Goal: Task Accomplishment & Management: Complete application form

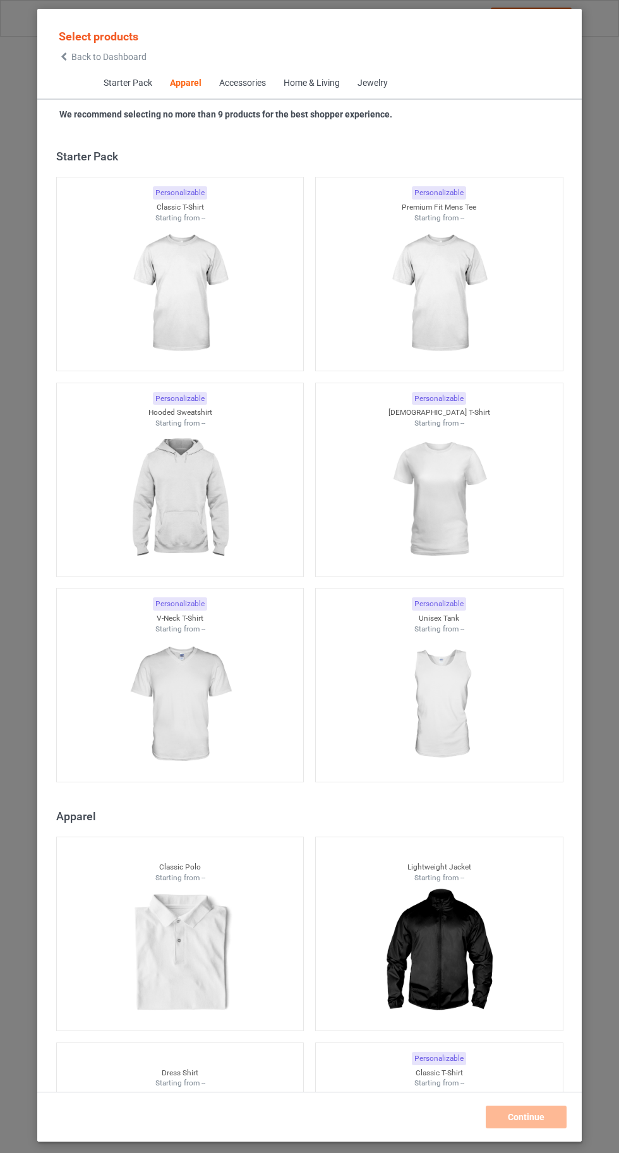
scroll to position [676, 0]
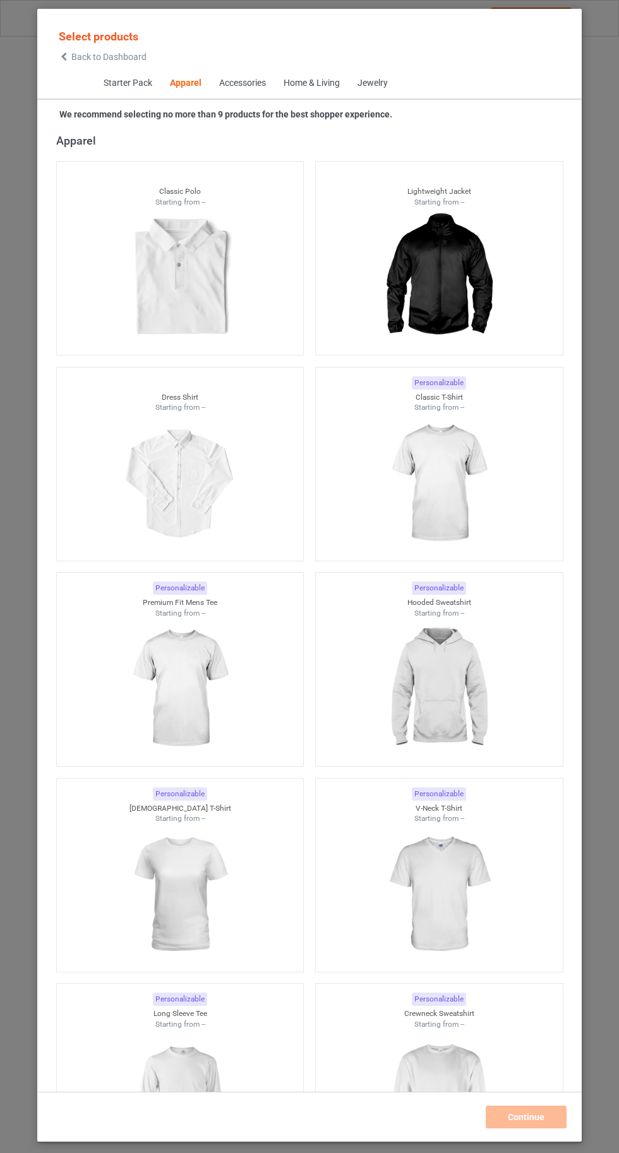
click at [475, 519] on img at bounding box center [438, 483] width 113 height 141
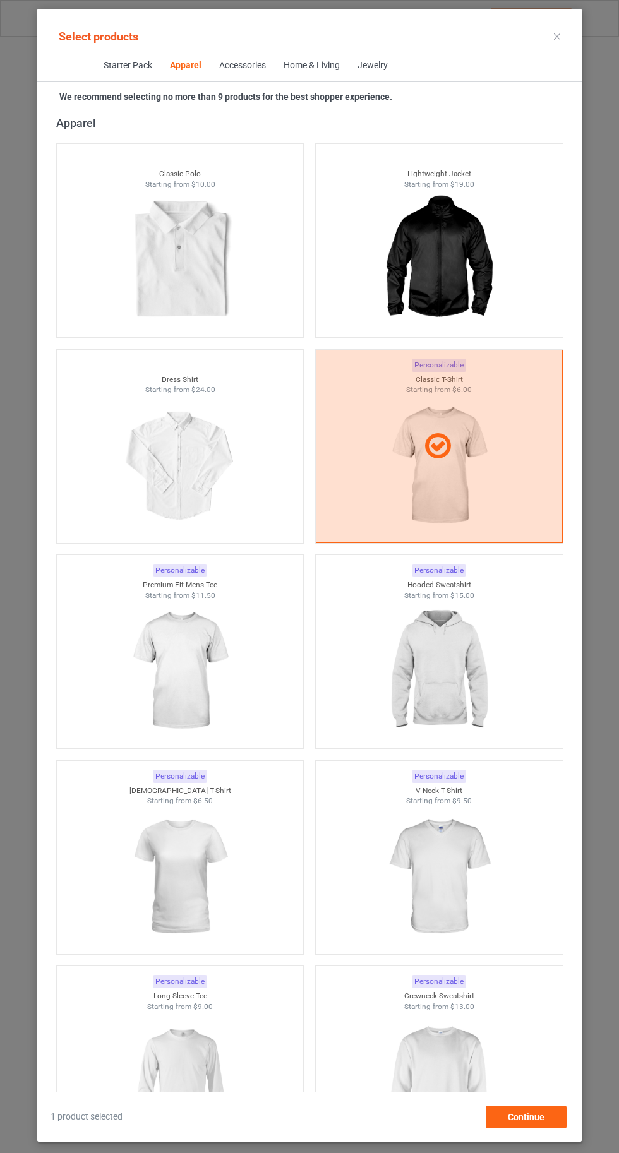
click at [474, 1079] on img at bounding box center [438, 1082] width 113 height 141
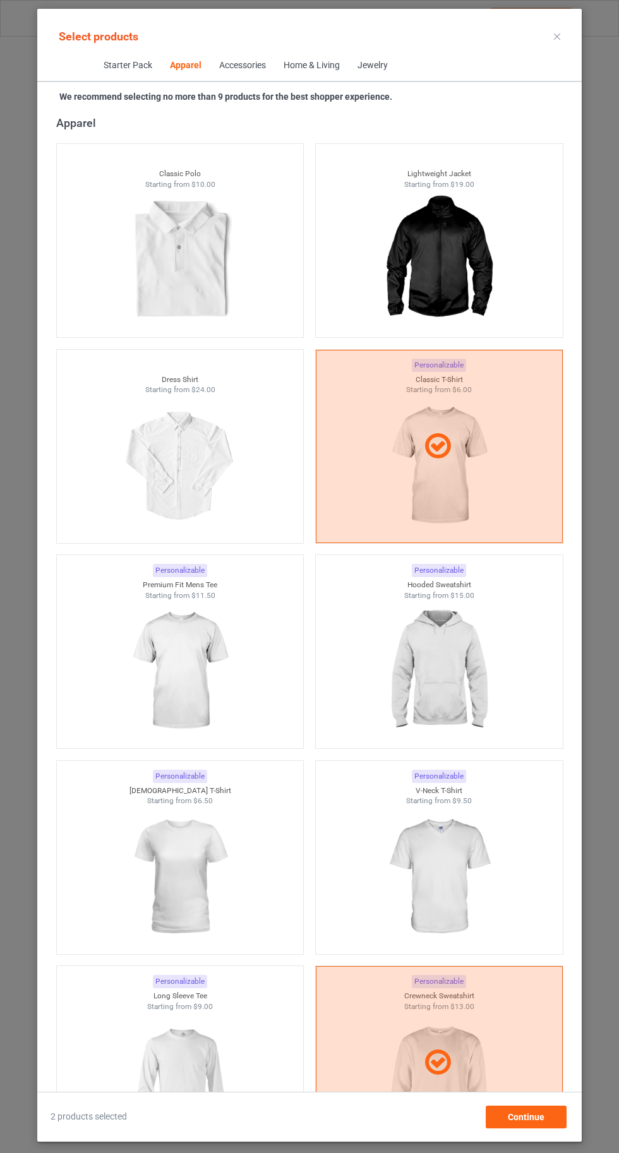
click at [191, 1079] on img at bounding box center [179, 1082] width 113 height 141
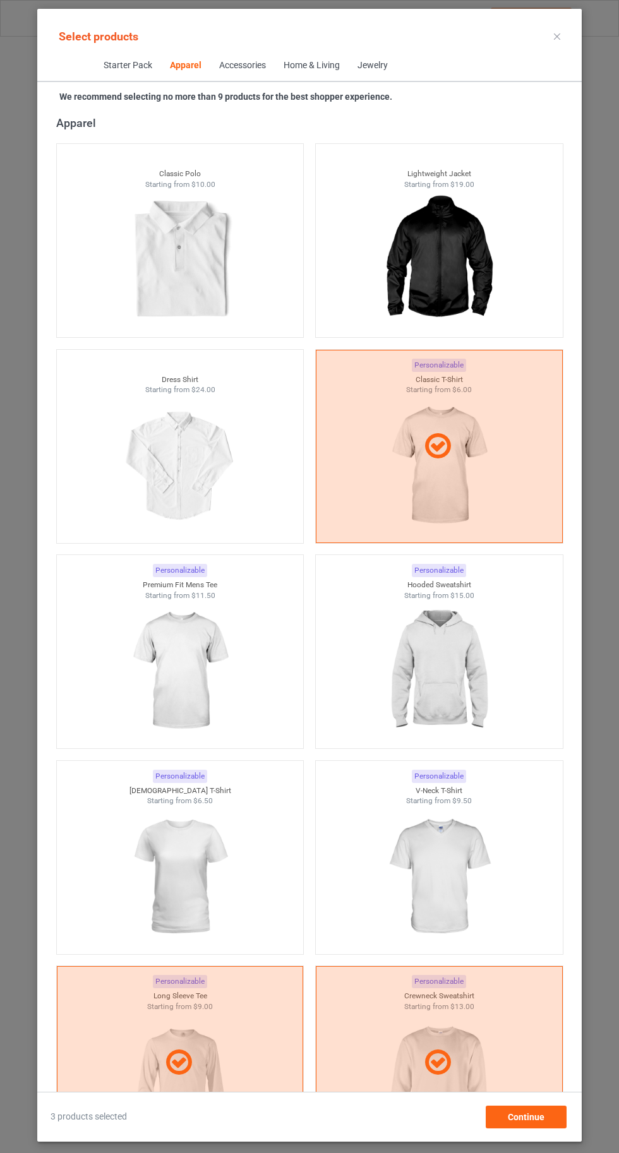
click at [426, 857] on img at bounding box center [438, 877] width 113 height 141
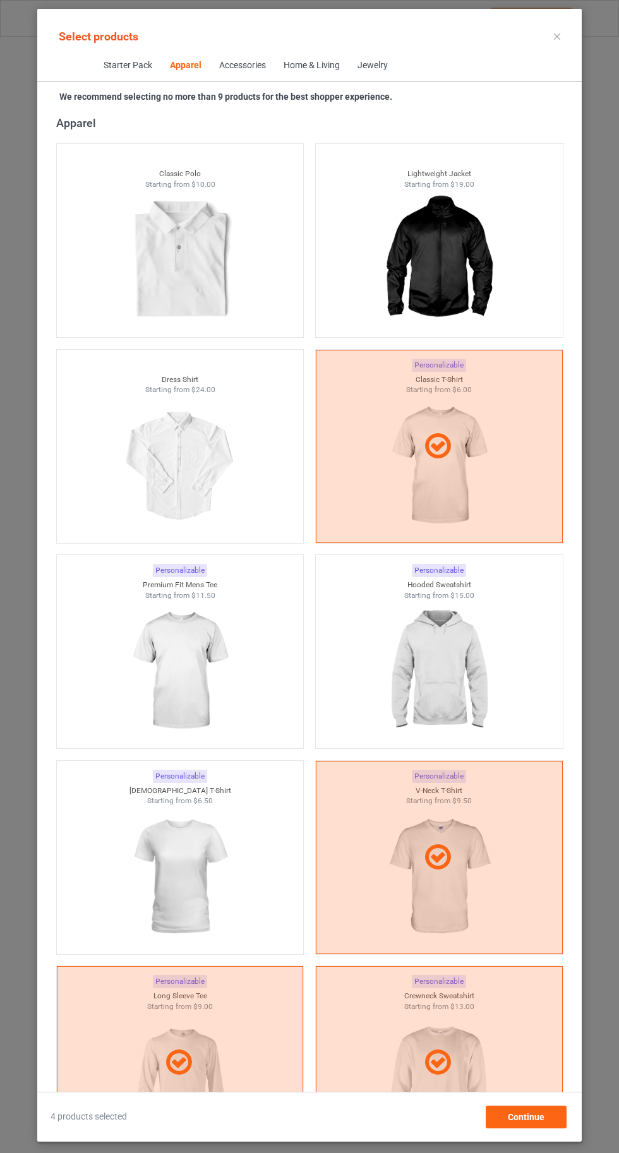
click at [465, 654] on img at bounding box center [438, 671] width 113 height 141
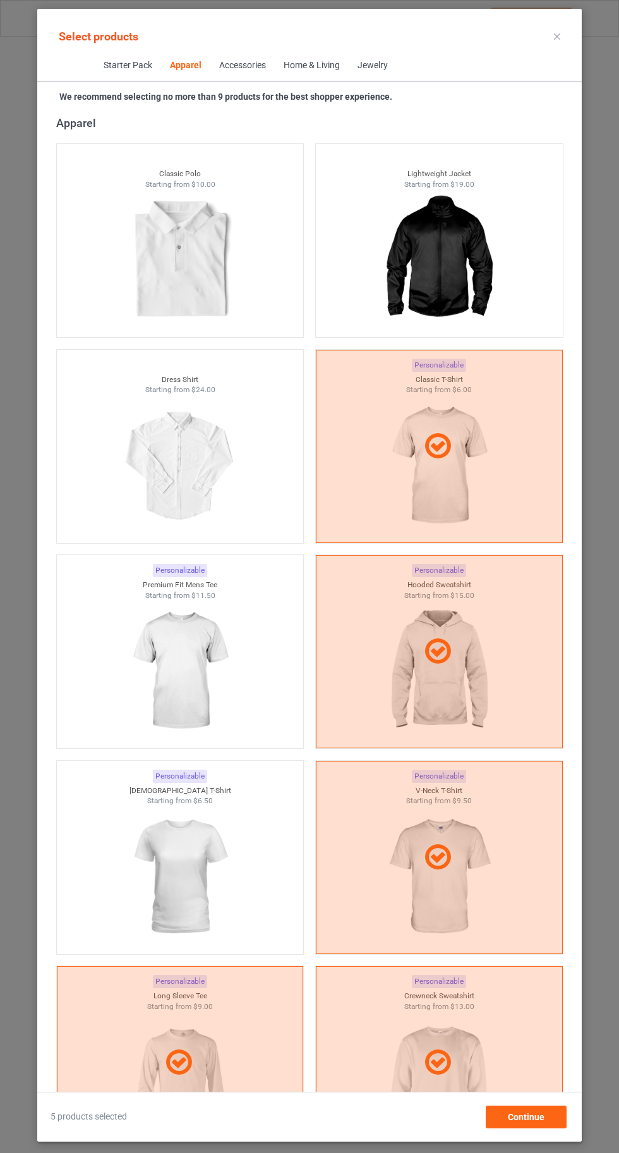
click at [205, 639] on img at bounding box center [179, 671] width 113 height 141
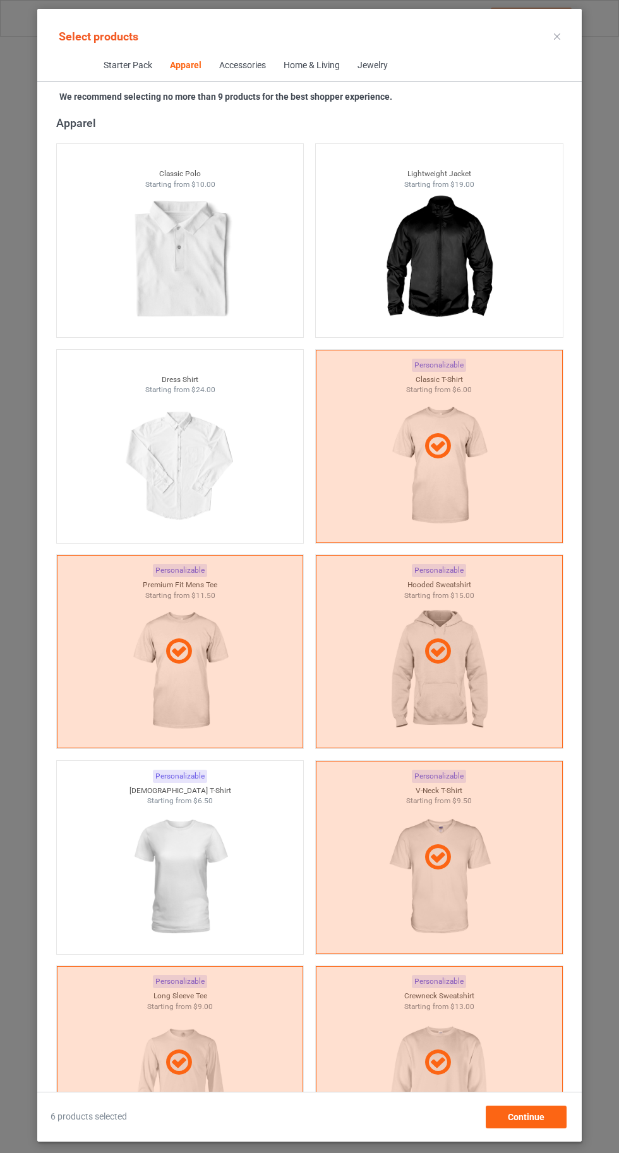
click at [236, 873] on img at bounding box center [179, 877] width 113 height 141
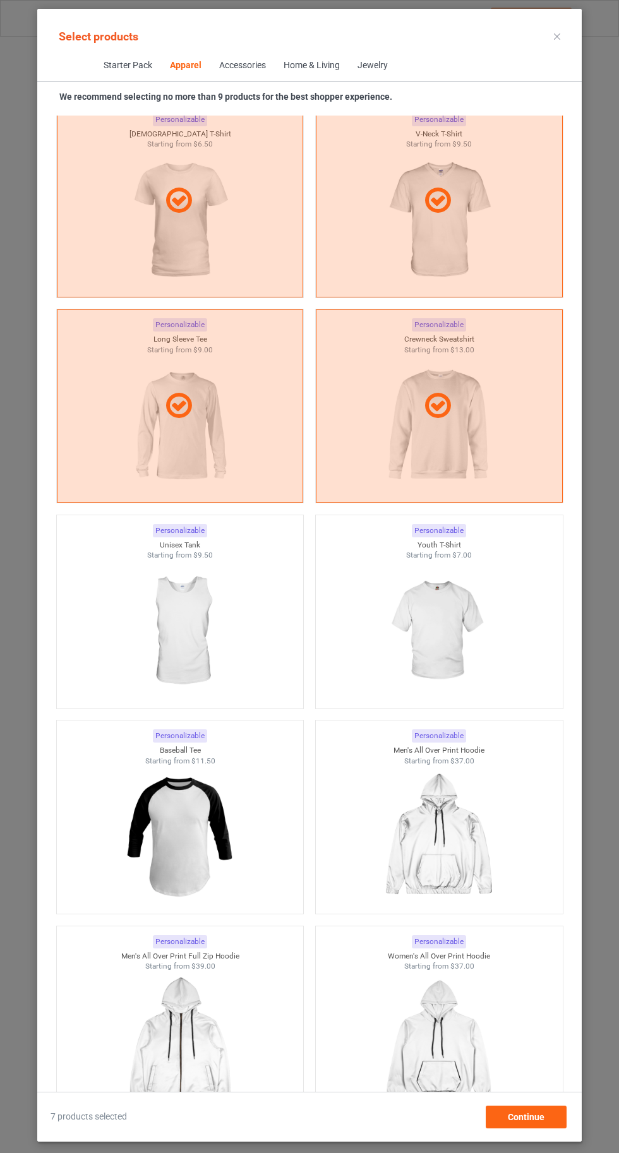
scroll to position [1325, 0]
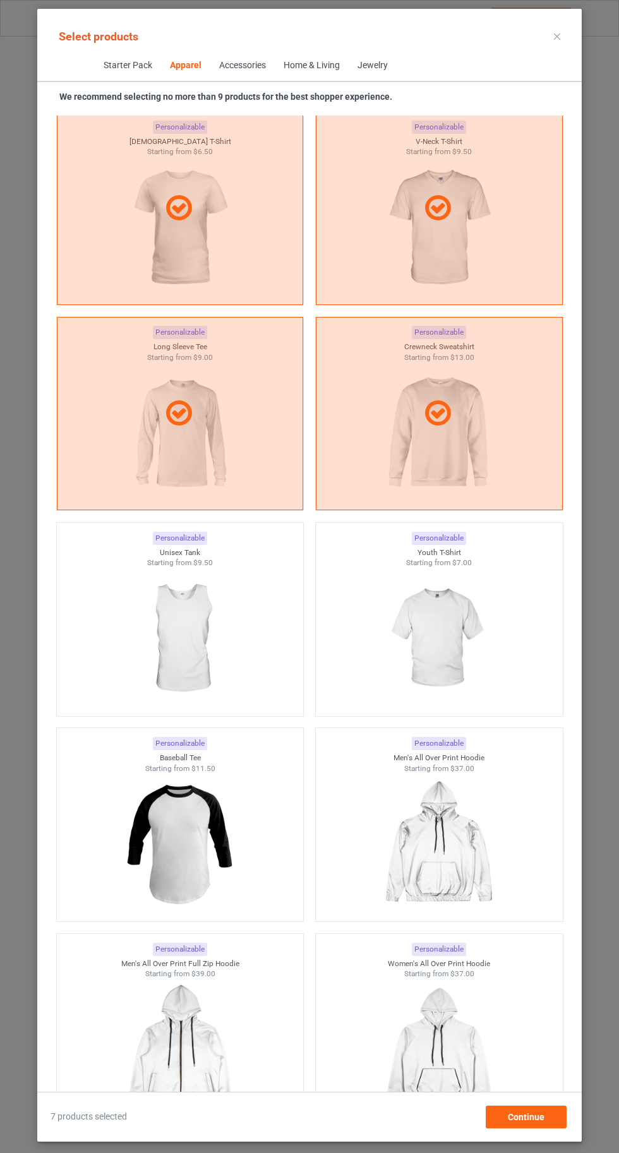
click at [435, 617] on img at bounding box center [438, 638] width 113 height 141
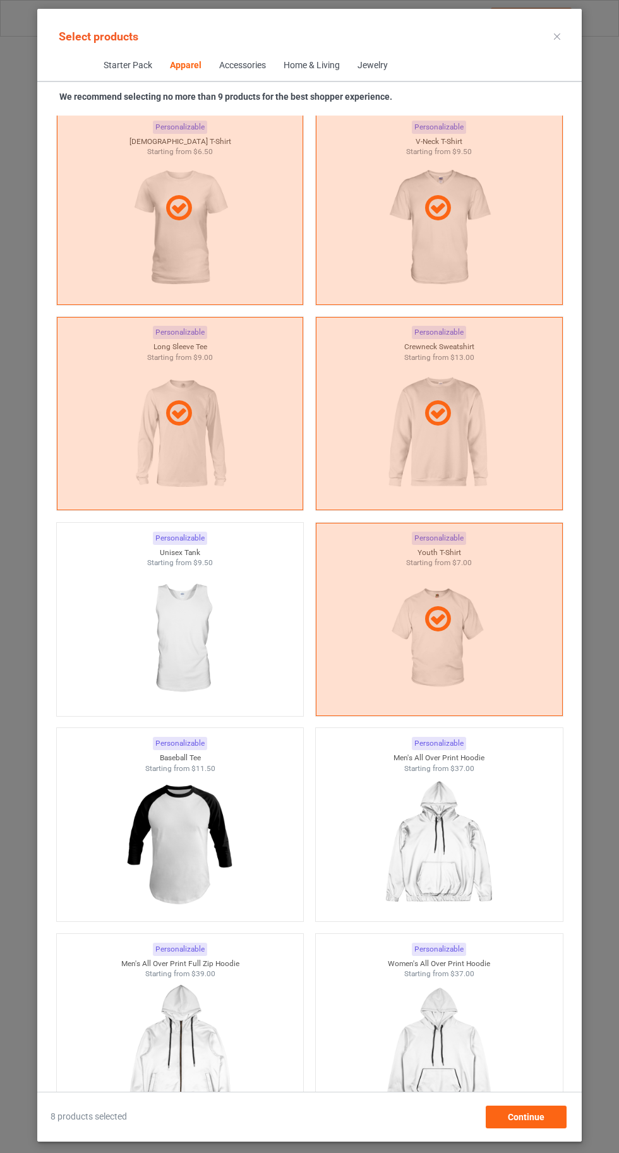
click at [557, 36] on icon at bounding box center [557, 36] width 6 height 6
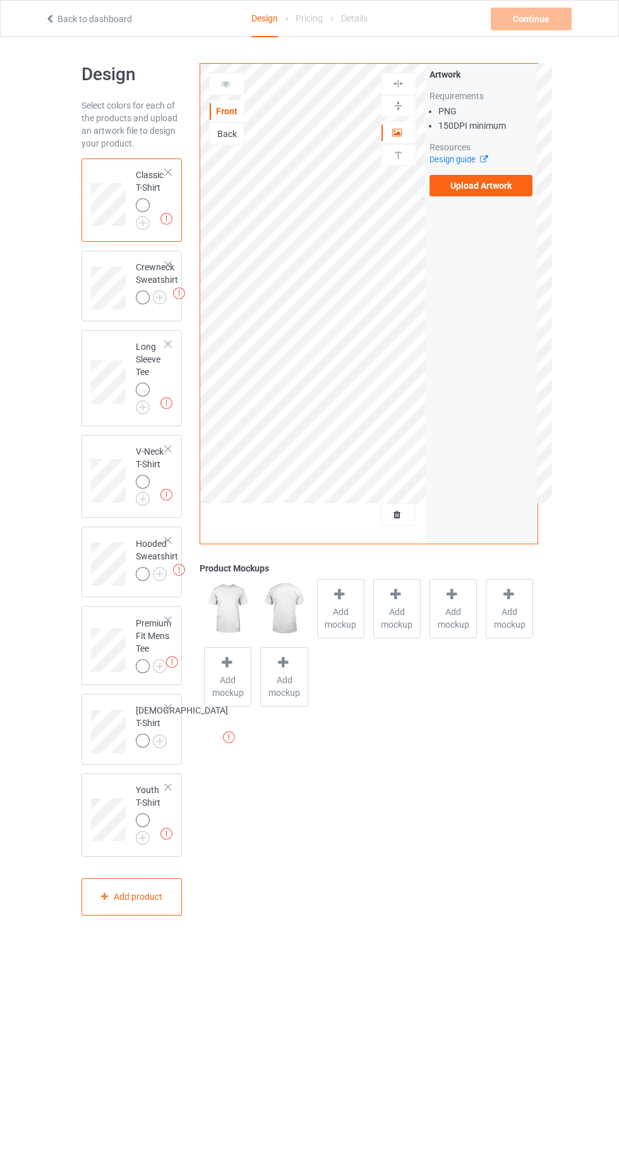
click at [0, 0] on img at bounding box center [0, 0] width 0 height 0
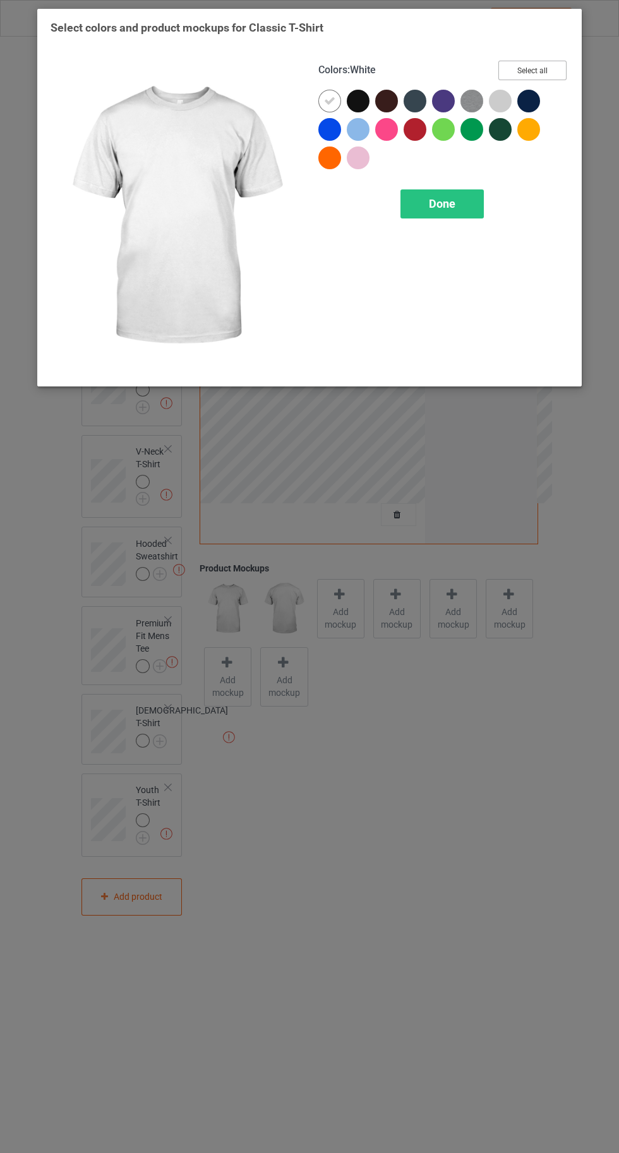
click at [539, 64] on button "Select all" at bounding box center [532, 71] width 68 height 20
click at [436, 216] on div "Done" at bounding box center [441, 203] width 83 height 29
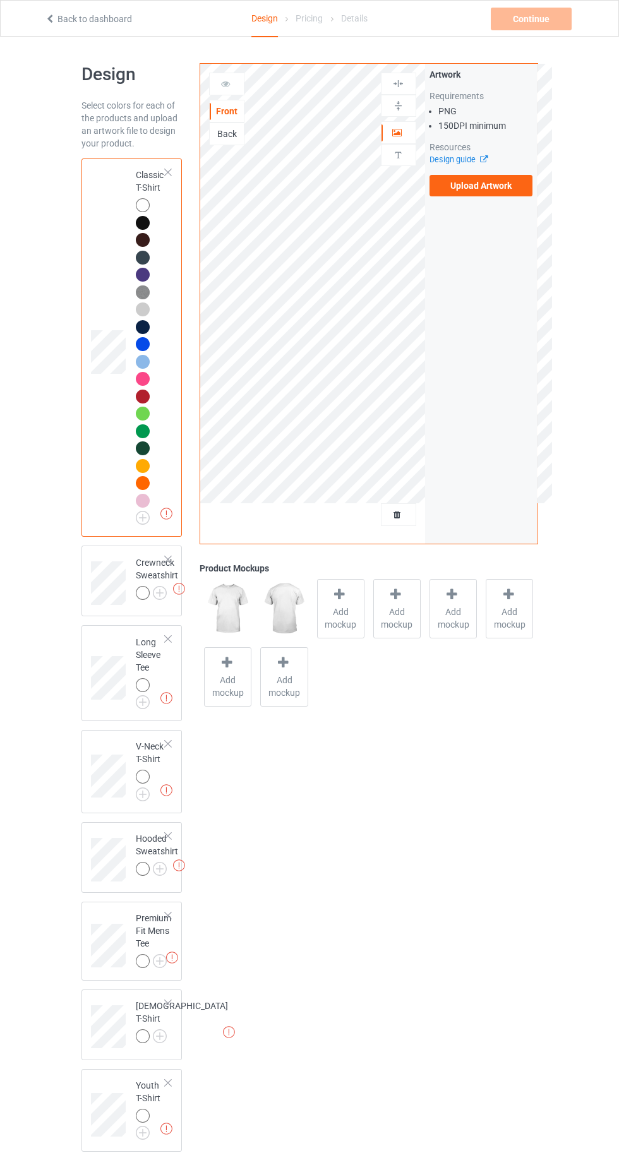
click at [0, 0] on img at bounding box center [0, 0] width 0 height 0
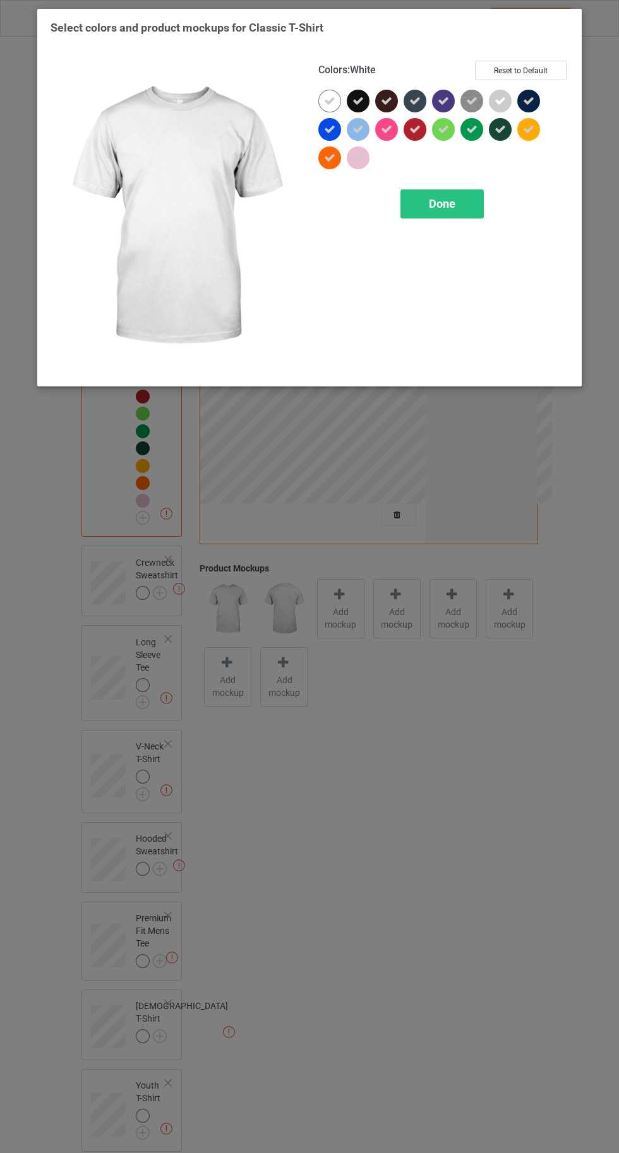
click at [329, 159] on icon at bounding box center [329, 157] width 11 height 11
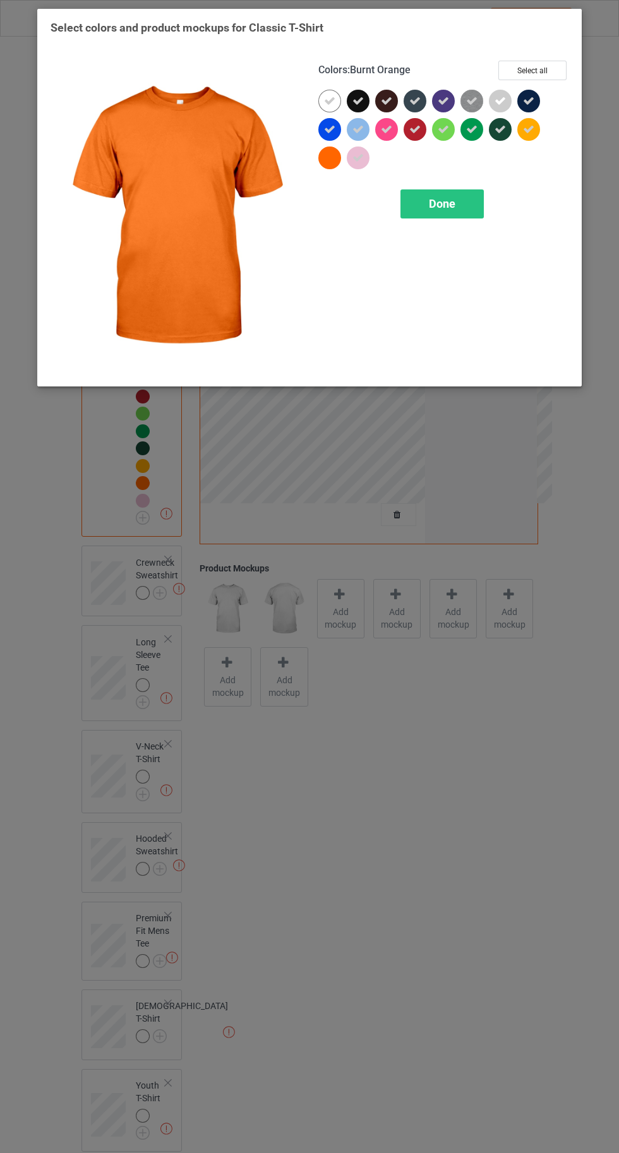
click at [529, 129] on icon at bounding box center [528, 129] width 11 height 11
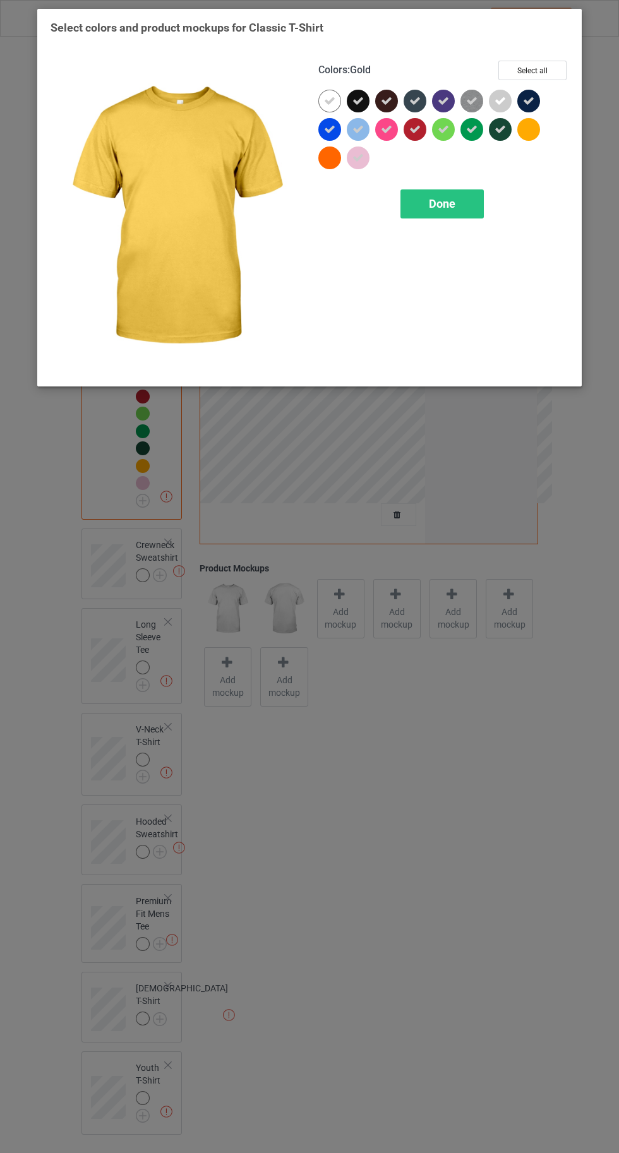
click at [442, 203] on span "Done" at bounding box center [442, 203] width 27 height 13
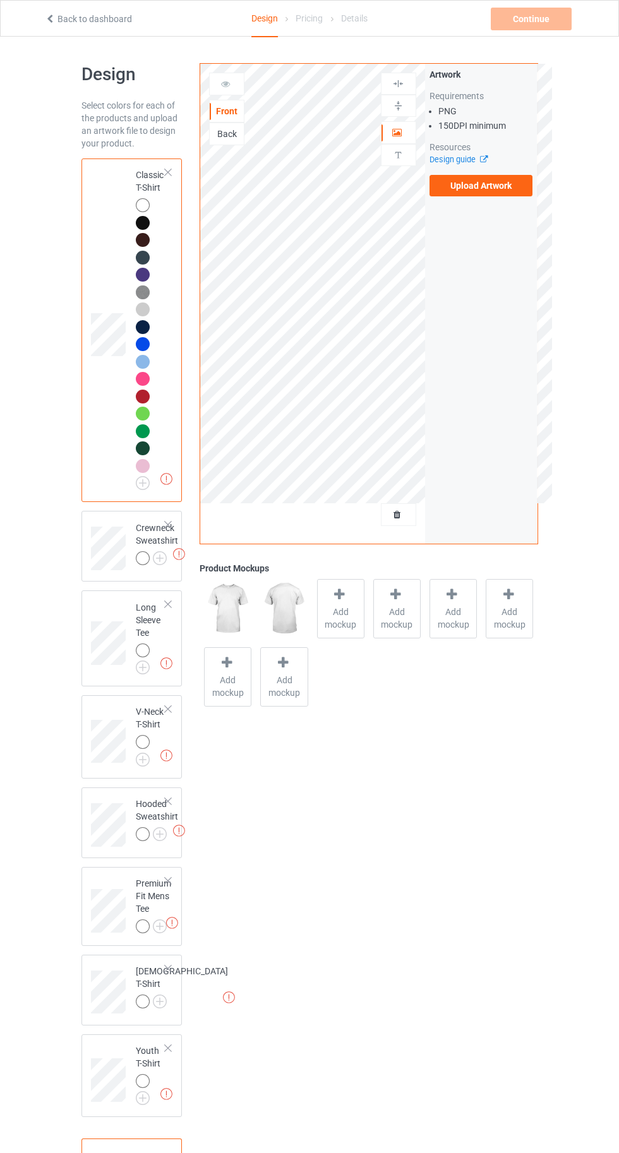
click at [0, 0] on img at bounding box center [0, 0] width 0 height 0
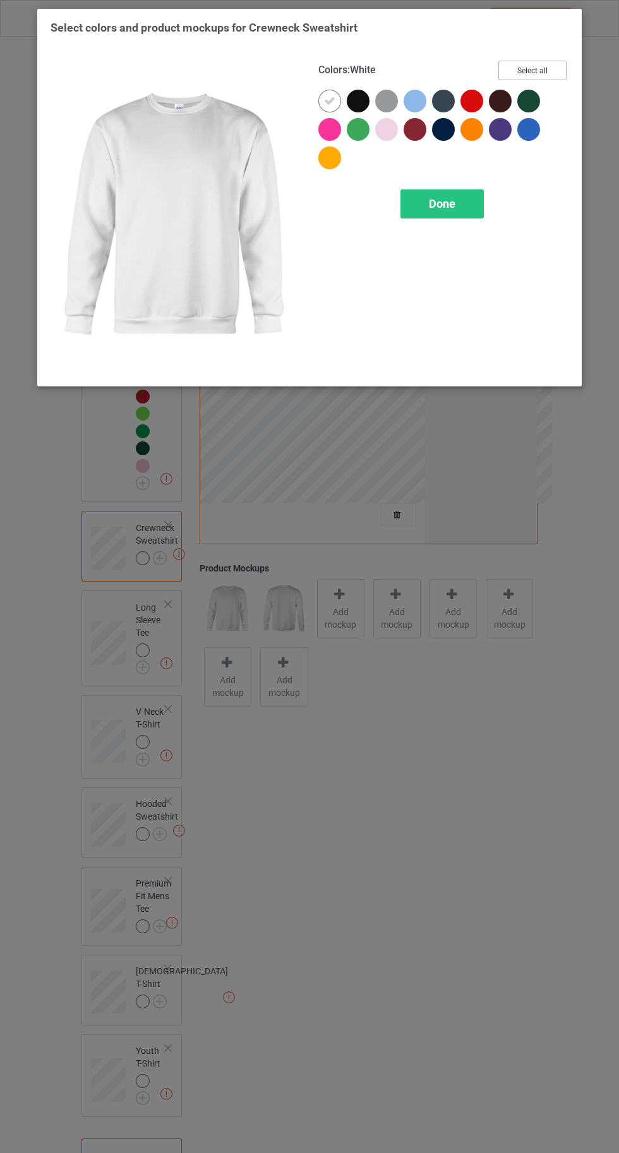
click at [560, 66] on button "Select all" at bounding box center [532, 71] width 68 height 20
click at [328, 157] on icon at bounding box center [329, 157] width 11 height 11
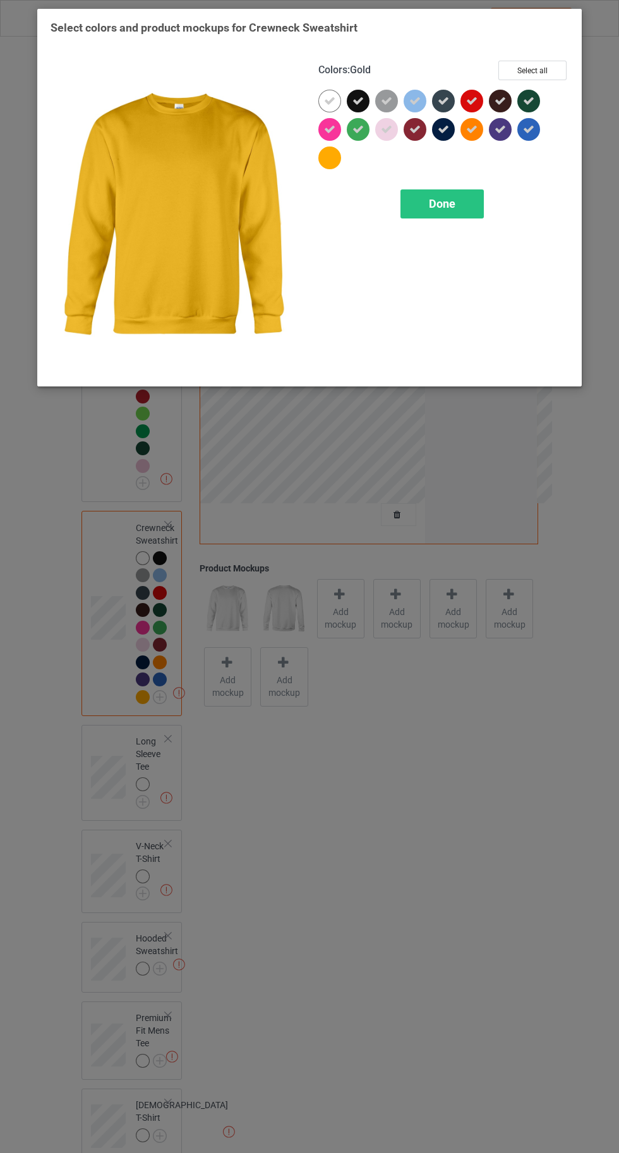
click at [471, 129] on icon at bounding box center [471, 129] width 11 height 11
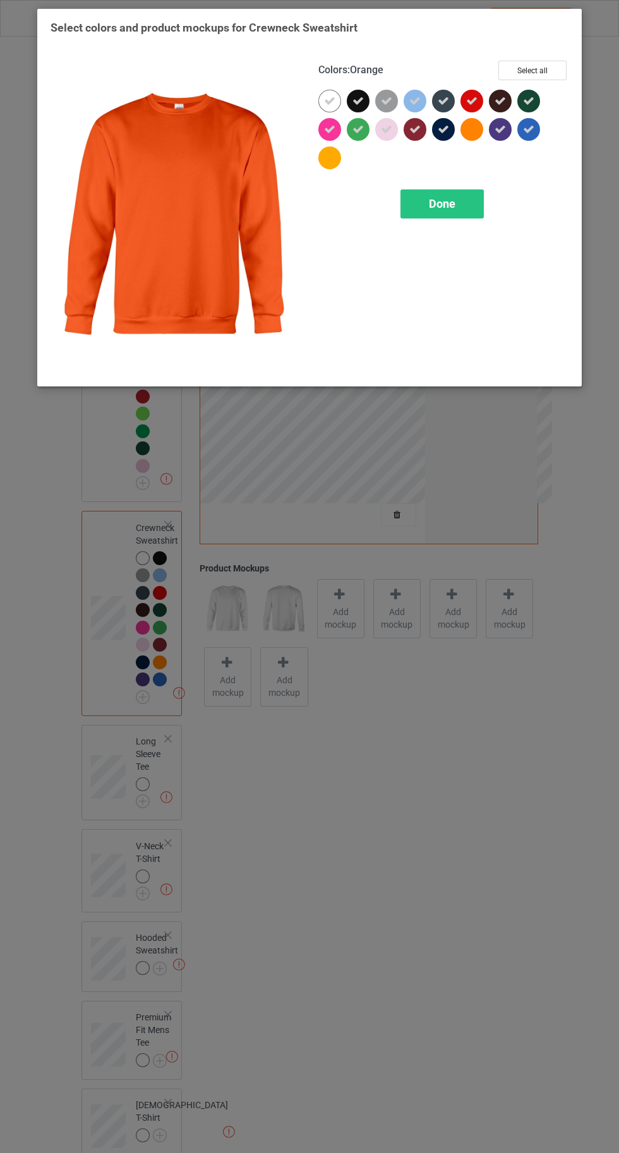
click at [440, 217] on div "Done" at bounding box center [441, 203] width 83 height 29
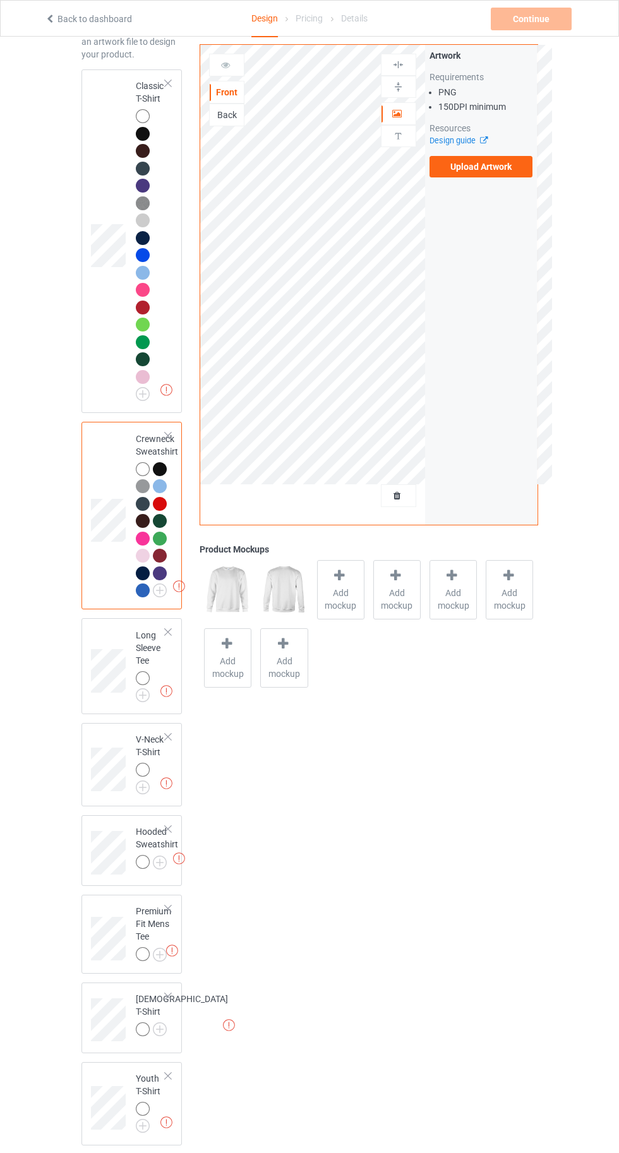
scroll to position [90, 0]
click at [0, 0] on img at bounding box center [0, 0] width 0 height 0
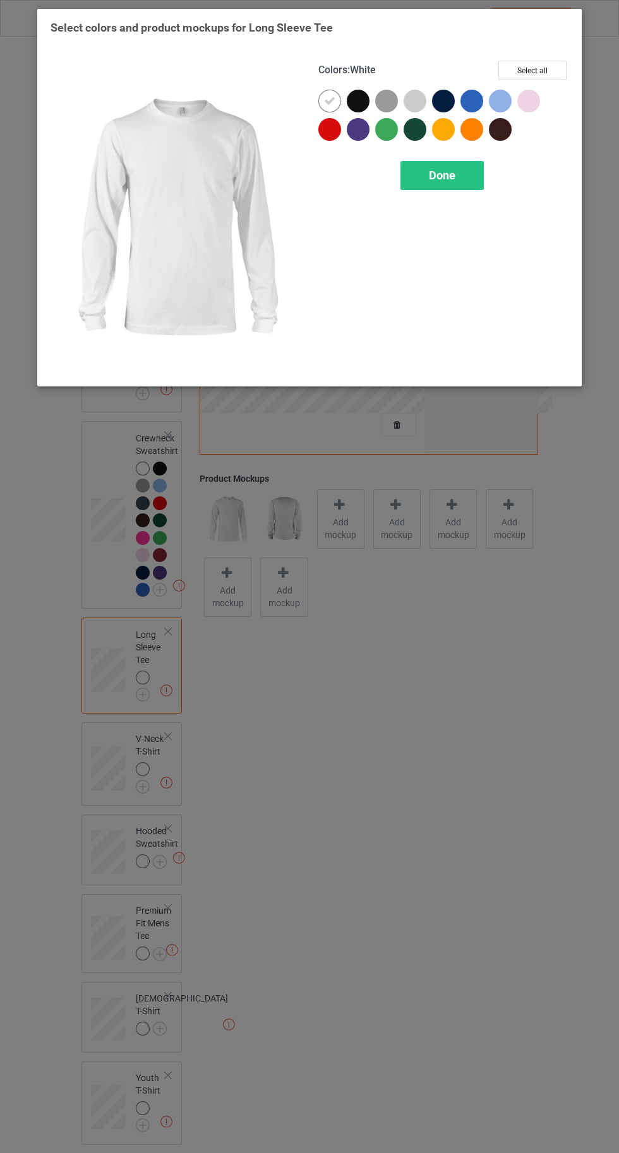
click at [538, 76] on button "Select all" at bounding box center [532, 71] width 68 height 20
click at [428, 142] on div at bounding box center [418, 132] width 28 height 28
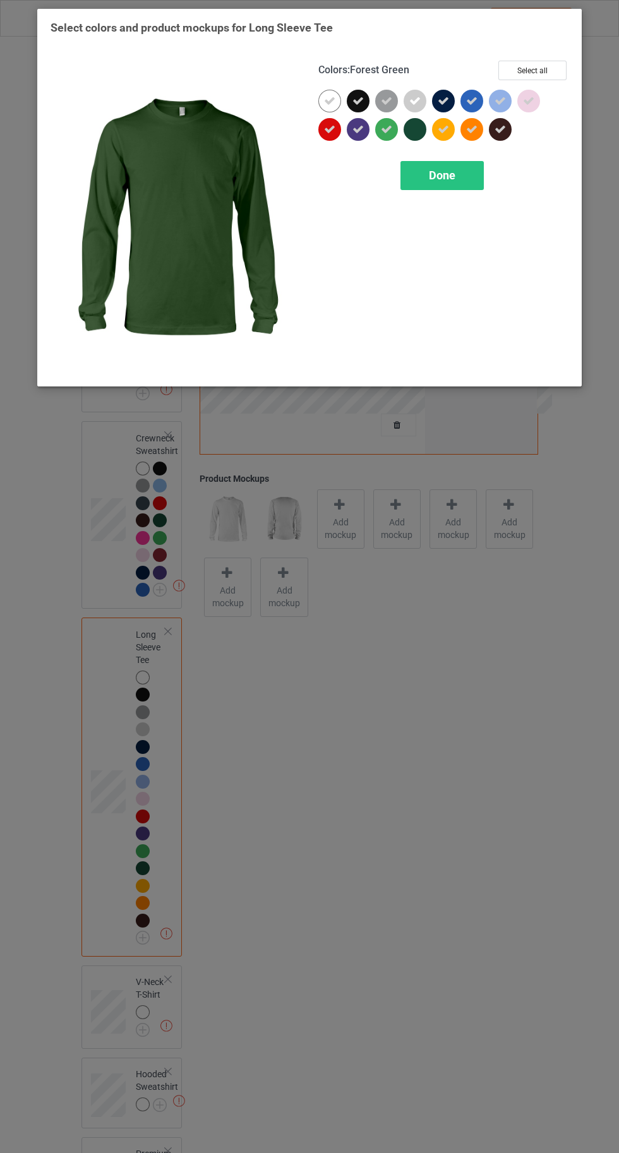
click at [474, 133] on icon at bounding box center [471, 129] width 11 height 11
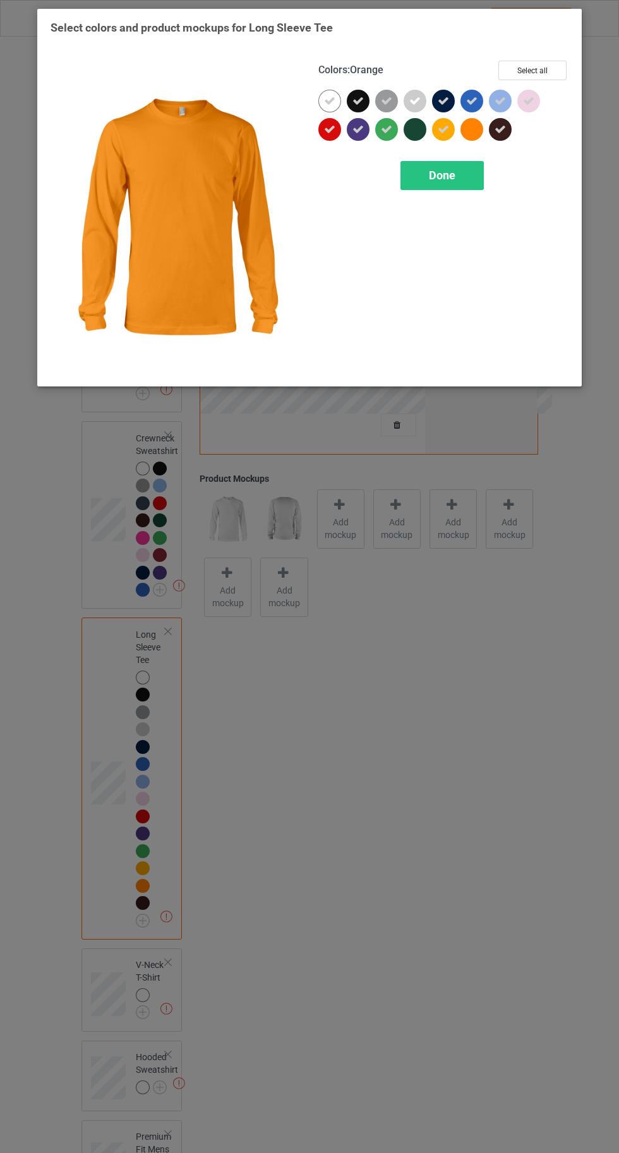
click at [441, 129] on icon at bounding box center [443, 129] width 11 height 11
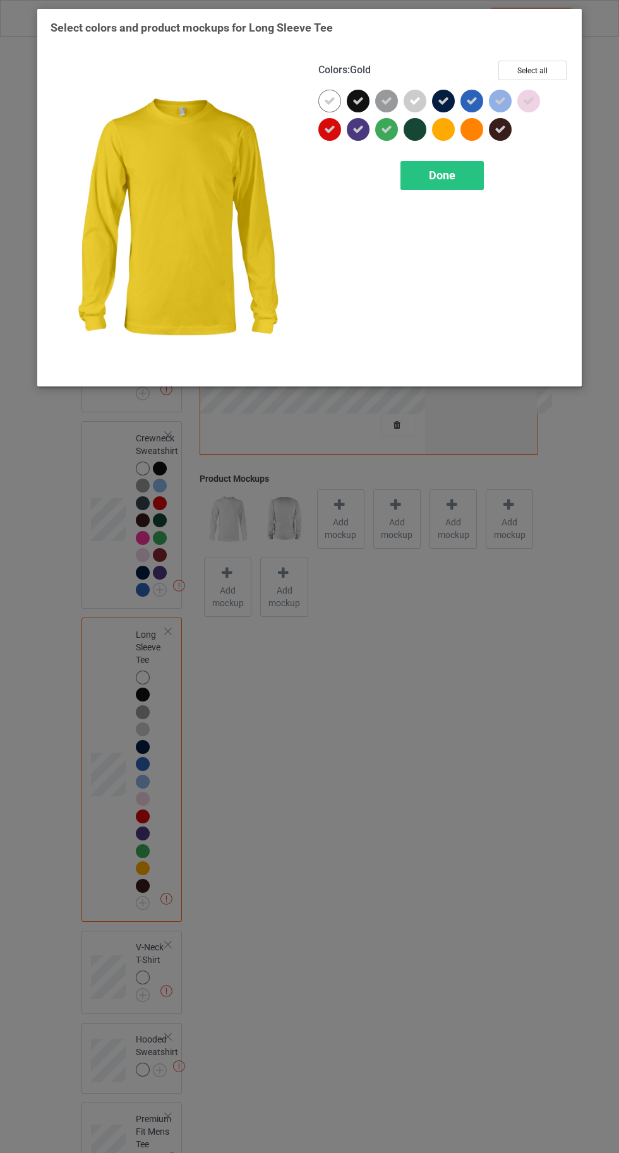
click at [452, 181] on div "Done" at bounding box center [441, 175] width 83 height 29
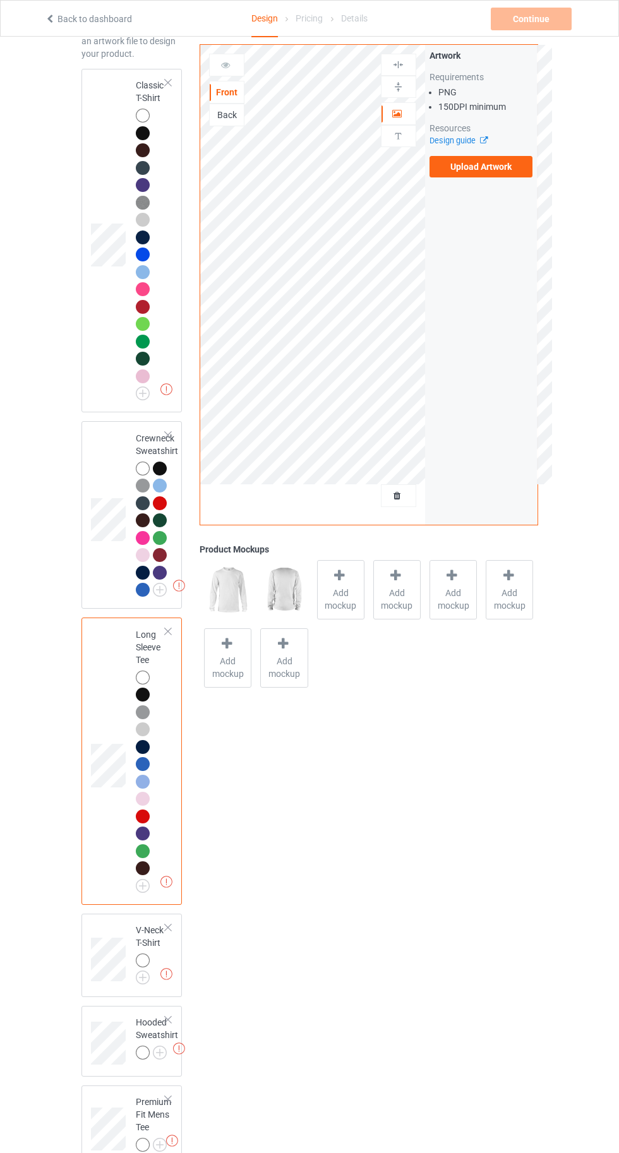
click at [0, 0] on img at bounding box center [0, 0] width 0 height 0
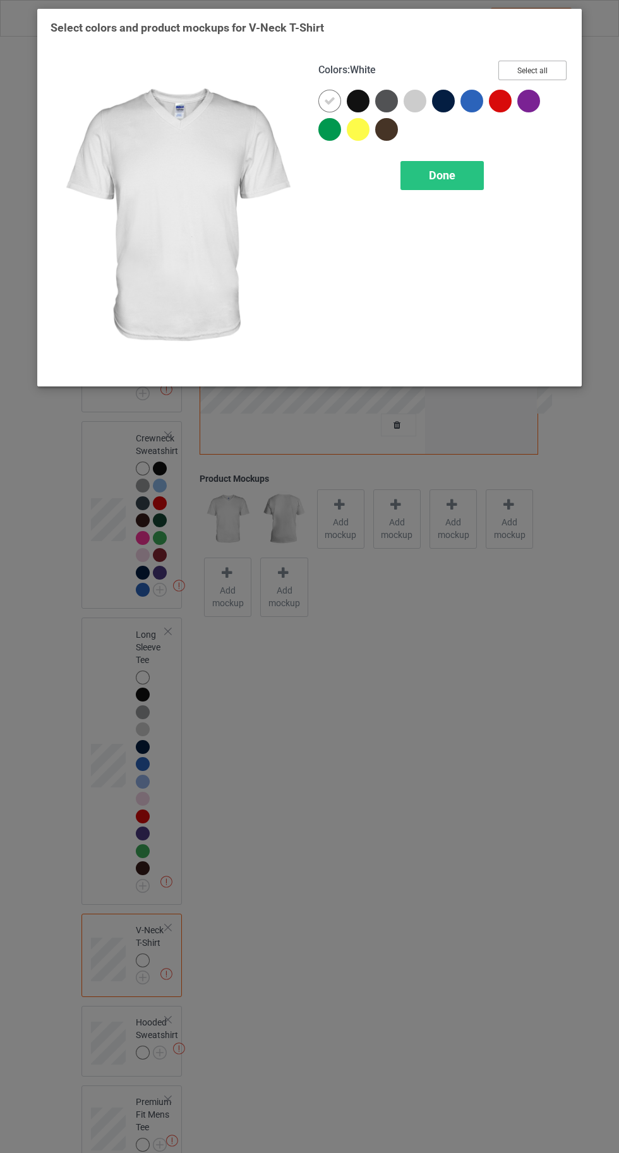
click at [519, 64] on button "Select all" at bounding box center [532, 71] width 68 height 20
click at [418, 181] on div "Done" at bounding box center [441, 175] width 83 height 29
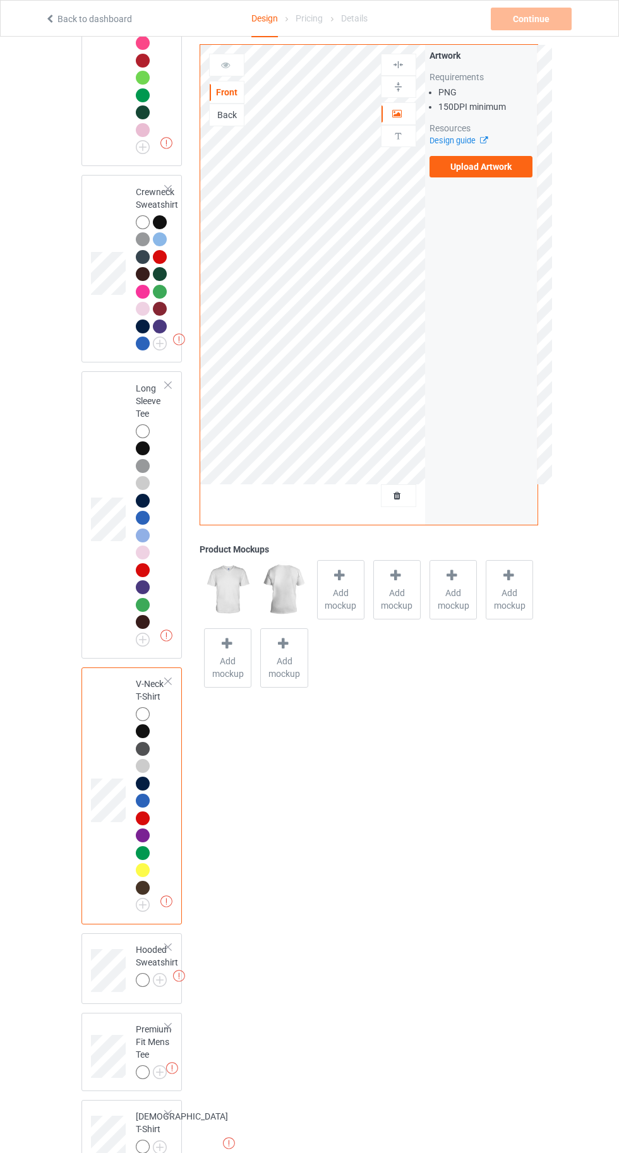
scroll to position [455, 0]
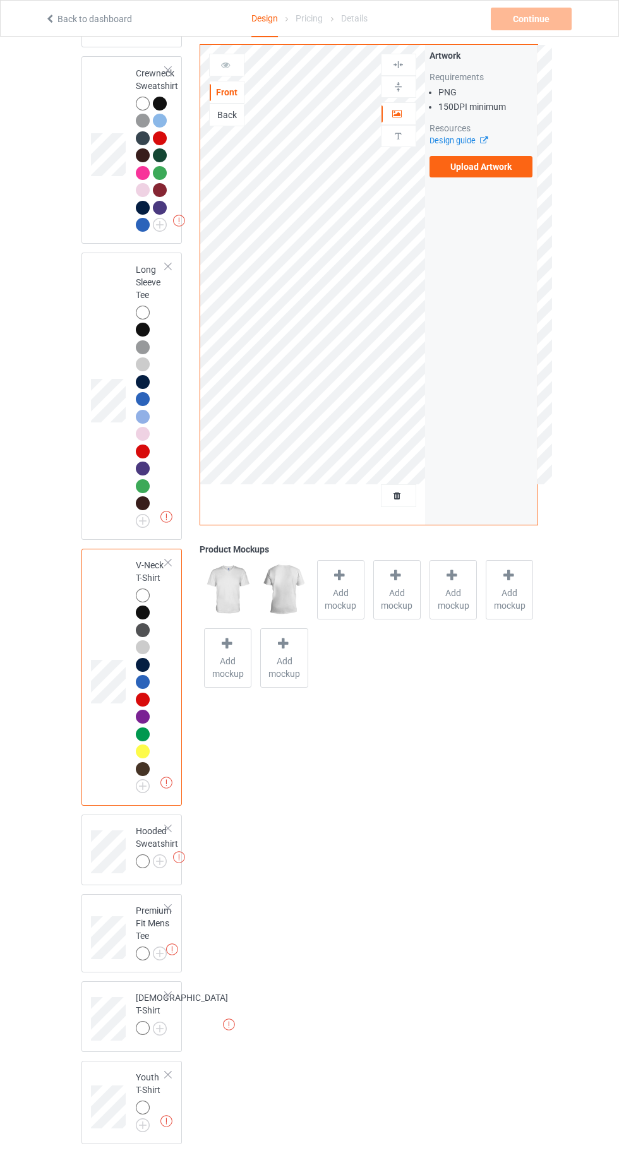
click at [0, 0] on img at bounding box center [0, 0] width 0 height 0
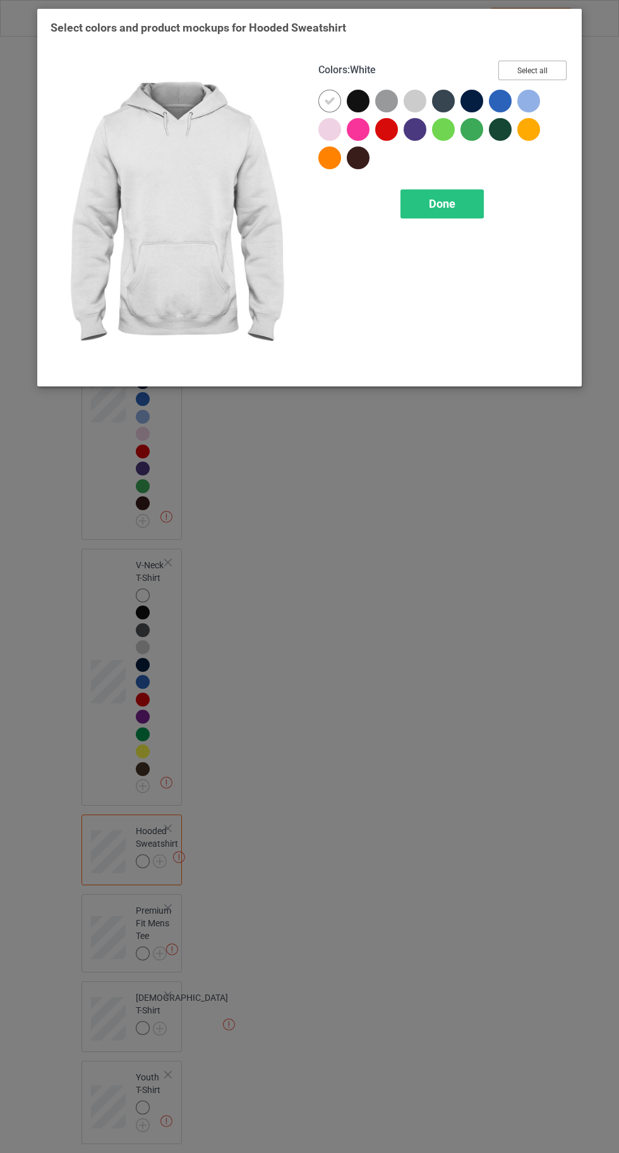
click at [531, 65] on button "Select all" at bounding box center [532, 71] width 68 height 20
click at [516, 144] on div at bounding box center [503, 132] width 28 height 28
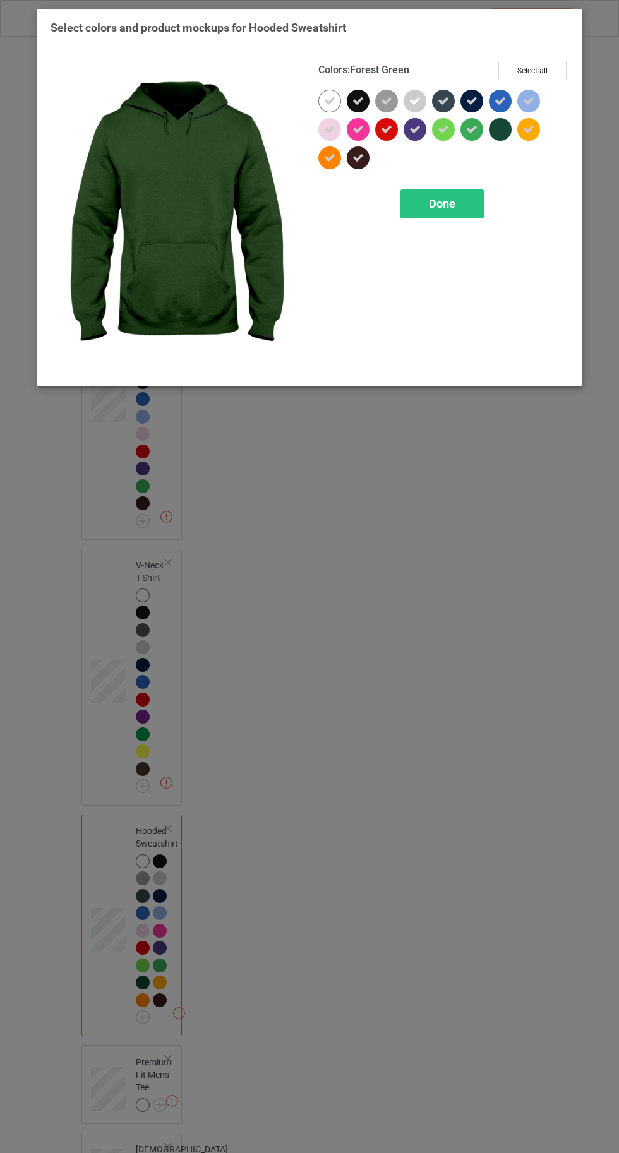
click at [321, 161] on div at bounding box center [329, 158] width 23 height 23
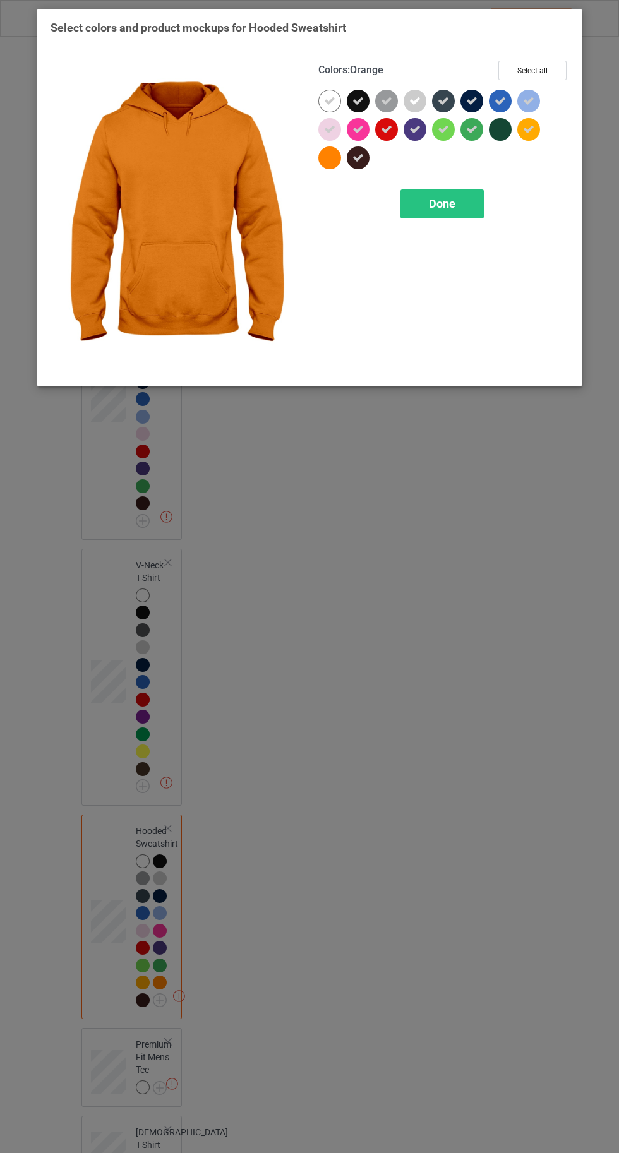
click at [536, 143] on div at bounding box center [531, 132] width 28 height 28
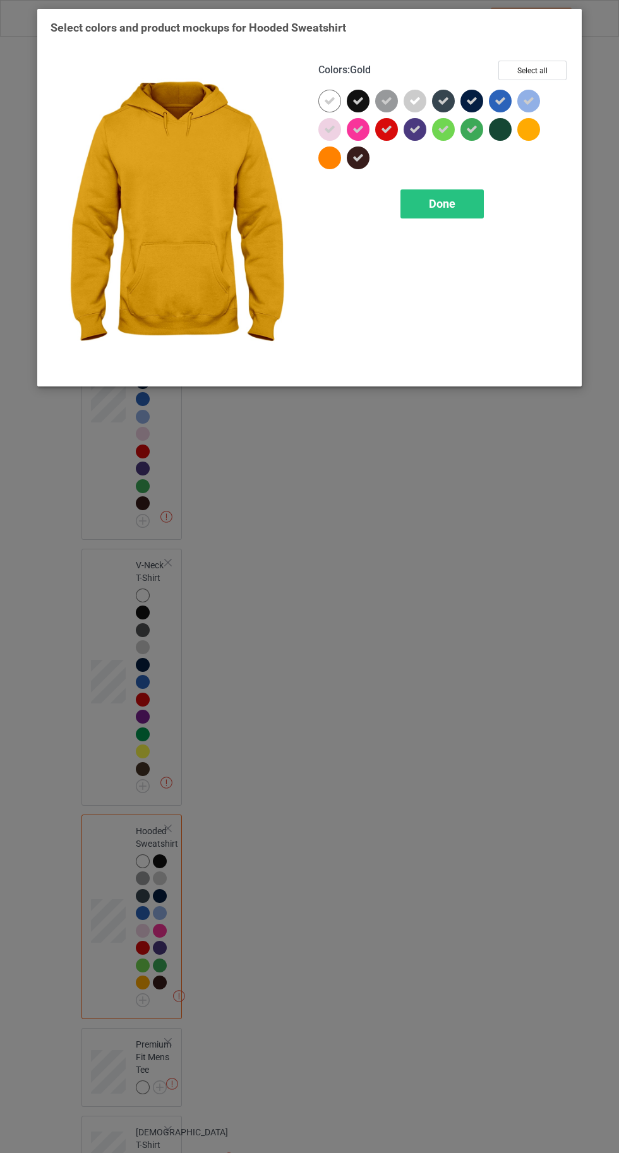
click at [437, 210] on div "Done" at bounding box center [441, 203] width 83 height 29
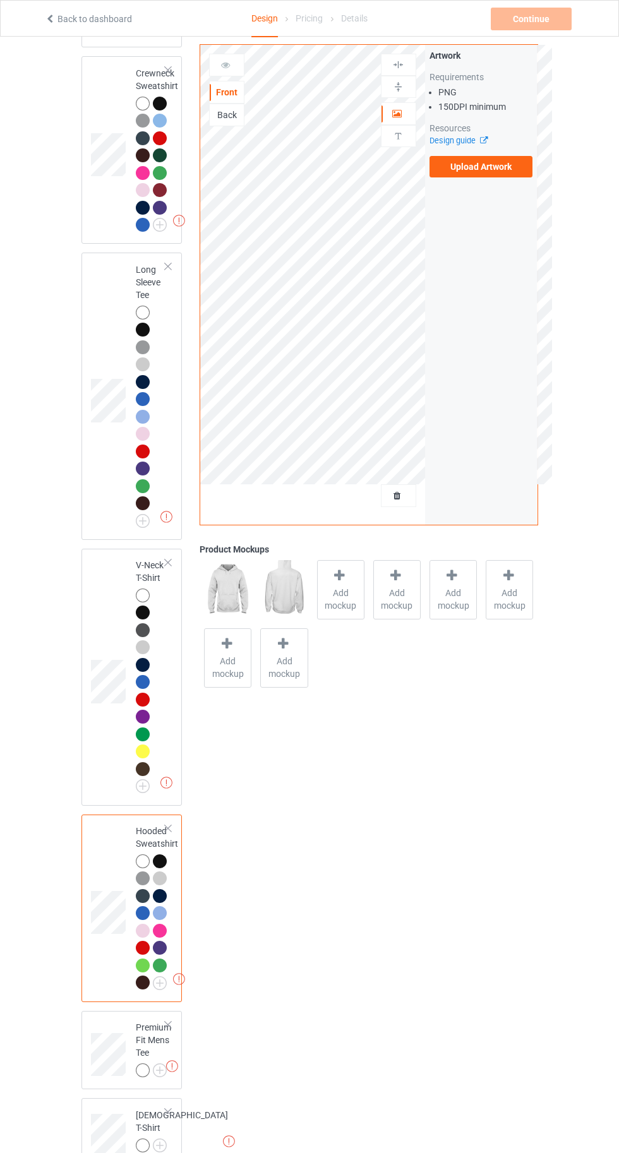
scroll to position [571, 0]
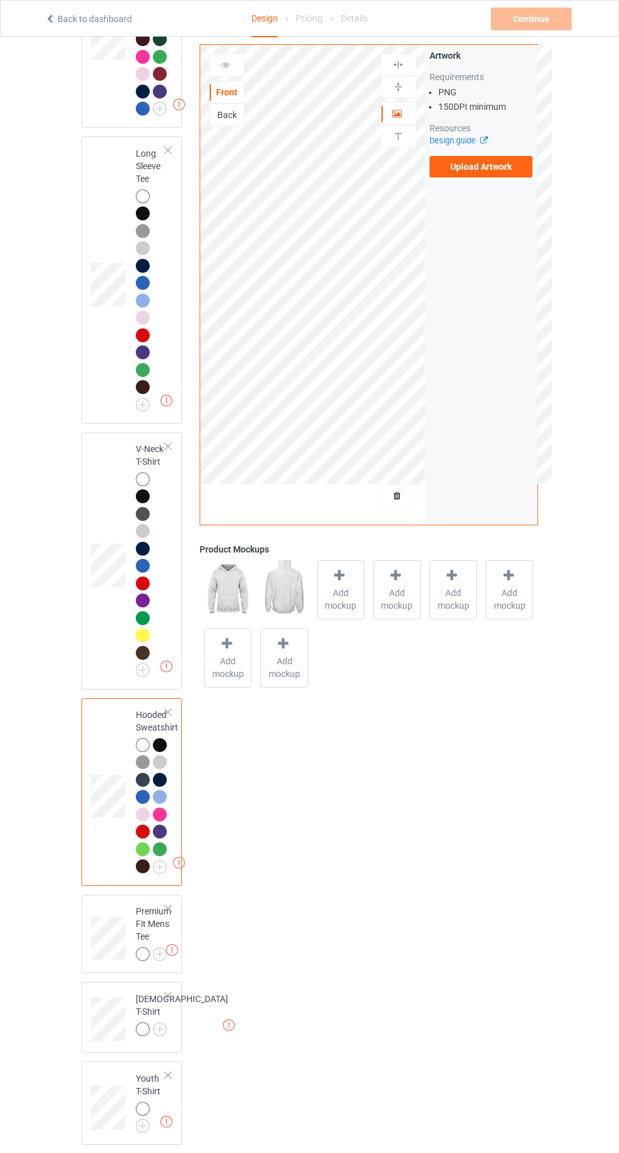
click at [0, 0] on img at bounding box center [0, 0] width 0 height 0
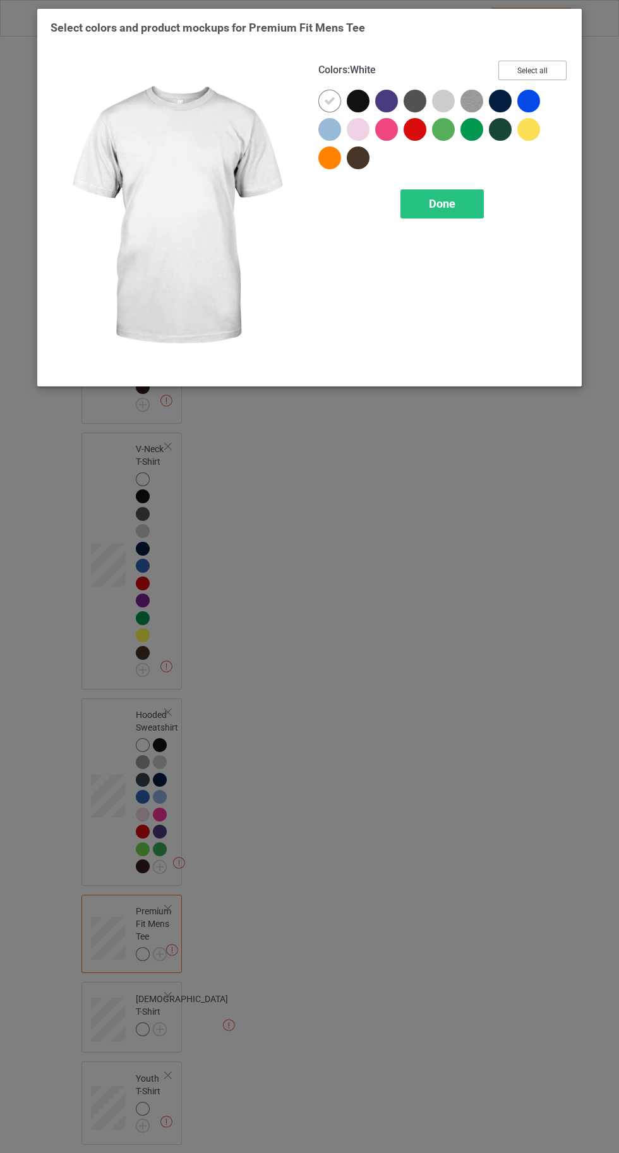
click at [534, 73] on button "Select all" at bounding box center [532, 71] width 68 height 20
click at [321, 160] on div at bounding box center [329, 158] width 23 height 23
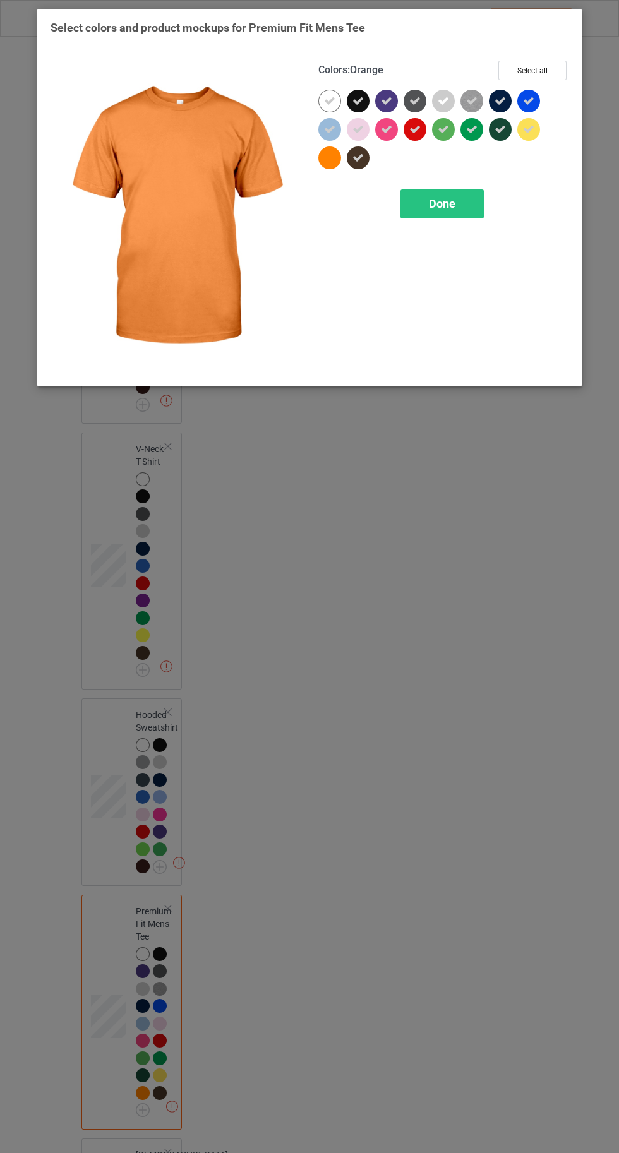
click at [426, 213] on div "Done" at bounding box center [441, 203] width 83 height 29
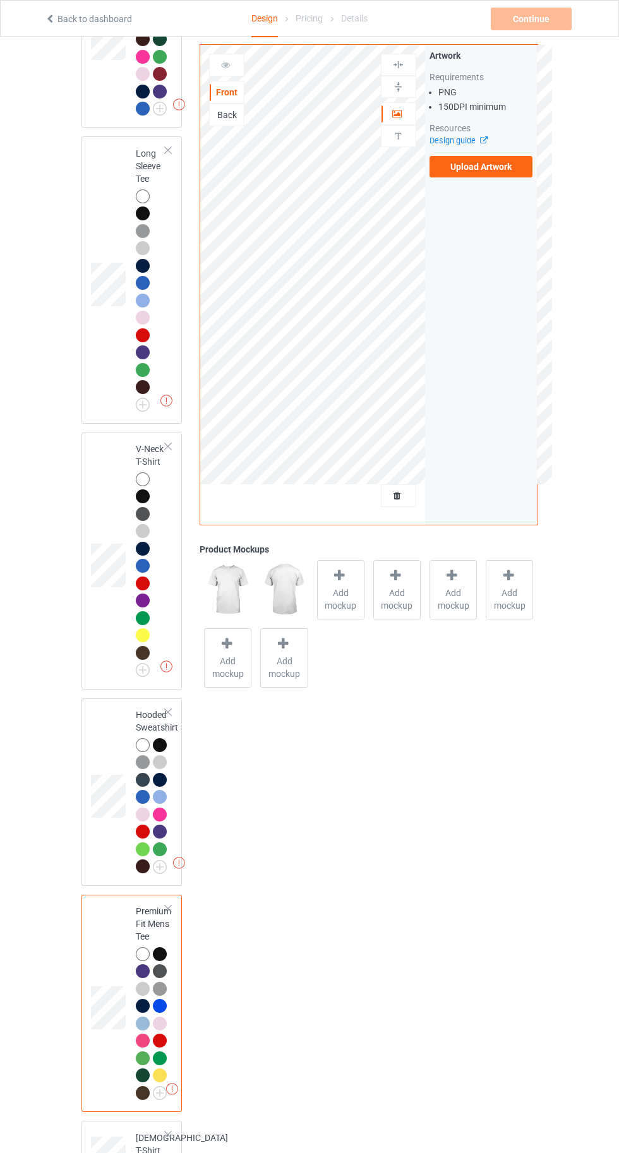
scroll to position [710, 0]
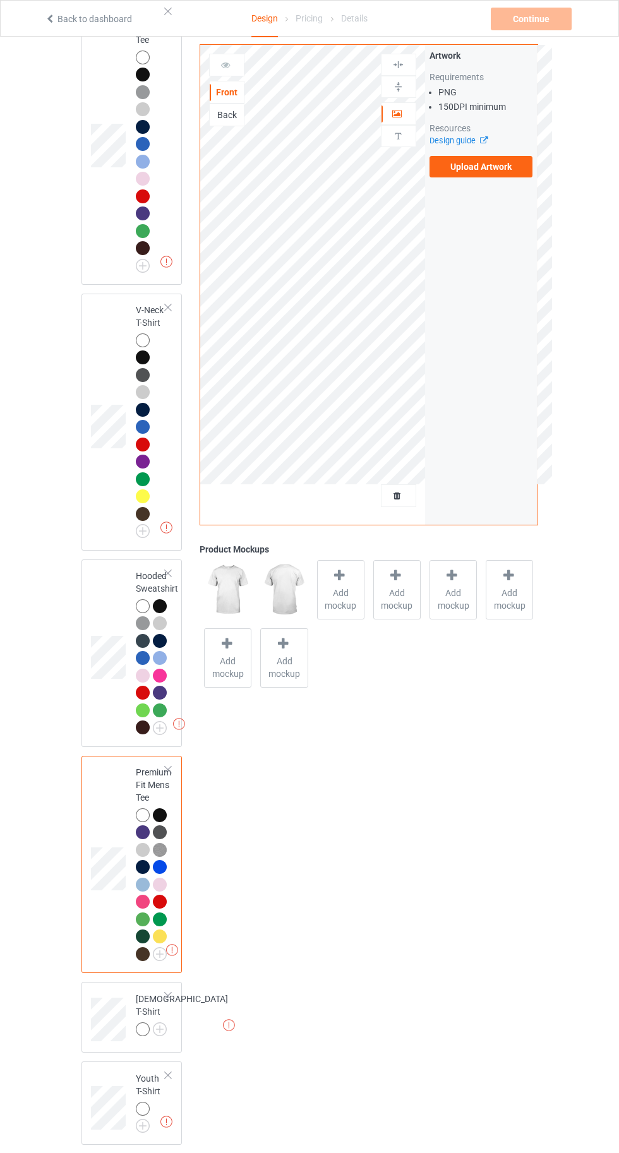
click at [0, 0] on img at bounding box center [0, 0] width 0 height 0
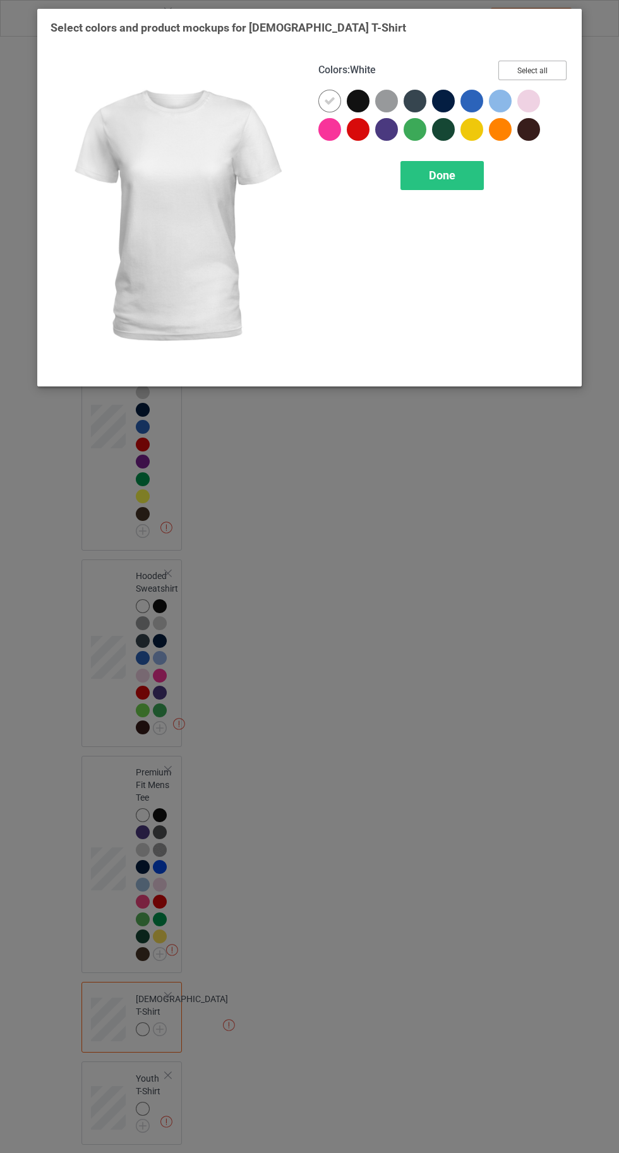
click at [535, 68] on button "Select all" at bounding box center [532, 71] width 68 height 20
click at [470, 129] on icon at bounding box center [471, 129] width 11 height 11
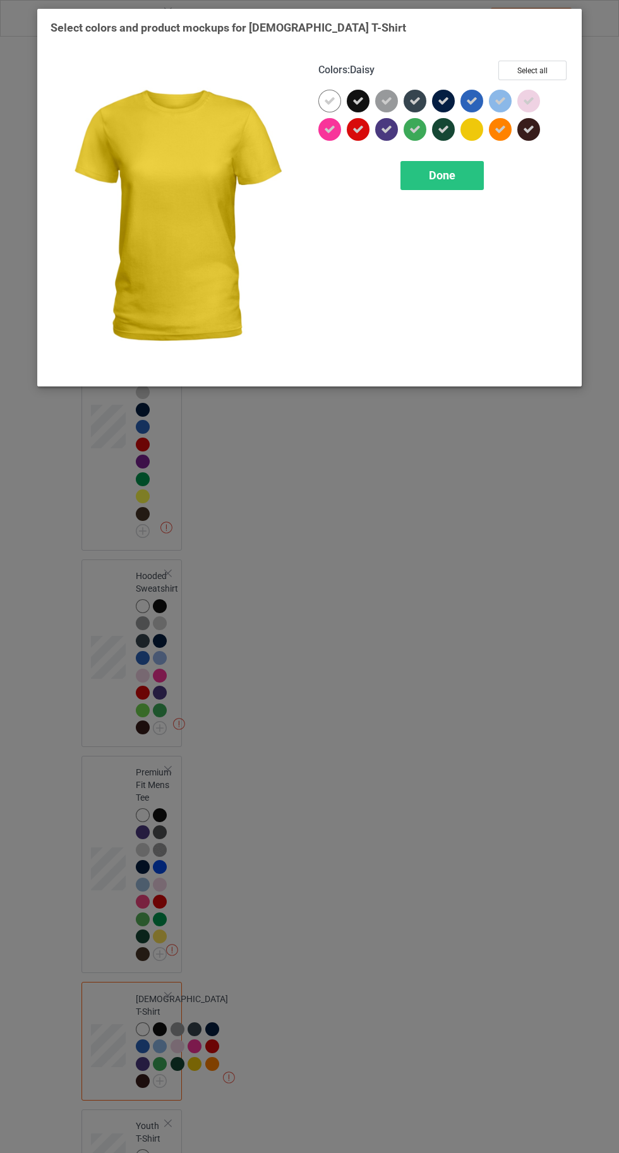
click at [500, 129] on icon at bounding box center [500, 129] width 11 height 11
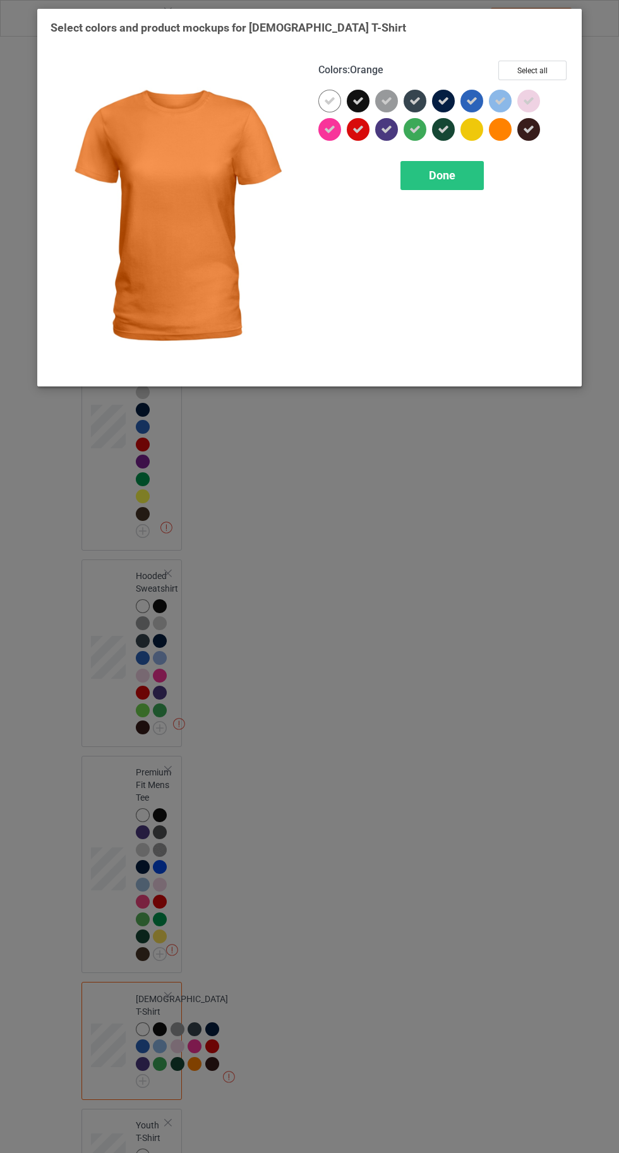
click at [441, 176] on span "Done" at bounding box center [442, 175] width 27 height 13
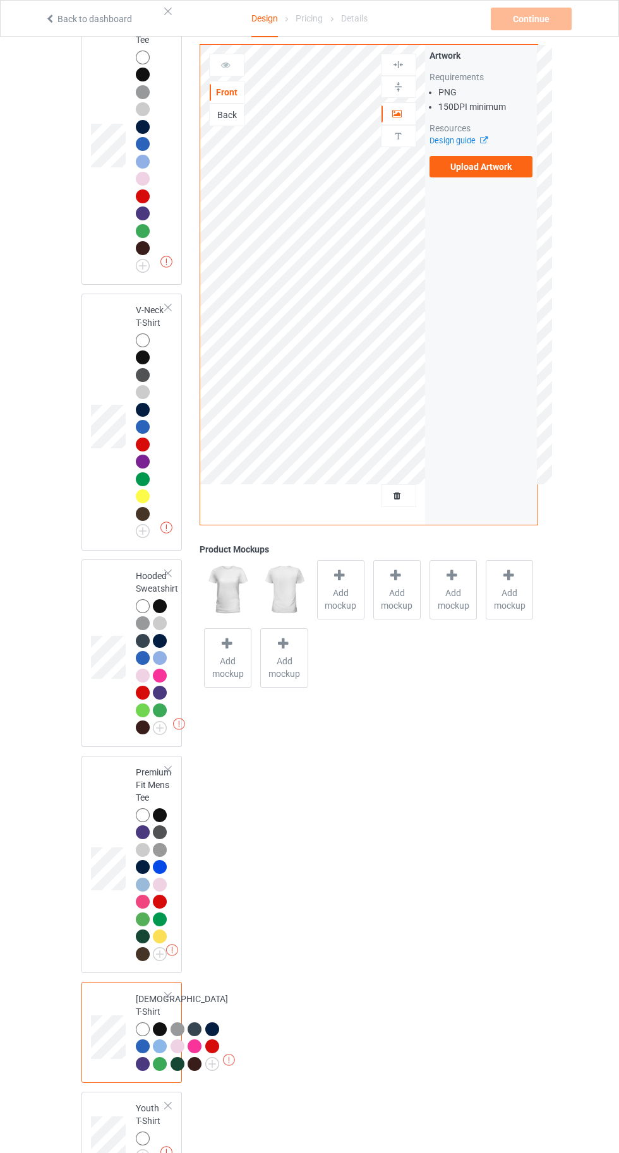
scroll to position [936, 0]
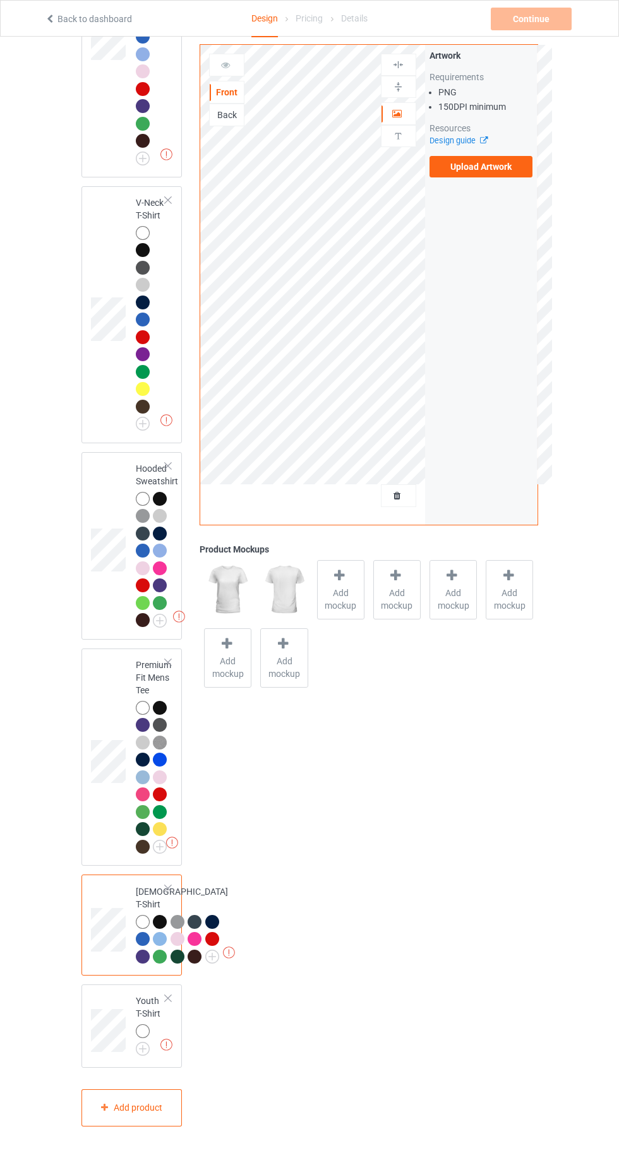
click at [0, 0] on img at bounding box center [0, 0] width 0 height 0
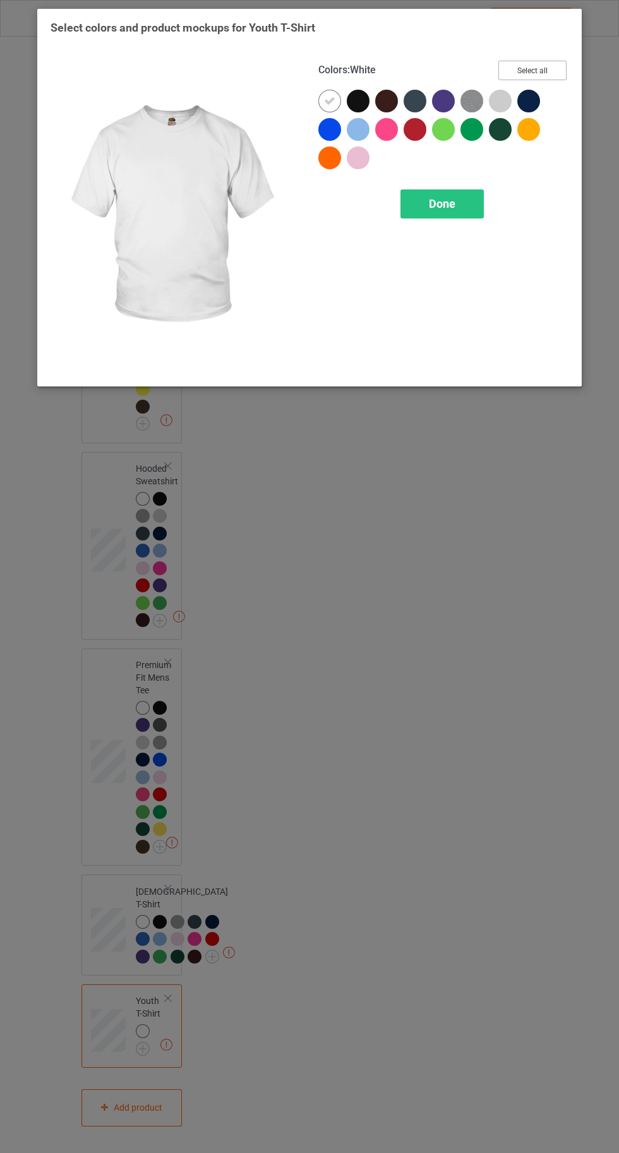
click at [527, 73] on button "Select all" at bounding box center [532, 71] width 68 height 20
click at [529, 129] on icon at bounding box center [528, 129] width 11 height 11
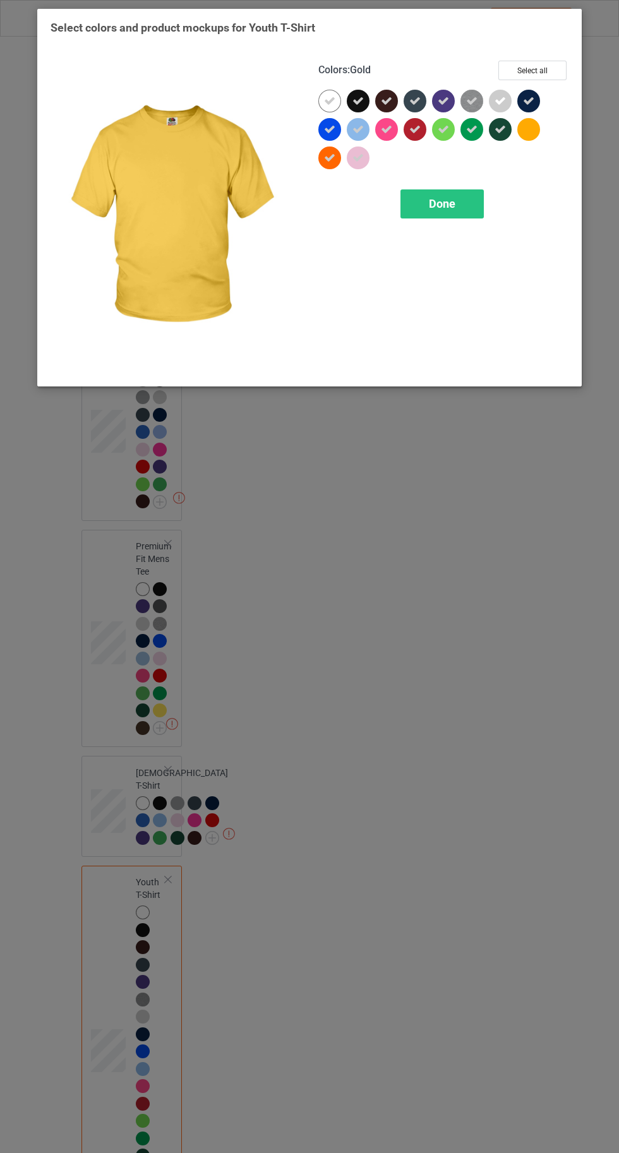
click at [429, 207] on span "Done" at bounding box center [442, 203] width 27 height 13
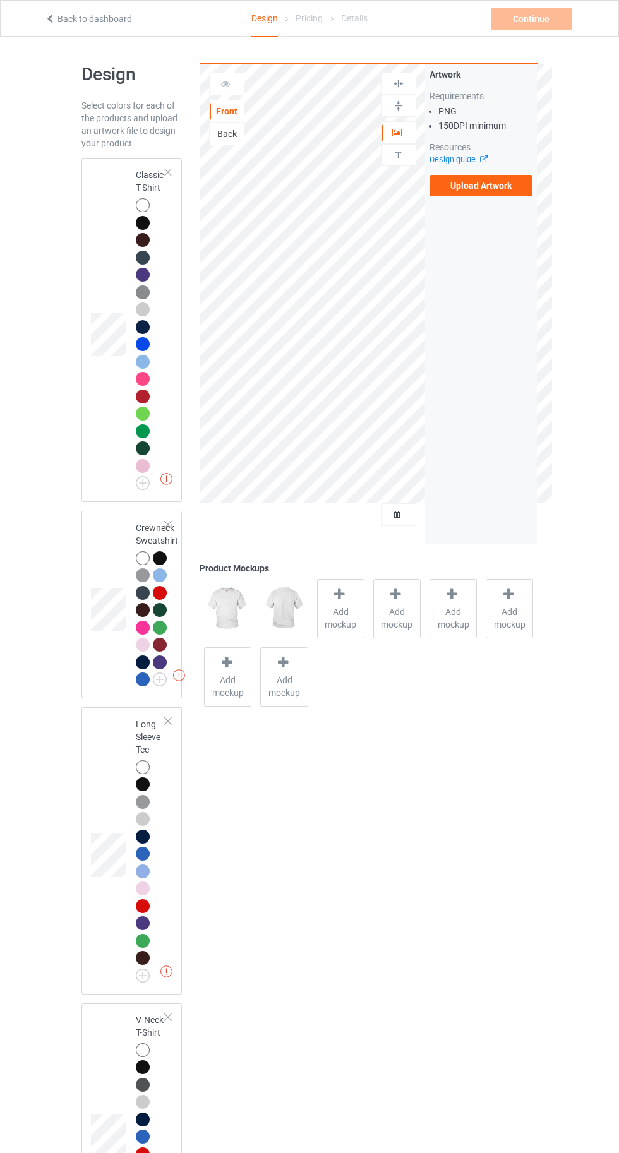
click at [147, 203] on div at bounding box center [143, 205] width 14 height 14
click at [342, 610] on span "Add mockup" at bounding box center [341, 618] width 46 height 25
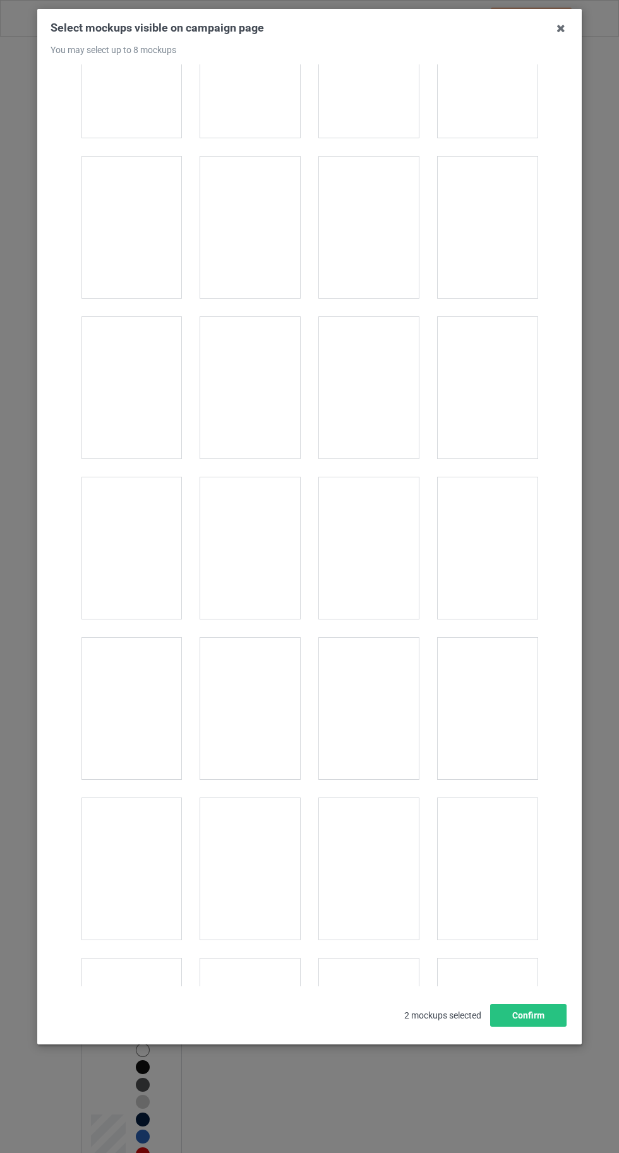
scroll to position [6350, 0]
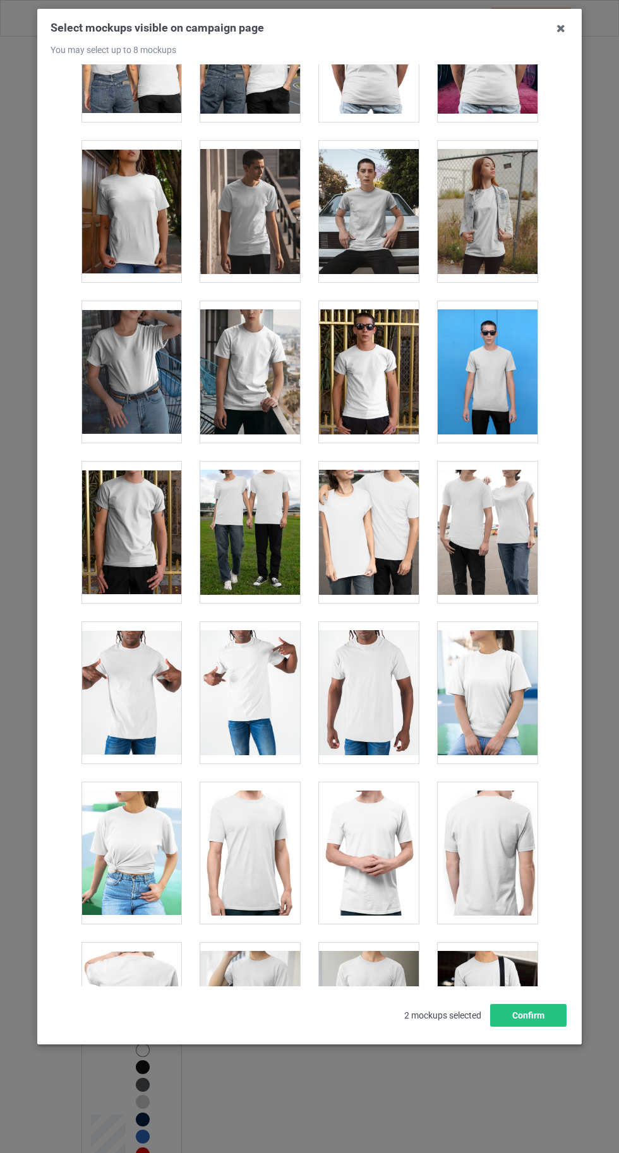
click at [100, 818] on div at bounding box center [131, 853] width 100 height 141
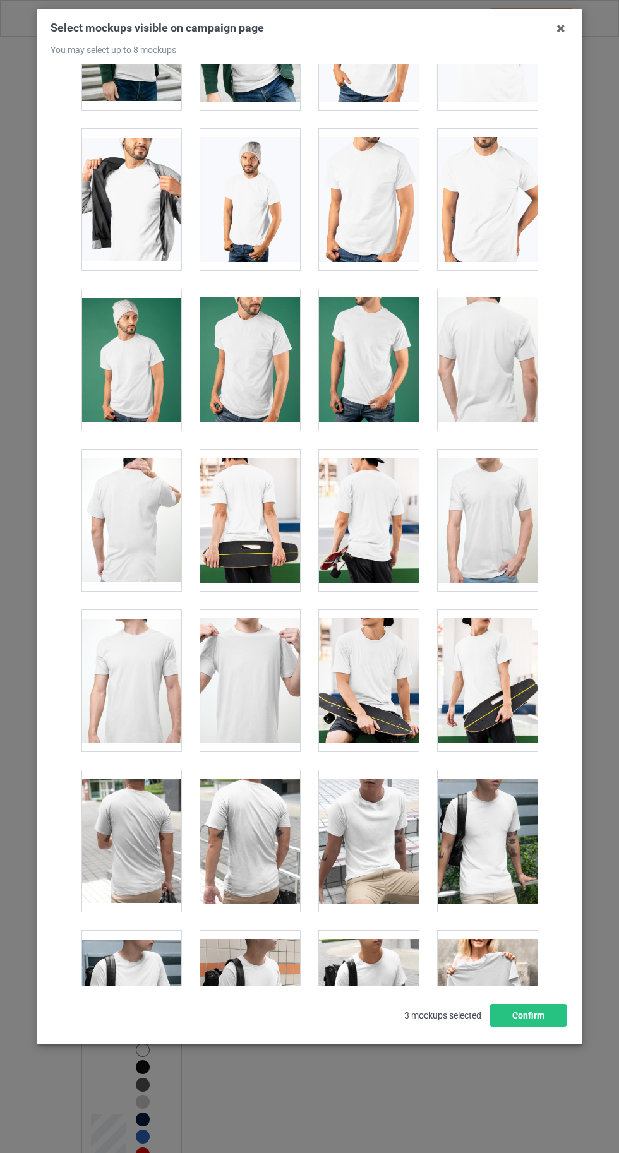
click at [373, 693] on div at bounding box center [369, 680] width 100 height 141
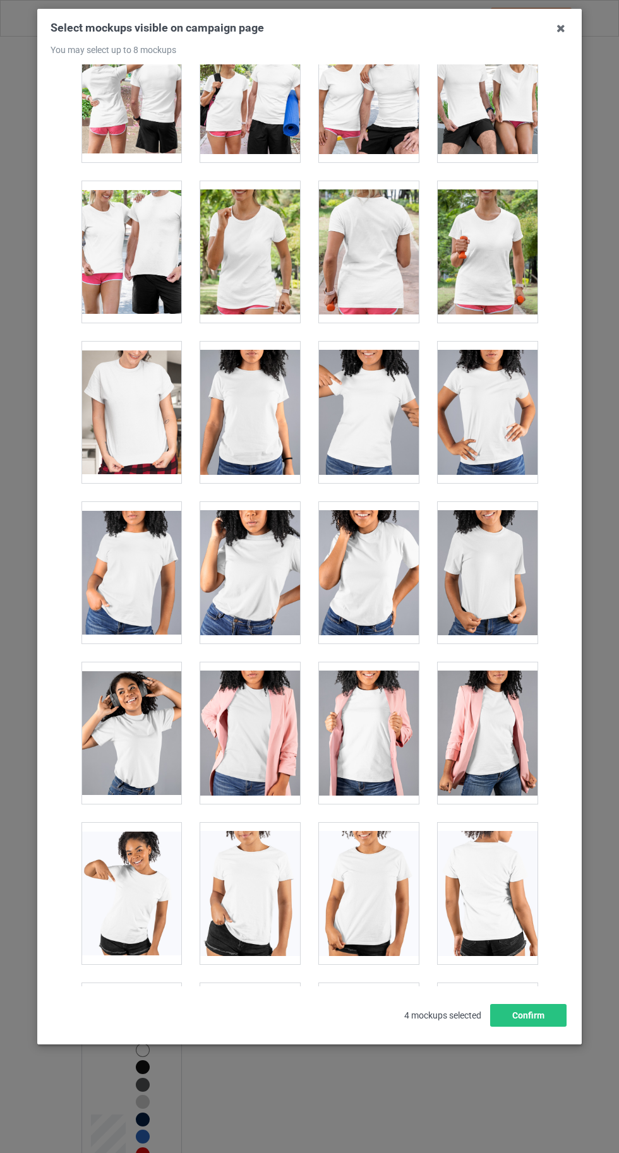
scroll to position [17416, 0]
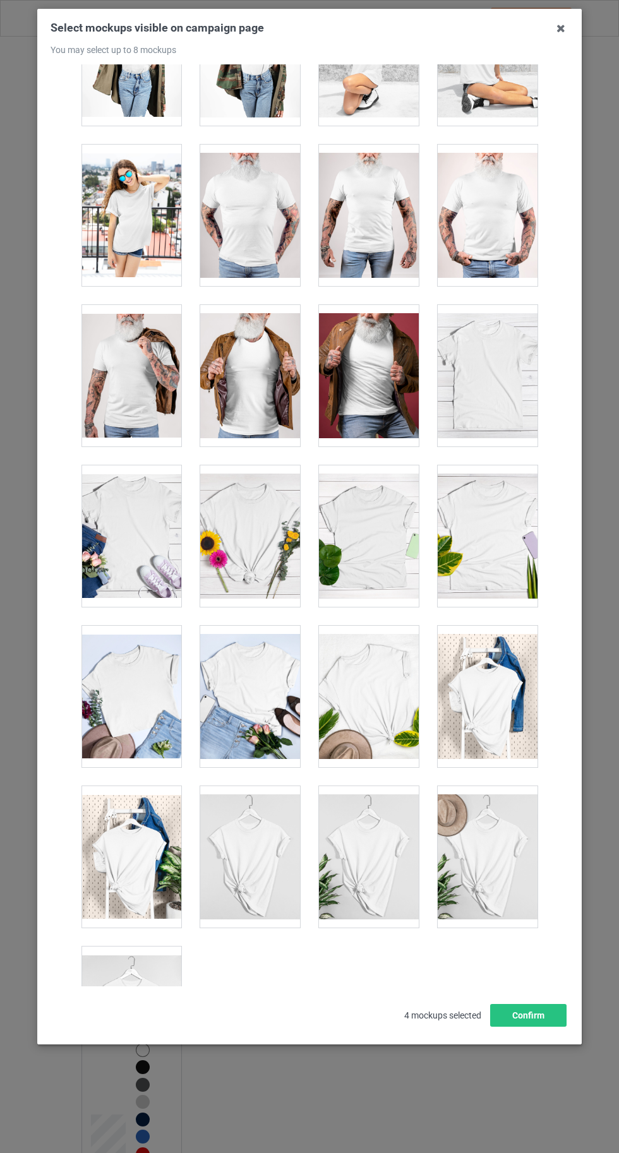
click at [142, 982] on div at bounding box center [131, 1017] width 100 height 141
click at [558, 1027] on button "Confirm" at bounding box center [528, 1015] width 76 height 23
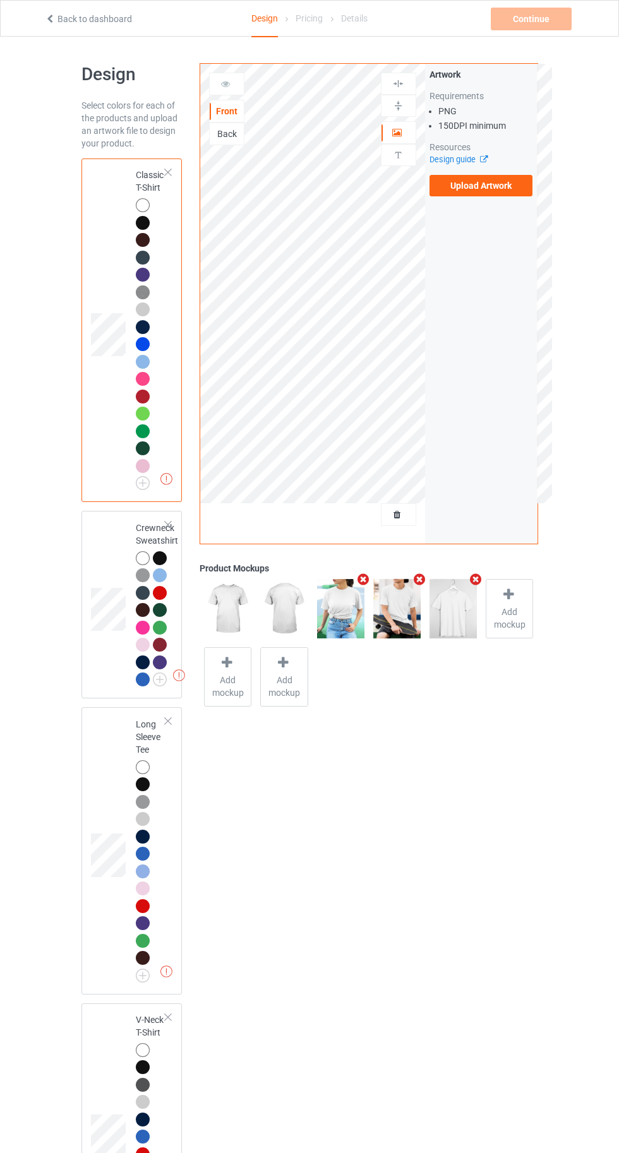
click at [478, 184] on label "Upload Artwork" at bounding box center [481, 185] width 104 height 21
click at [0, 0] on input "Upload Artwork" at bounding box center [0, 0] width 0 height 0
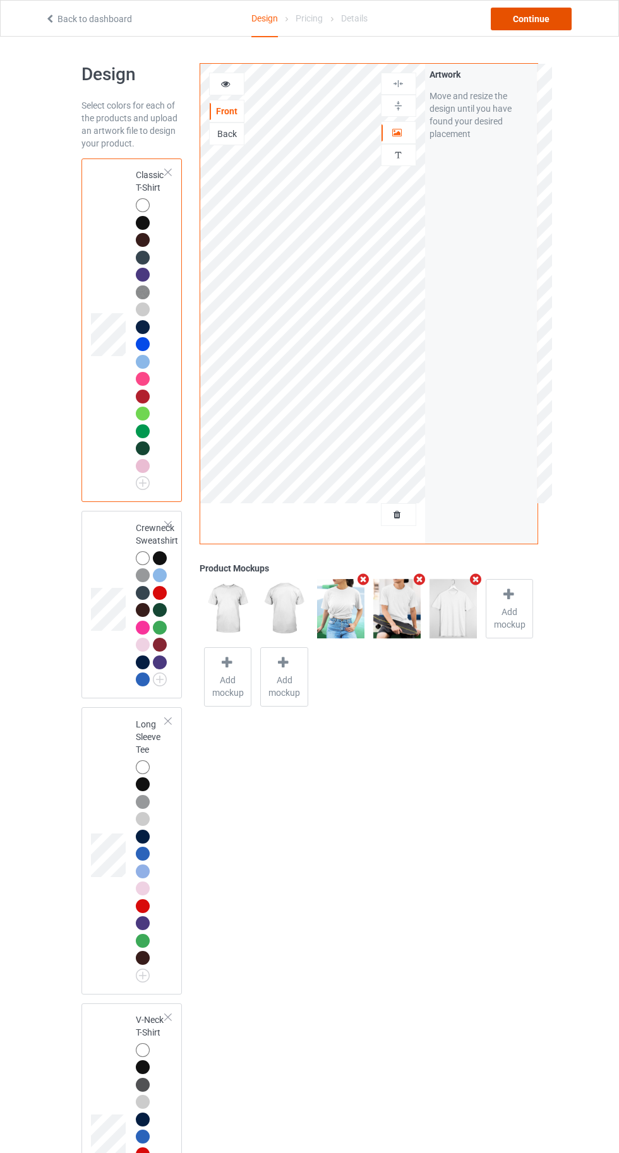
click at [541, 21] on div "Continue" at bounding box center [531, 19] width 81 height 23
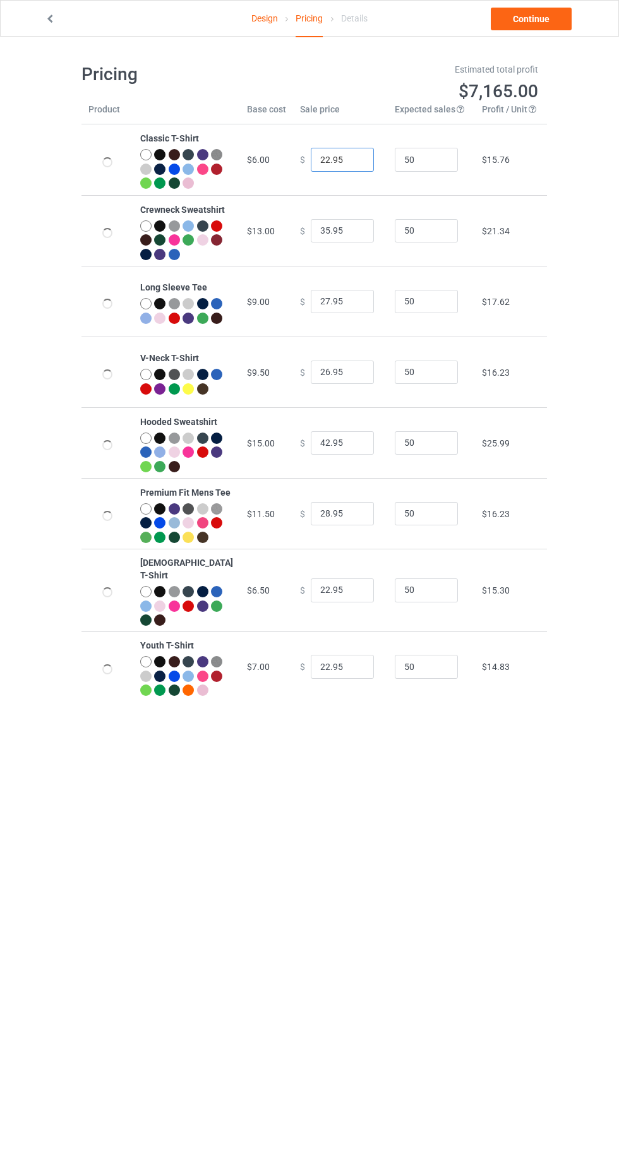
click at [316, 165] on input "22.95" at bounding box center [342, 160] width 63 height 24
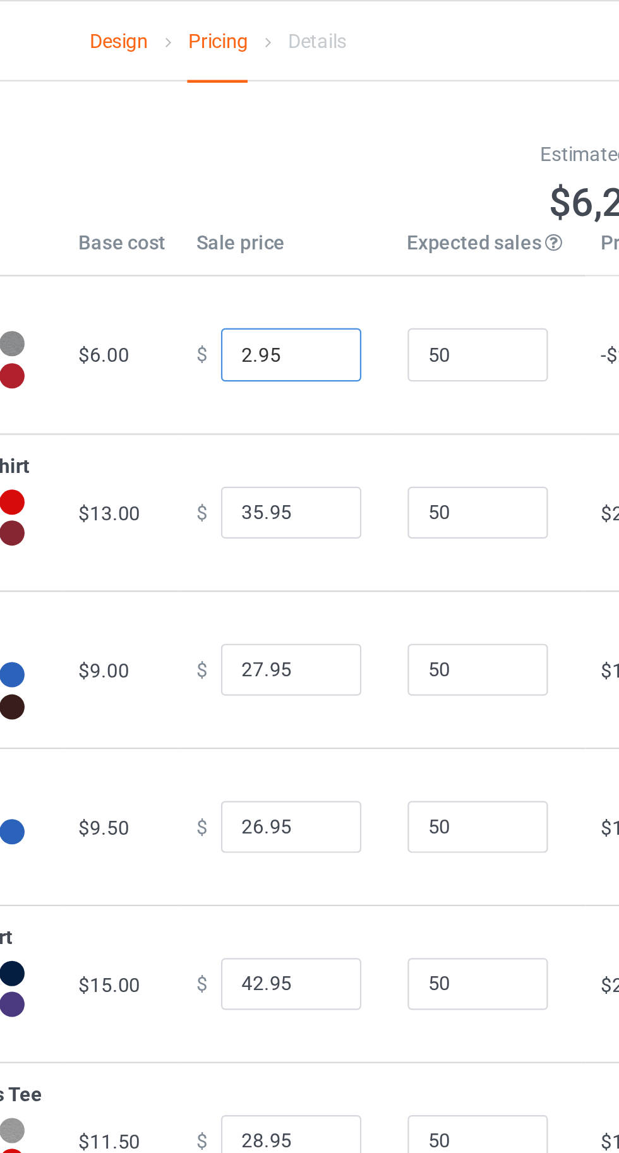
type input "20.95"
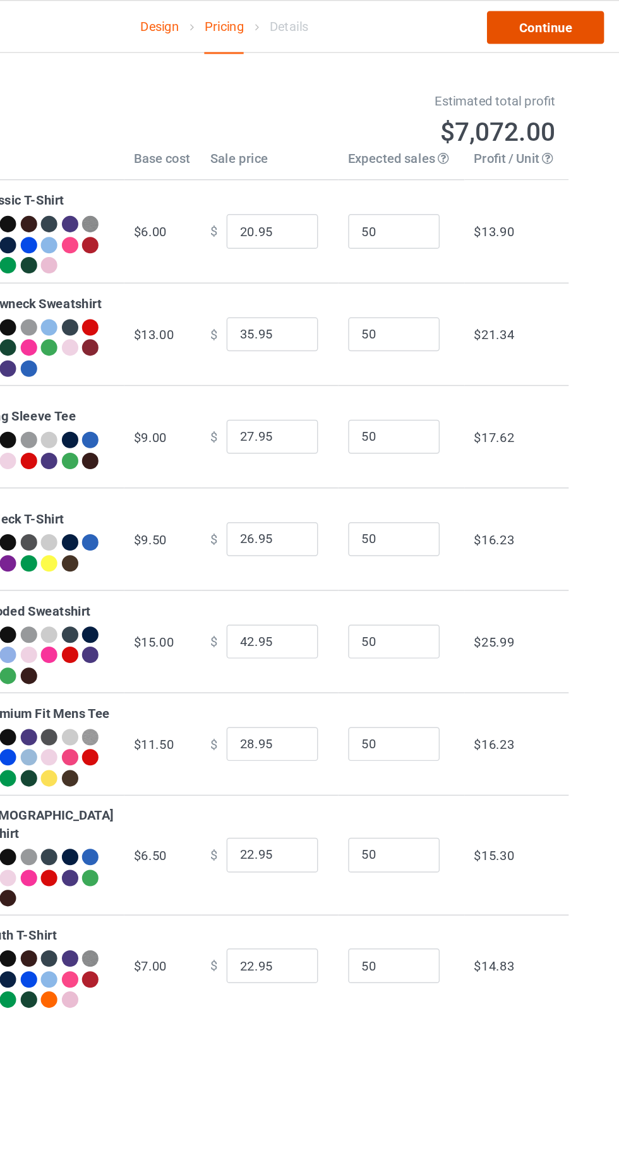
click at [541, 21] on link "Continue" at bounding box center [531, 19] width 81 height 23
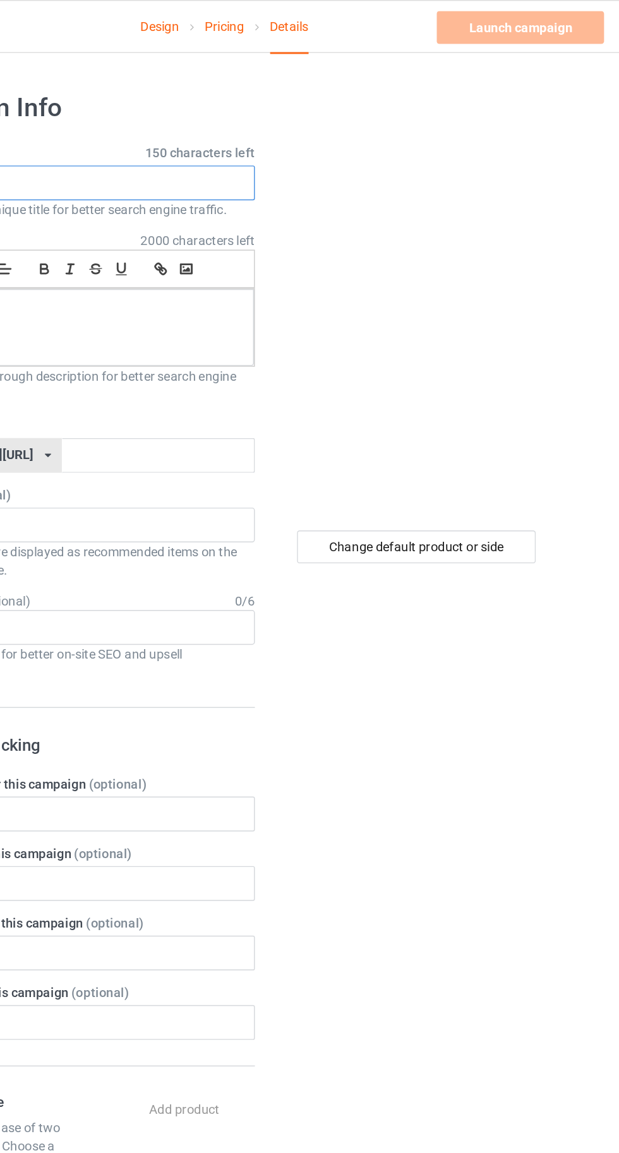
click at [208, 124] on input "text" at bounding box center [205, 126] width 249 height 24
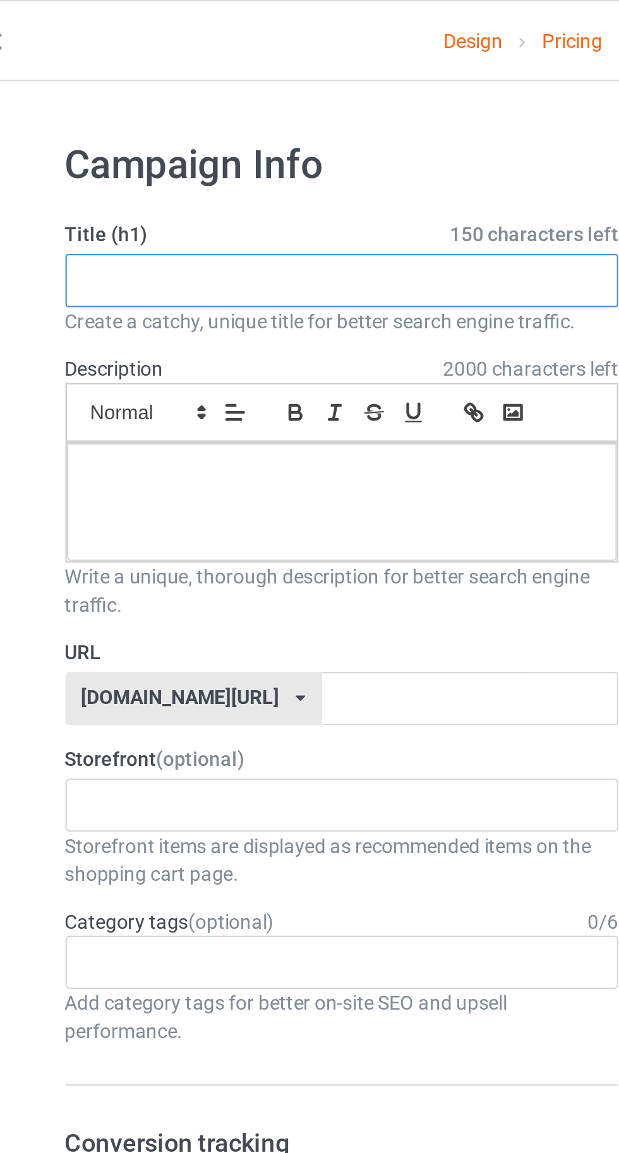
paste input "I'M HORNY"
type input "I'M HORNY"
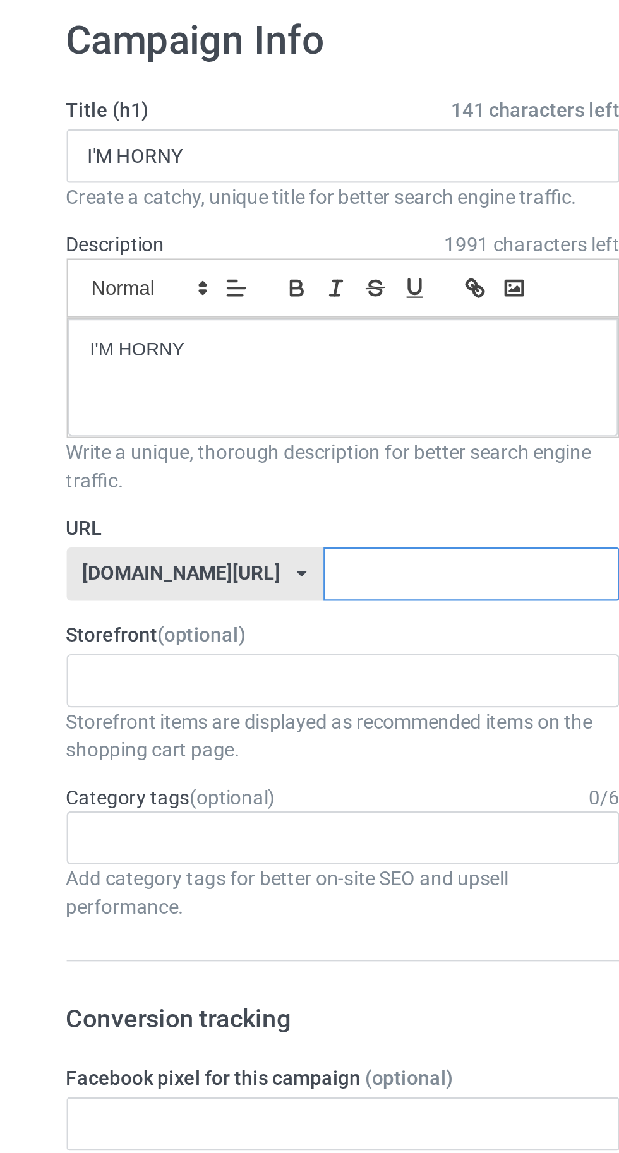
paste input "I'M HORNY"
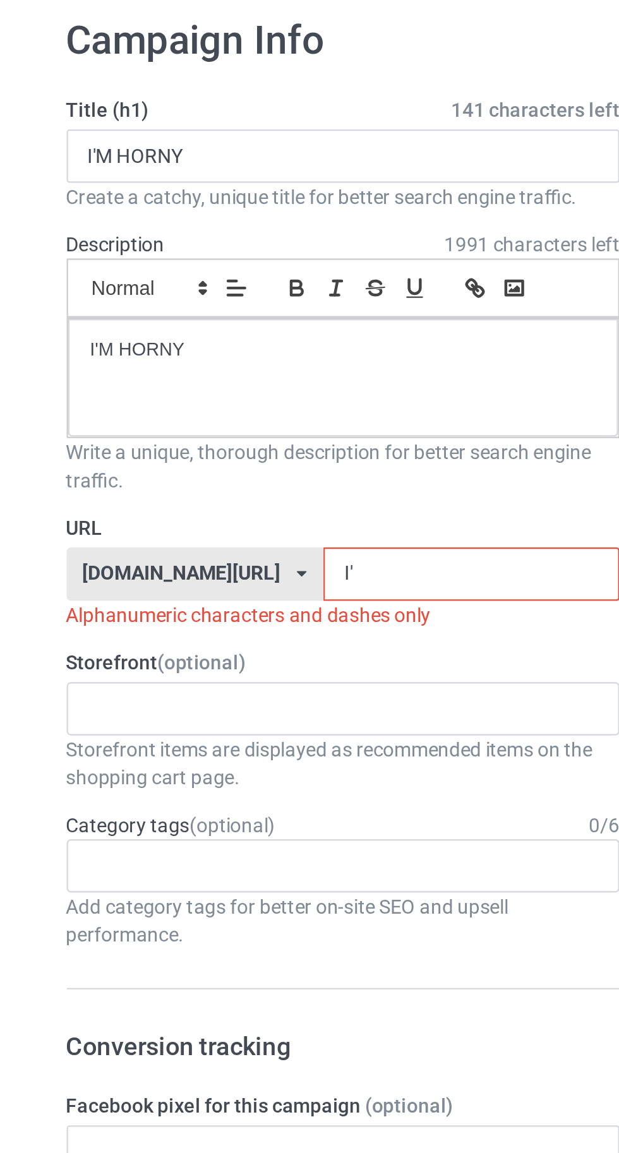
type input "I"
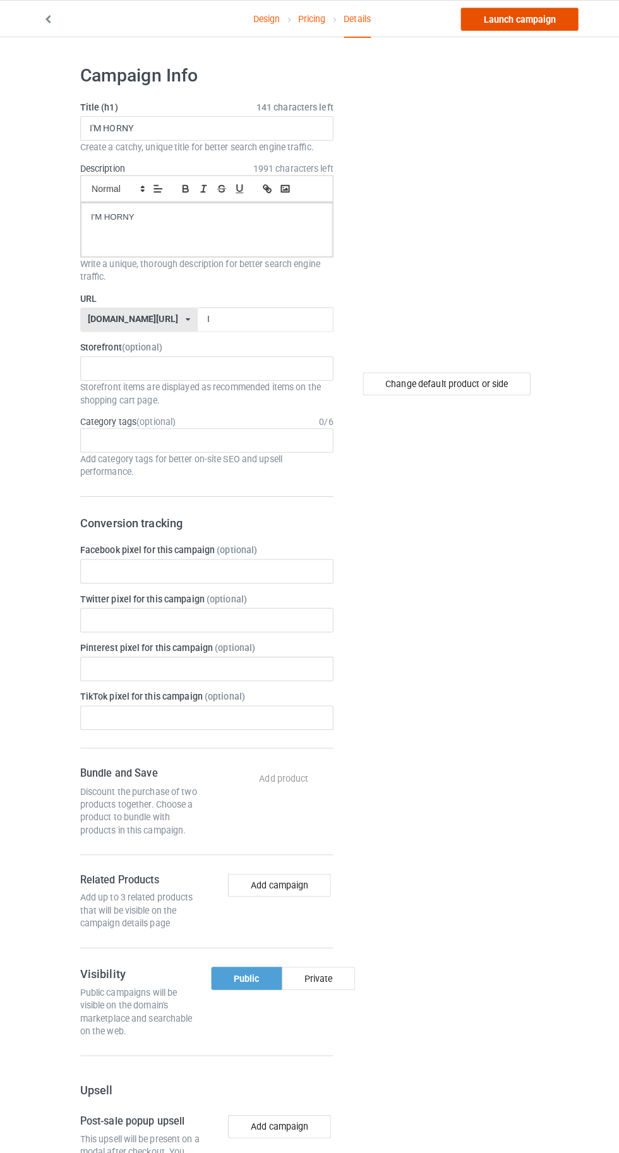
click at [504, 18] on link "Launch campaign" at bounding box center [514, 19] width 116 height 23
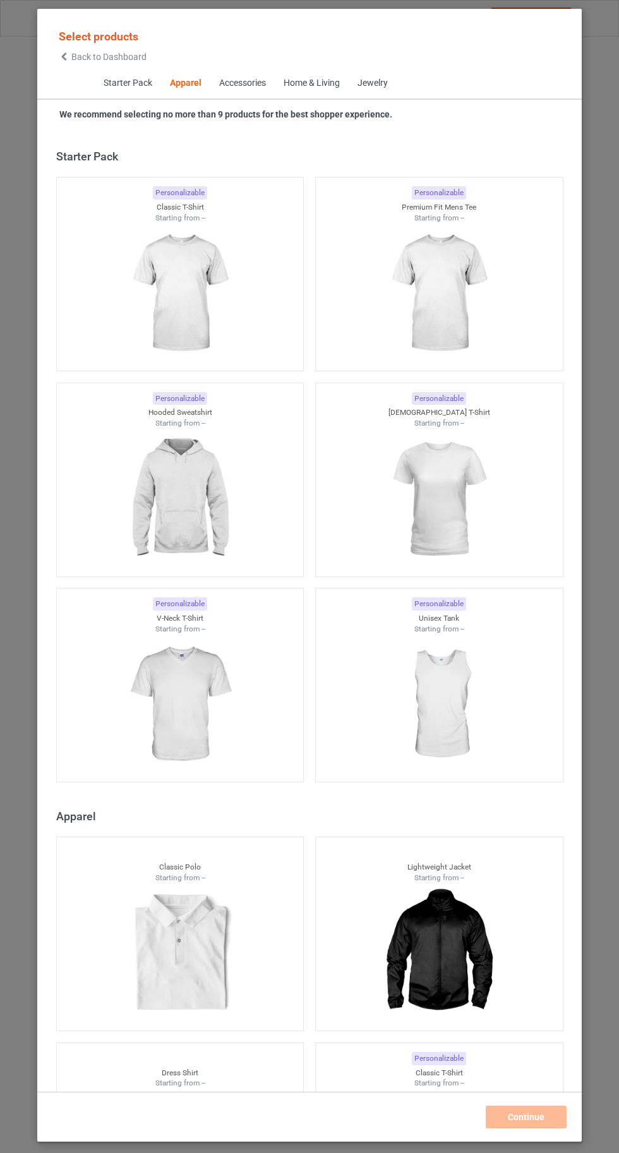
scroll to position [676, 0]
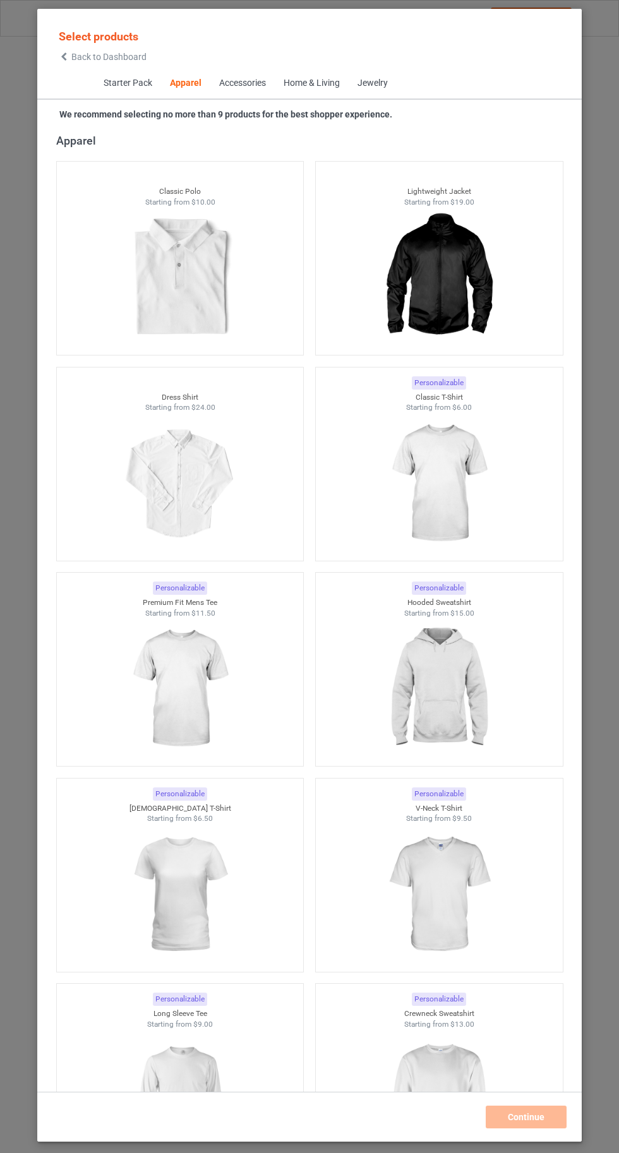
click at [452, 496] on img at bounding box center [438, 483] width 113 height 141
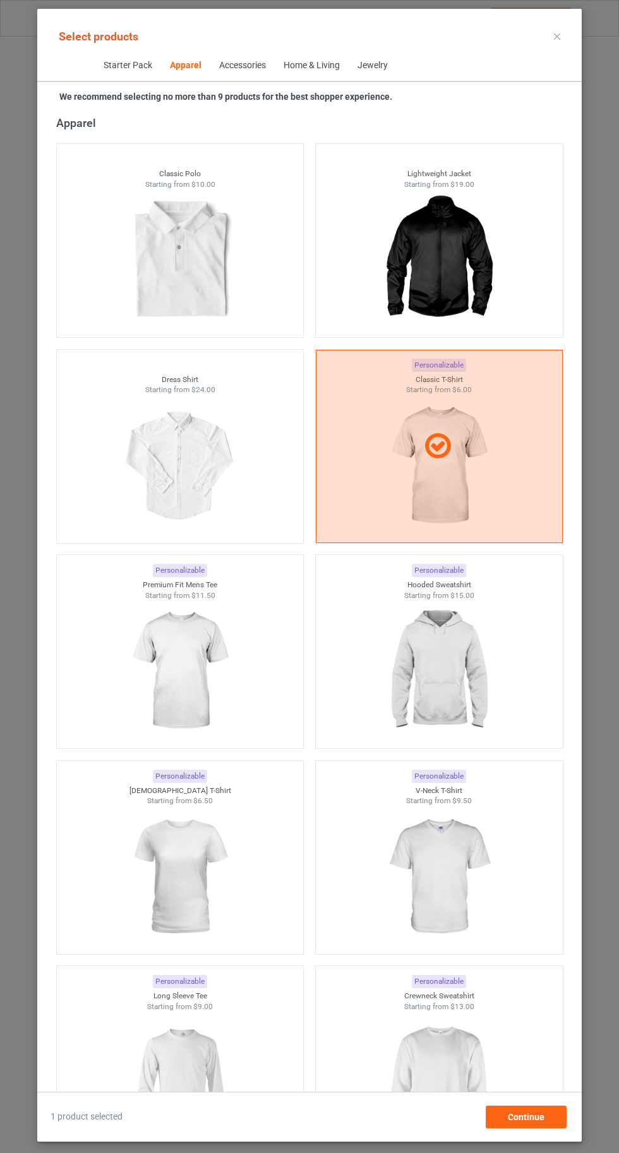
click at [449, 1084] on img at bounding box center [438, 1082] width 113 height 141
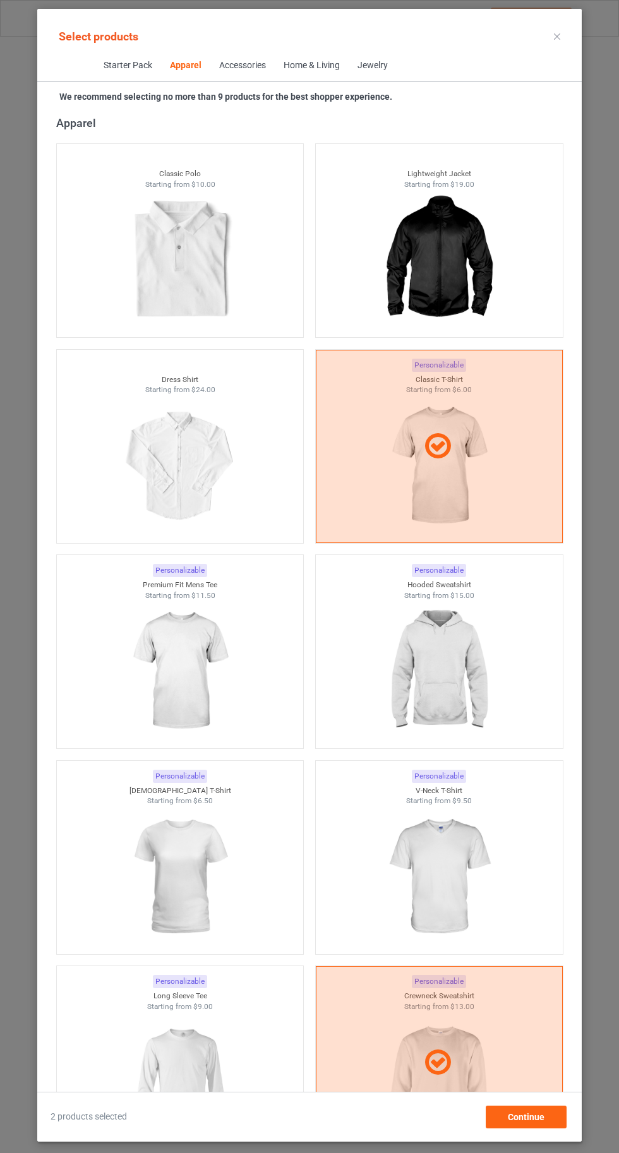
click at [212, 1084] on img at bounding box center [179, 1082] width 113 height 141
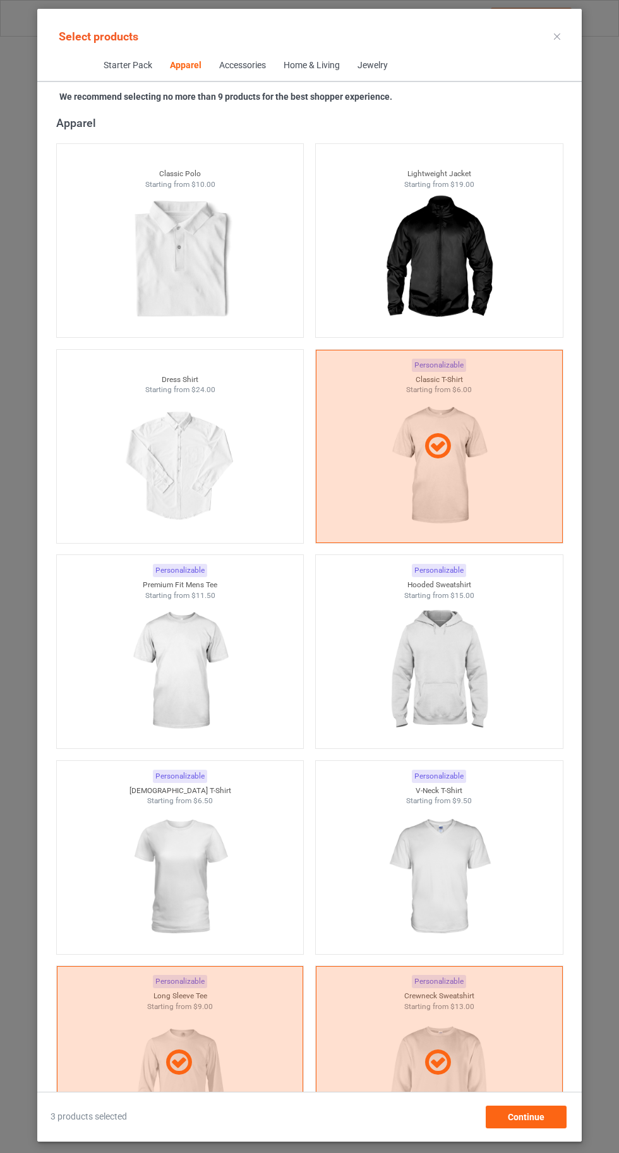
click at [208, 878] on img at bounding box center [179, 877] width 113 height 141
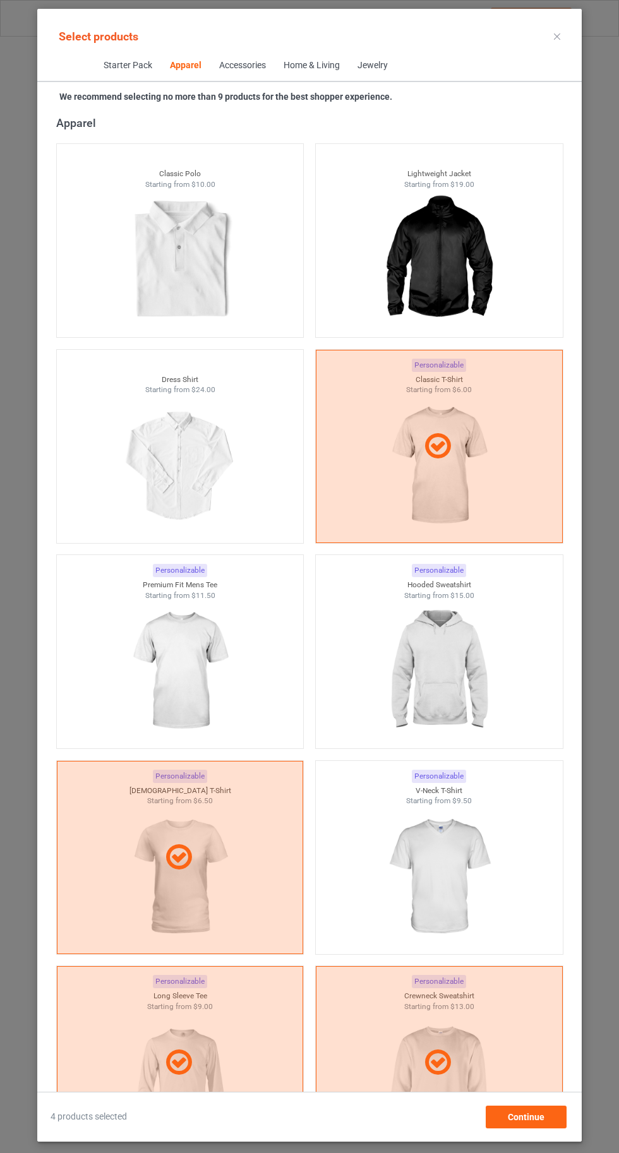
click at [419, 872] on img at bounding box center [438, 877] width 113 height 141
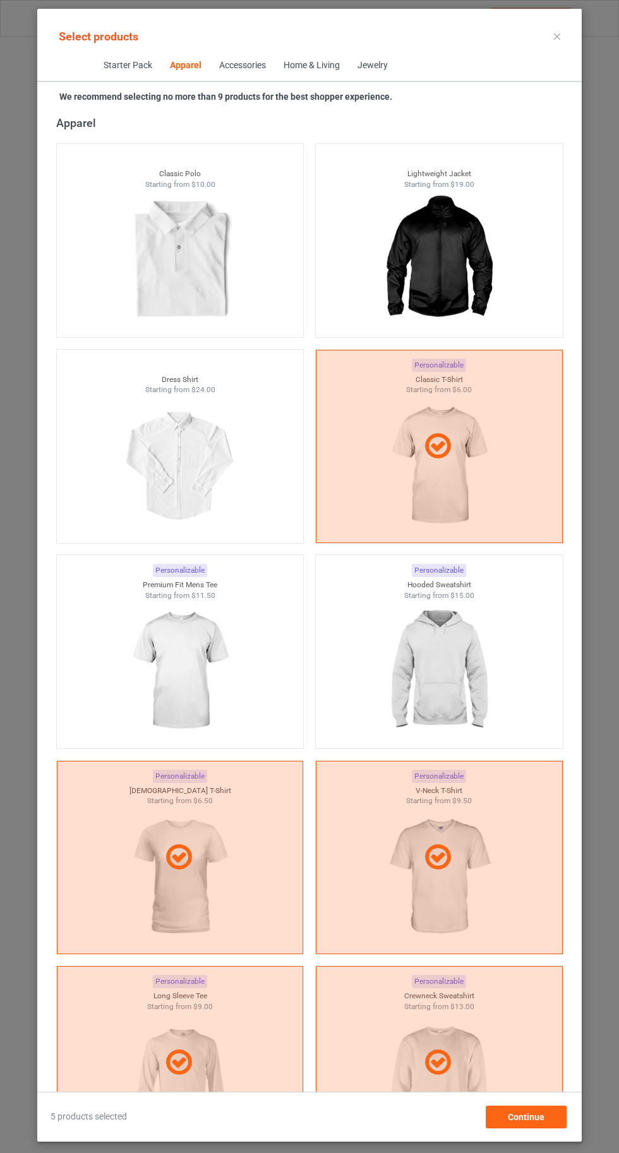
click at [438, 685] on img at bounding box center [438, 671] width 113 height 141
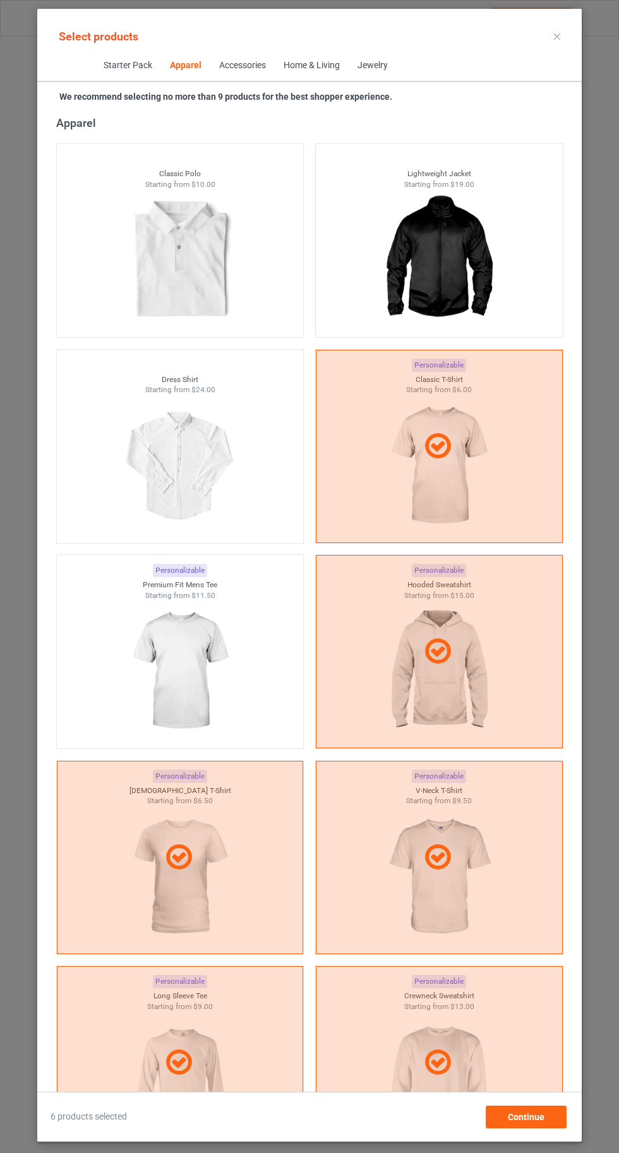
click at [189, 671] on img at bounding box center [179, 671] width 113 height 141
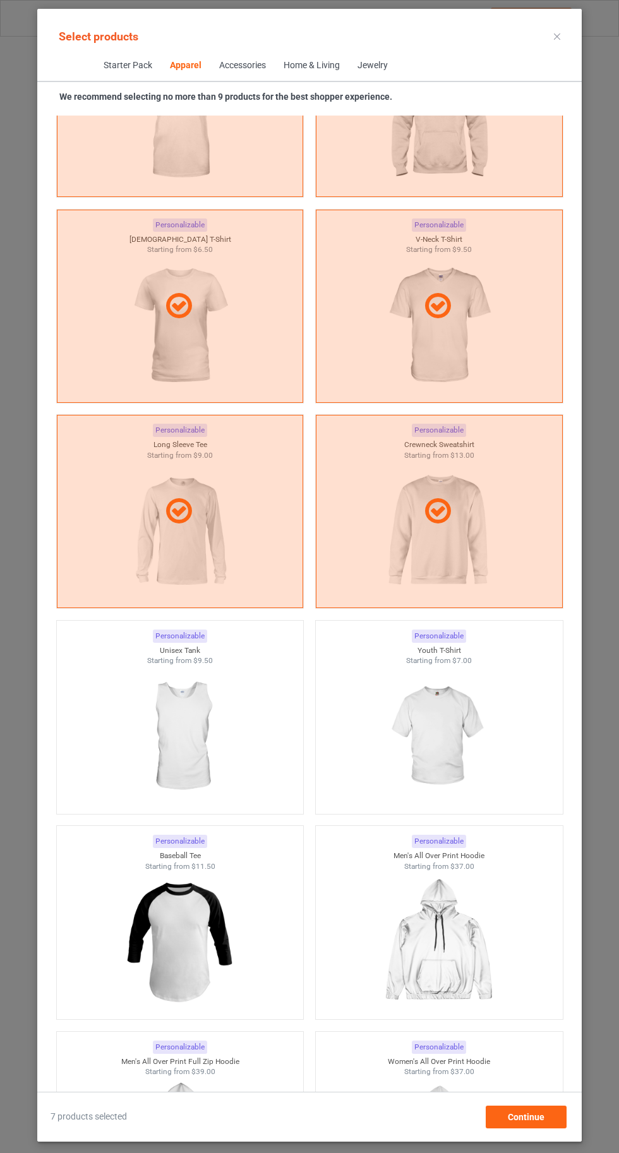
scroll to position [1224, 0]
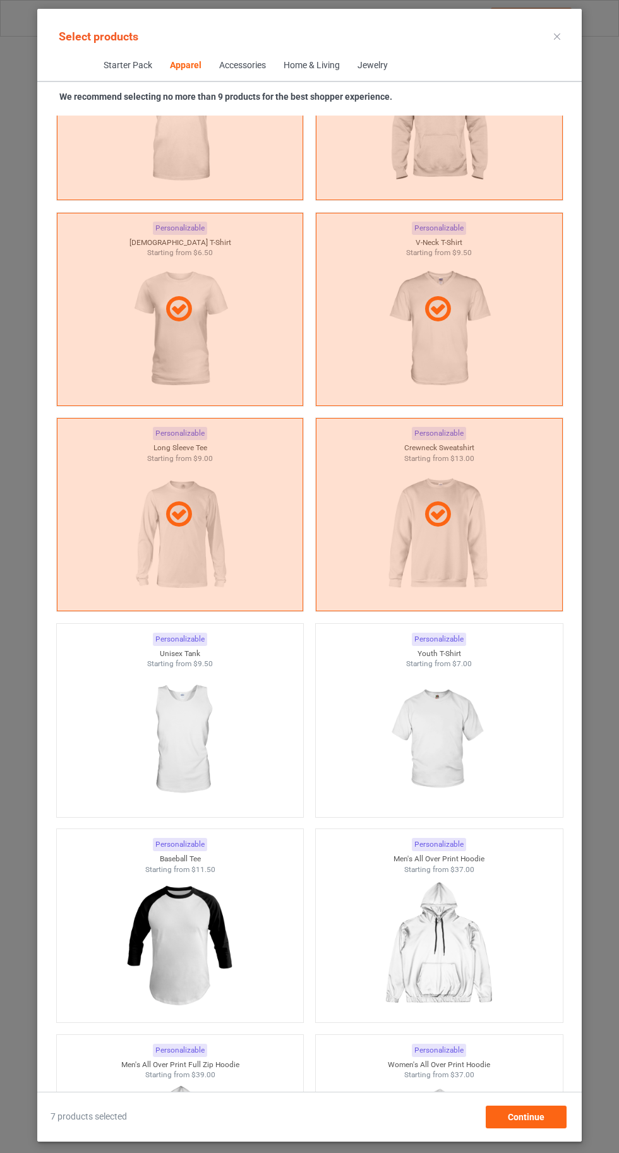
click at [455, 739] on img at bounding box center [438, 739] width 113 height 141
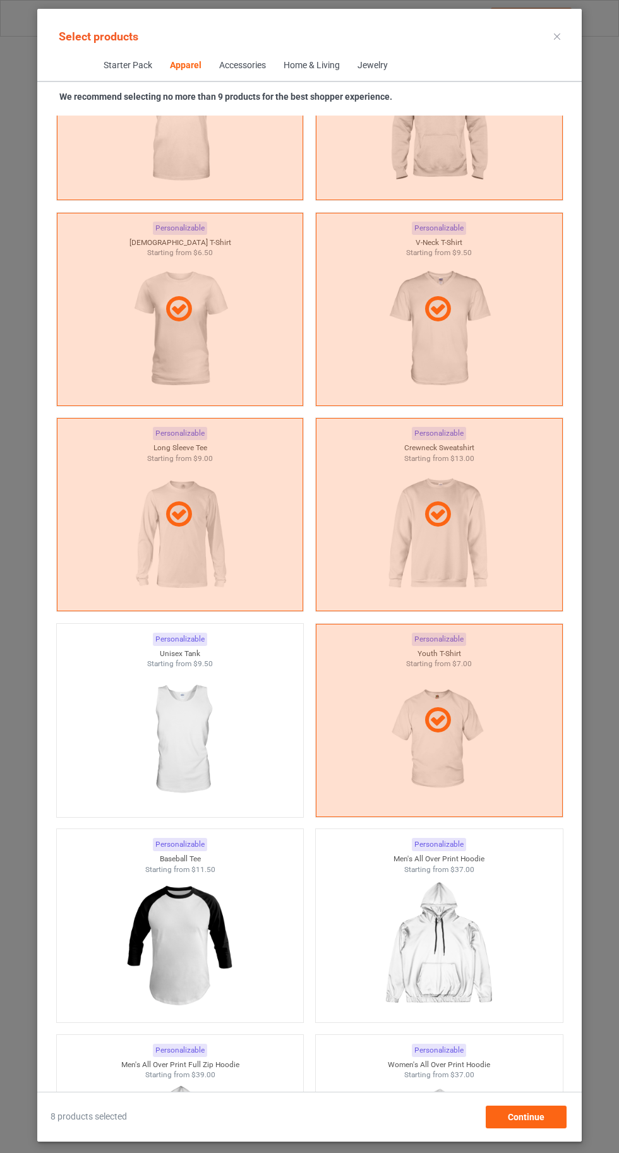
click at [231, 774] on img at bounding box center [179, 739] width 113 height 141
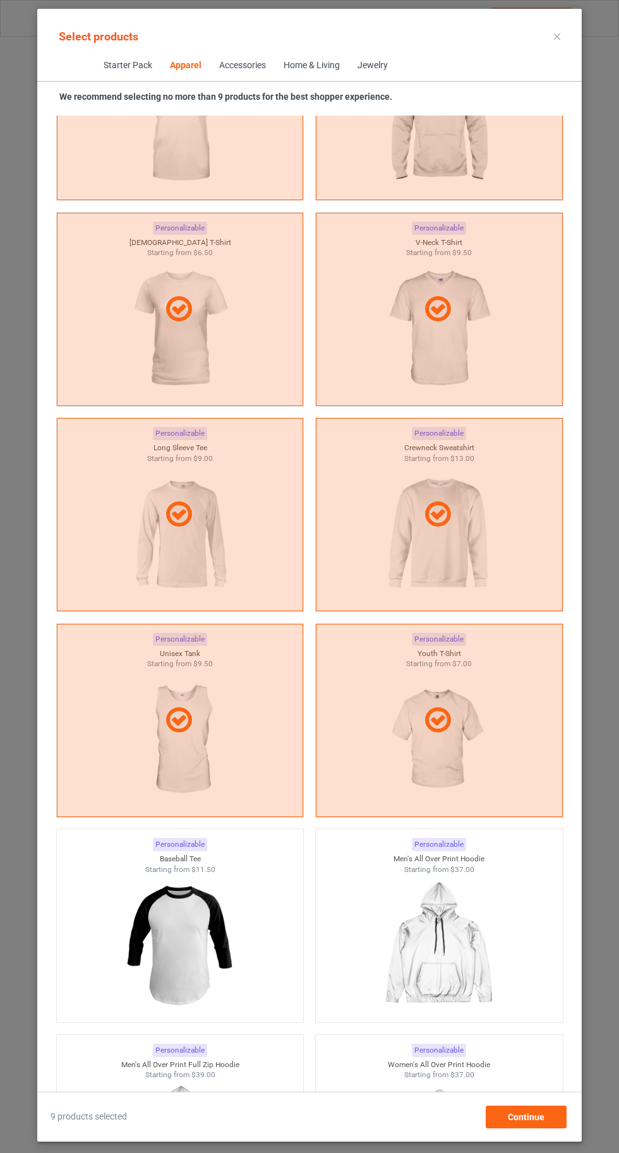
click at [556, 36] on icon at bounding box center [557, 36] width 6 height 6
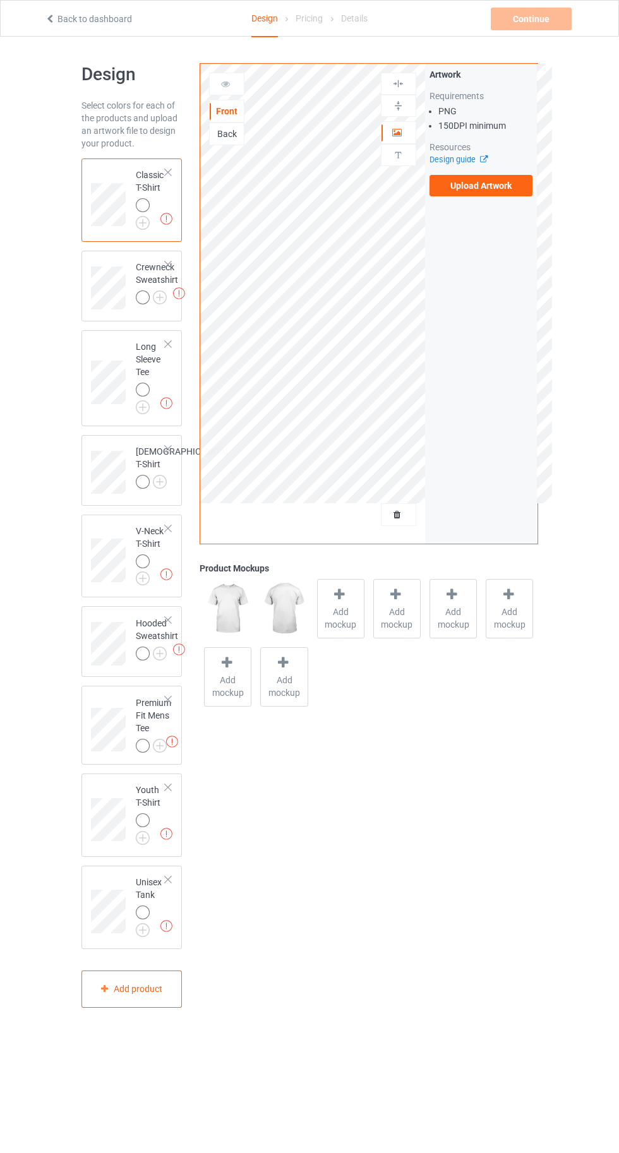
click at [0, 0] on img at bounding box center [0, 0] width 0 height 0
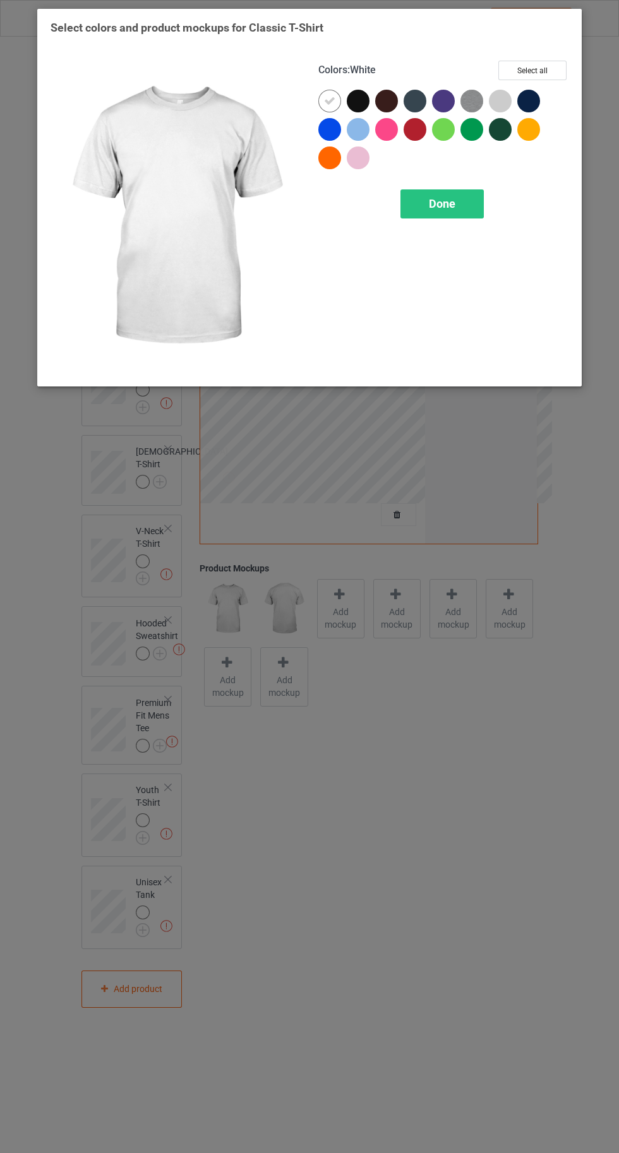
click at [335, 99] on icon at bounding box center [329, 100] width 11 height 11
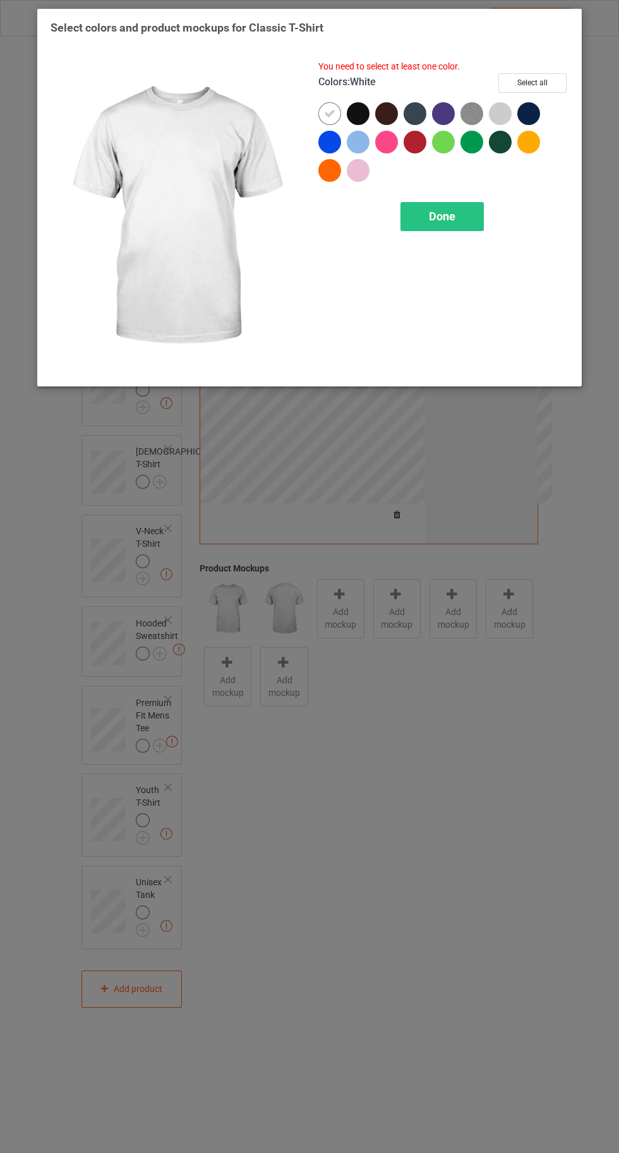
click at [356, 119] on div at bounding box center [358, 113] width 23 height 23
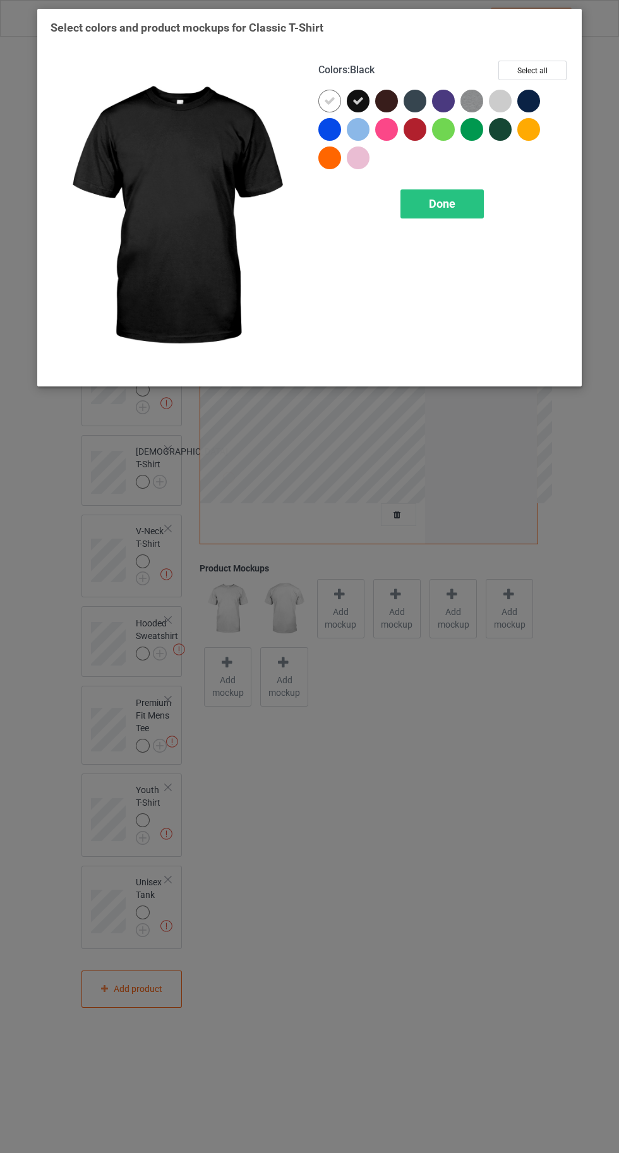
click at [526, 102] on div at bounding box center [528, 101] width 23 height 23
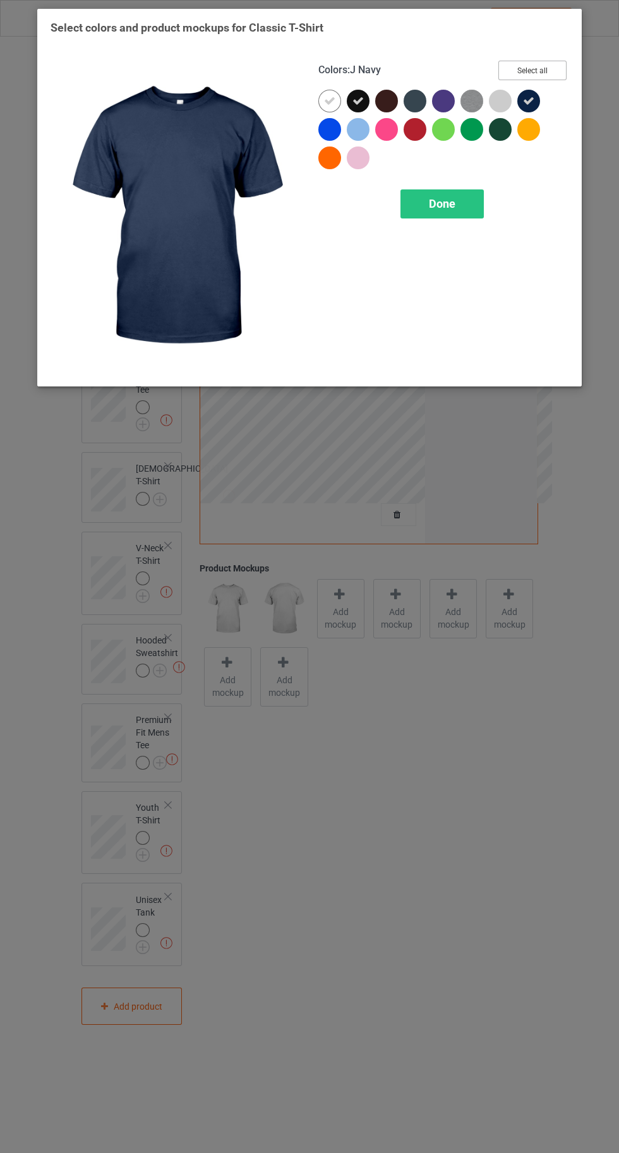
click at [530, 66] on button "Select all" at bounding box center [532, 71] width 68 height 20
click at [329, 100] on icon at bounding box center [329, 100] width 11 height 11
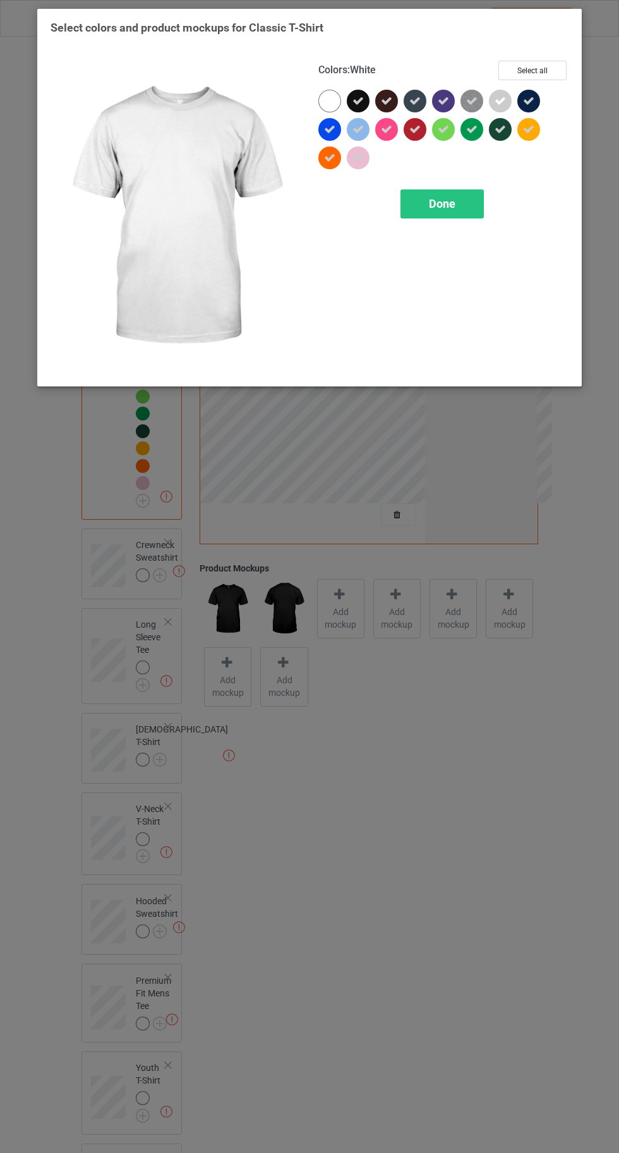
click at [441, 203] on span "Done" at bounding box center [442, 203] width 27 height 13
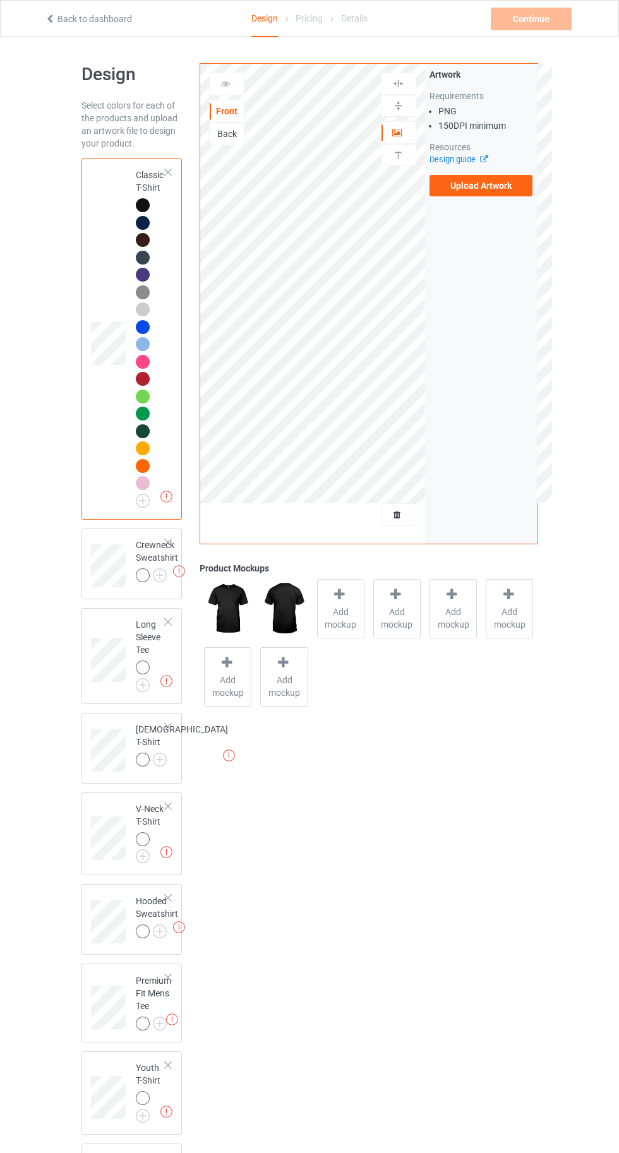
click at [0, 0] on img at bounding box center [0, 0] width 0 height 0
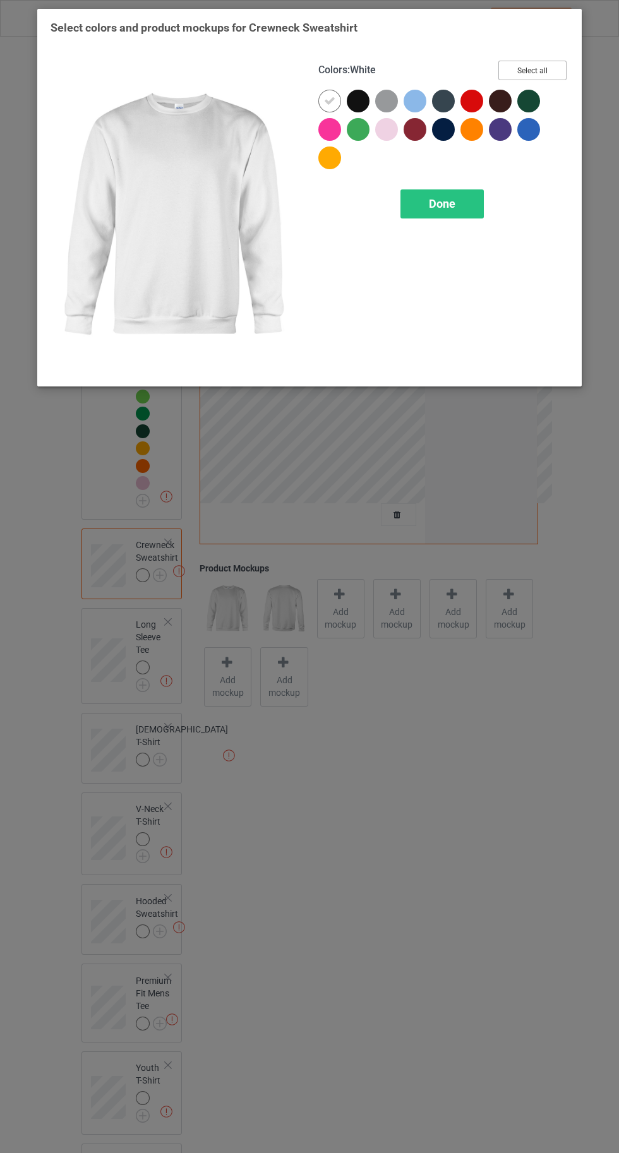
click at [541, 70] on button "Select all" at bounding box center [532, 71] width 68 height 20
click at [300, 107] on img at bounding box center [176, 217] width 250 height 313
click at [334, 103] on icon at bounding box center [329, 100] width 11 height 11
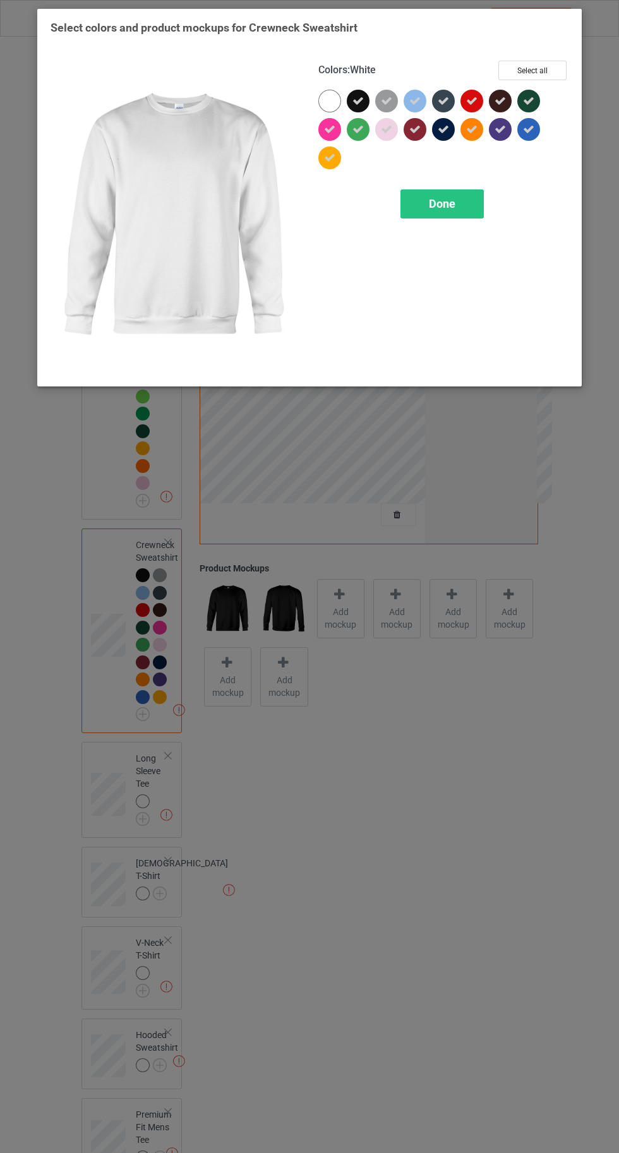
click at [435, 215] on div "Done" at bounding box center [441, 203] width 83 height 29
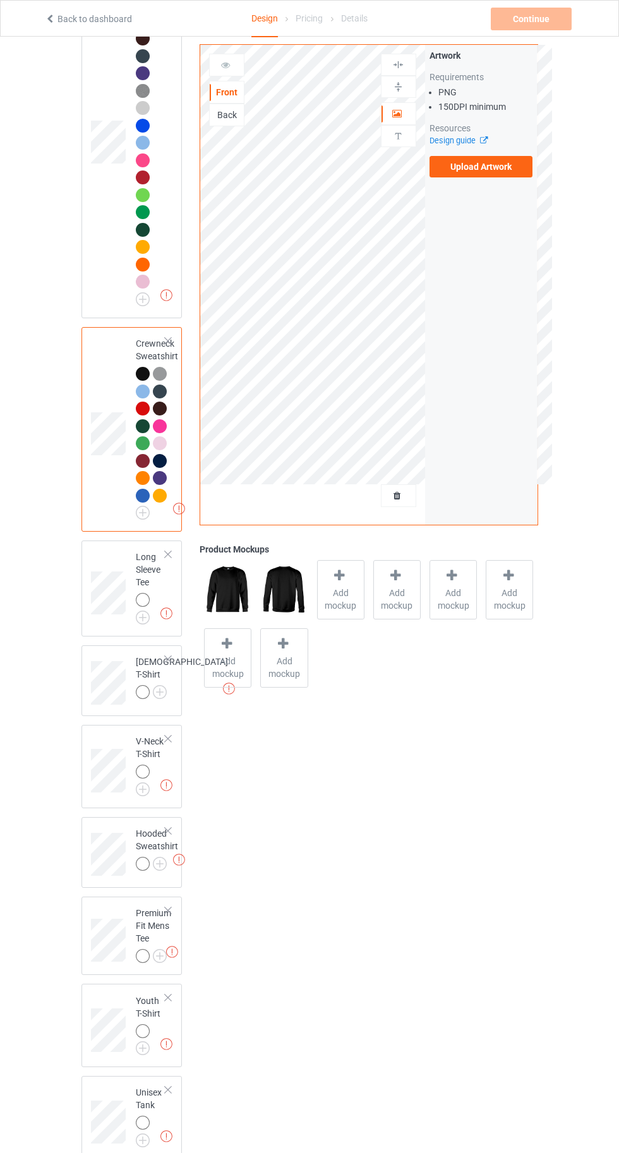
scroll to position [216, 0]
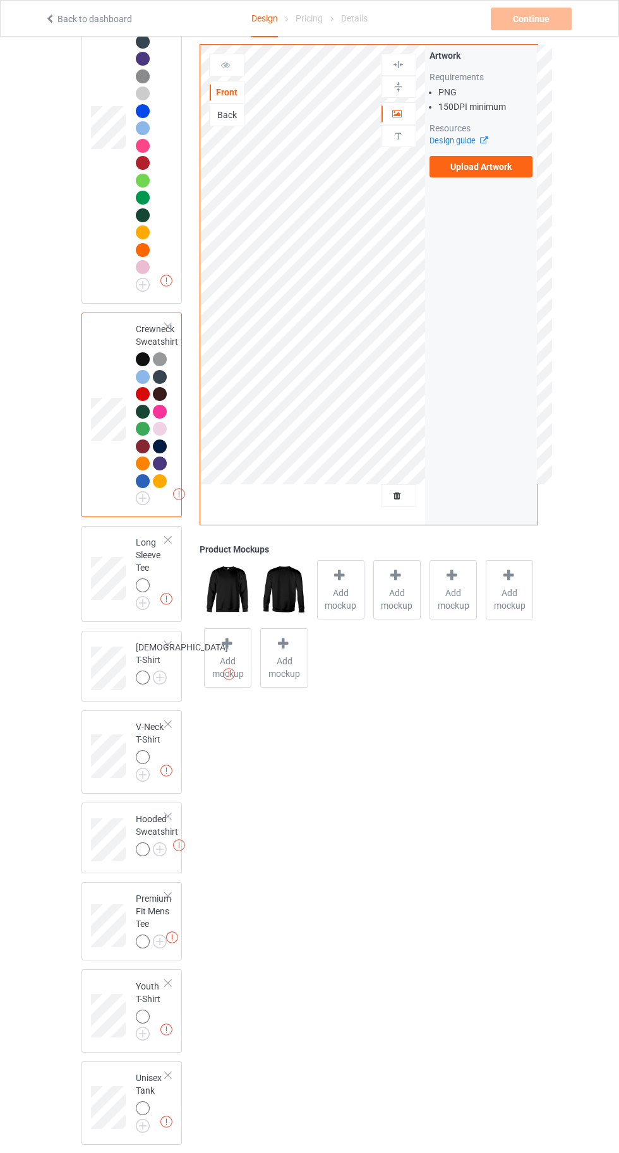
click at [0, 0] on img at bounding box center [0, 0] width 0 height 0
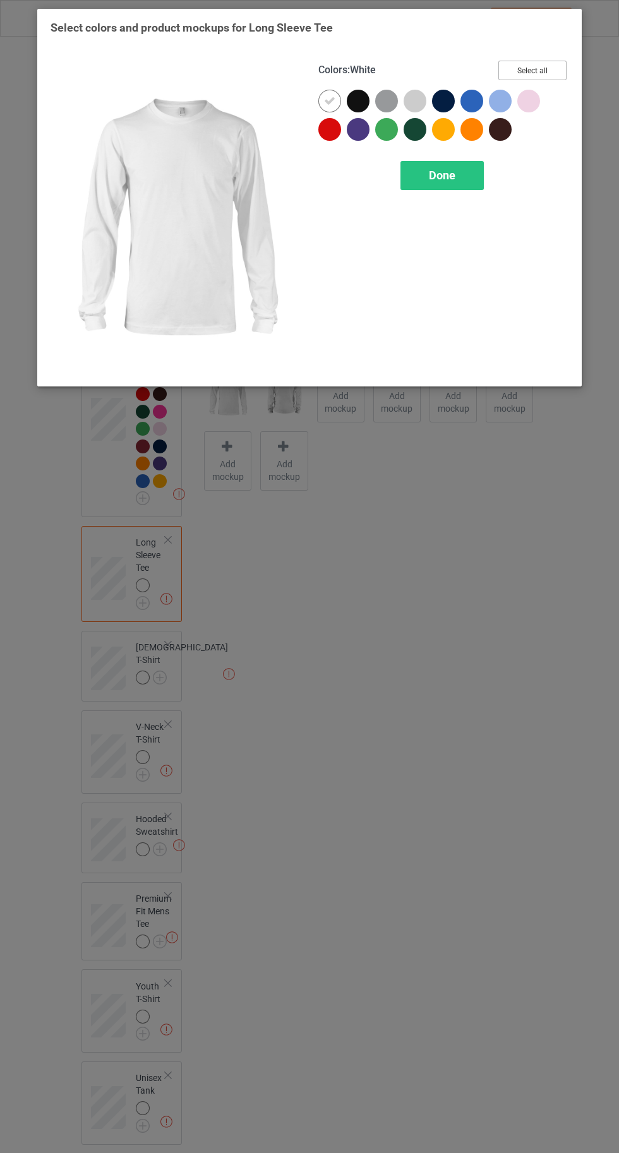
click at [544, 68] on button "Select all" at bounding box center [532, 71] width 68 height 20
click at [321, 99] on div at bounding box center [329, 101] width 23 height 23
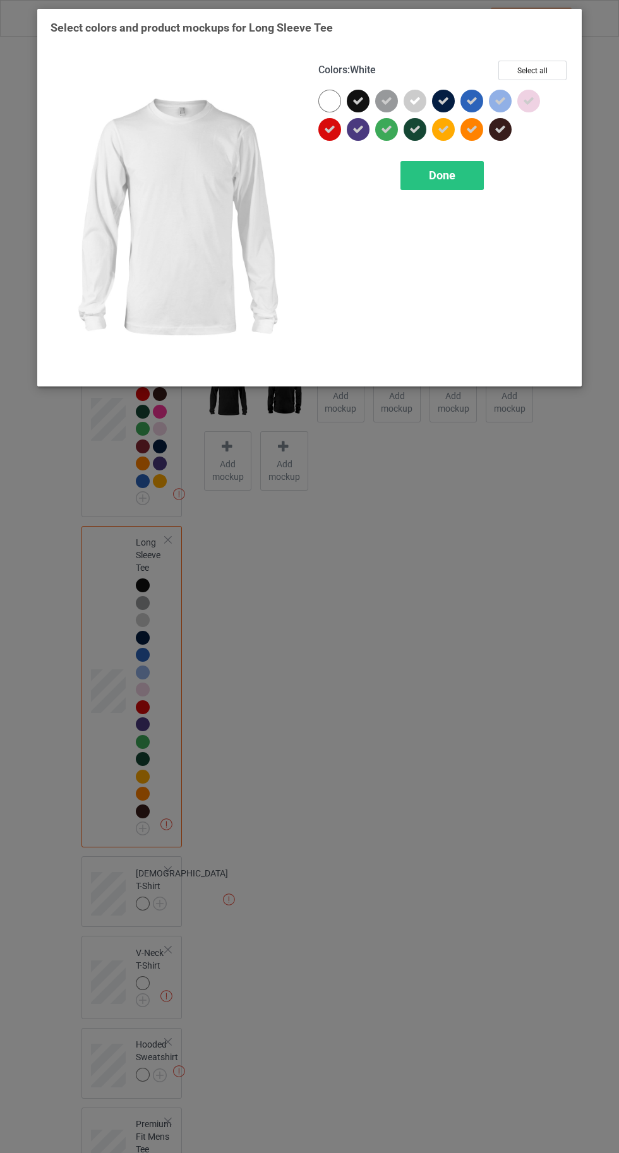
click at [448, 174] on span "Done" at bounding box center [442, 175] width 27 height 13
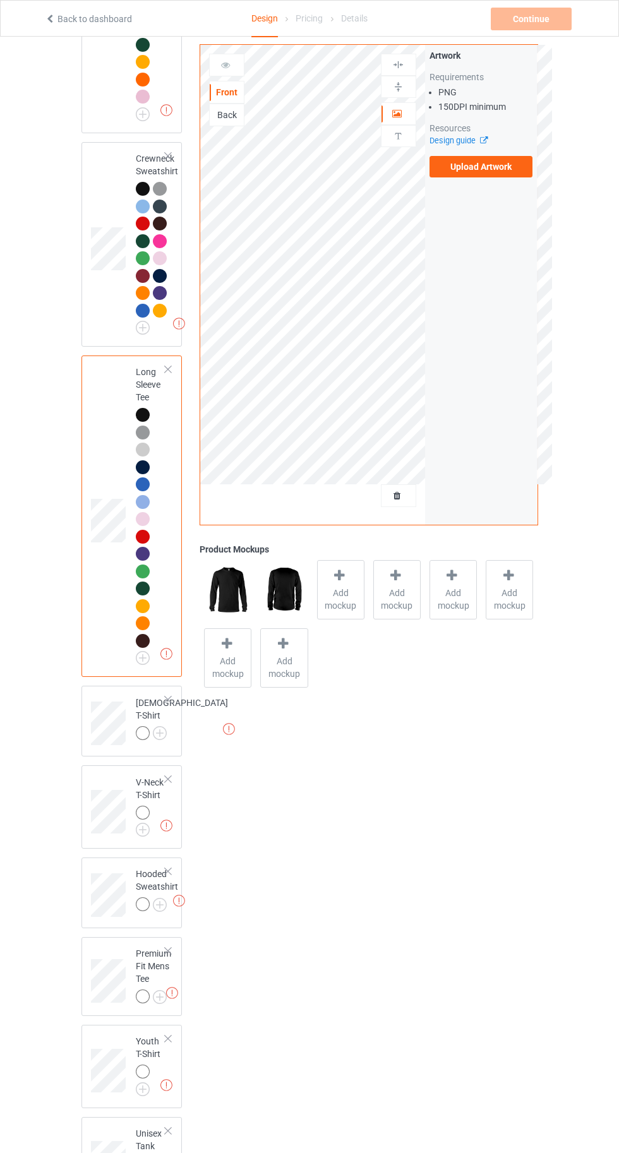
scroll to position [442, 0]
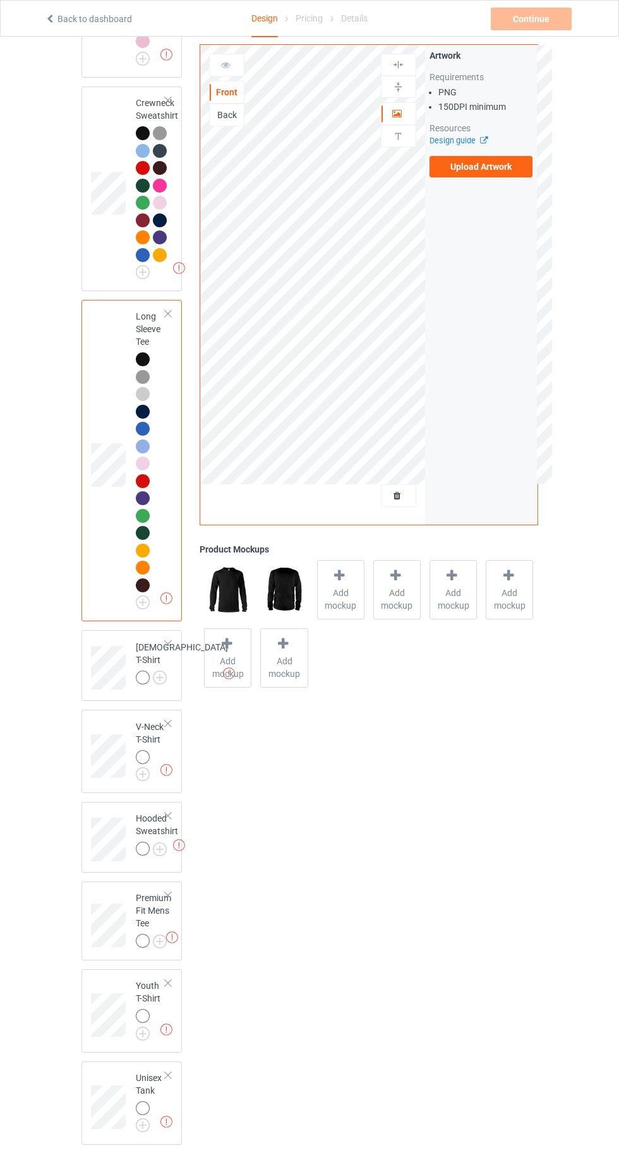
click at [0, 0] on img at bounding box center [0, 0] width 0 height 0
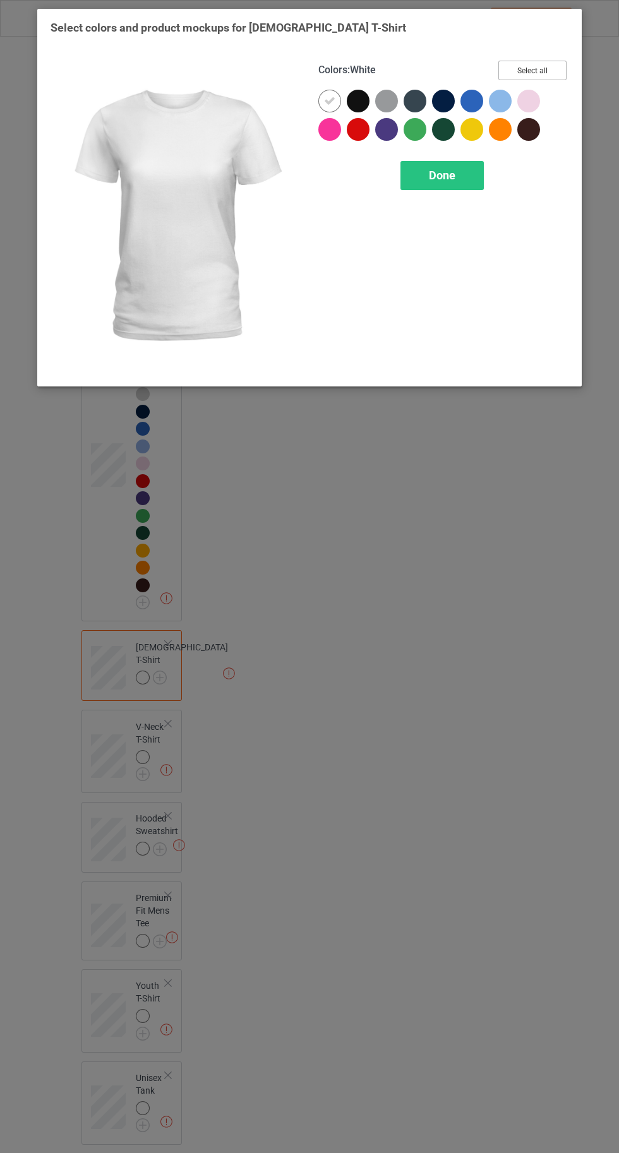
click at [532, 70] on button "Select all" at bounding box center [532, 71] width 68 height 20
click at [321, 100] on div at bounding box center [329, 101] width 23 height 23
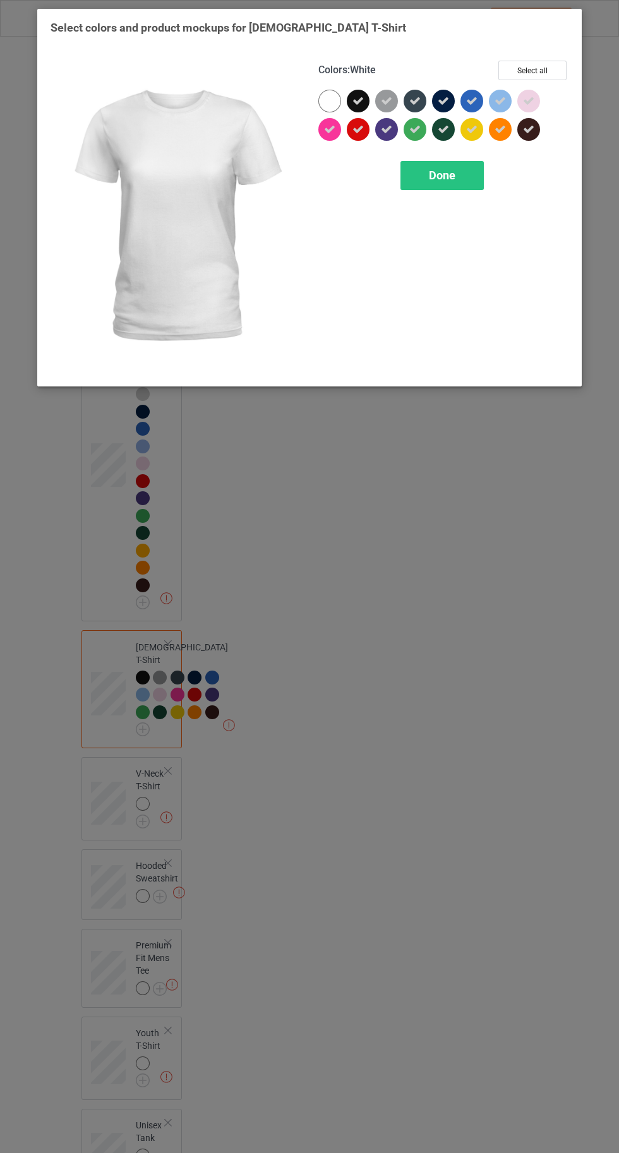
click at [436, 183] on div "Done" at bounding box center [441, 175] width 83 height 29
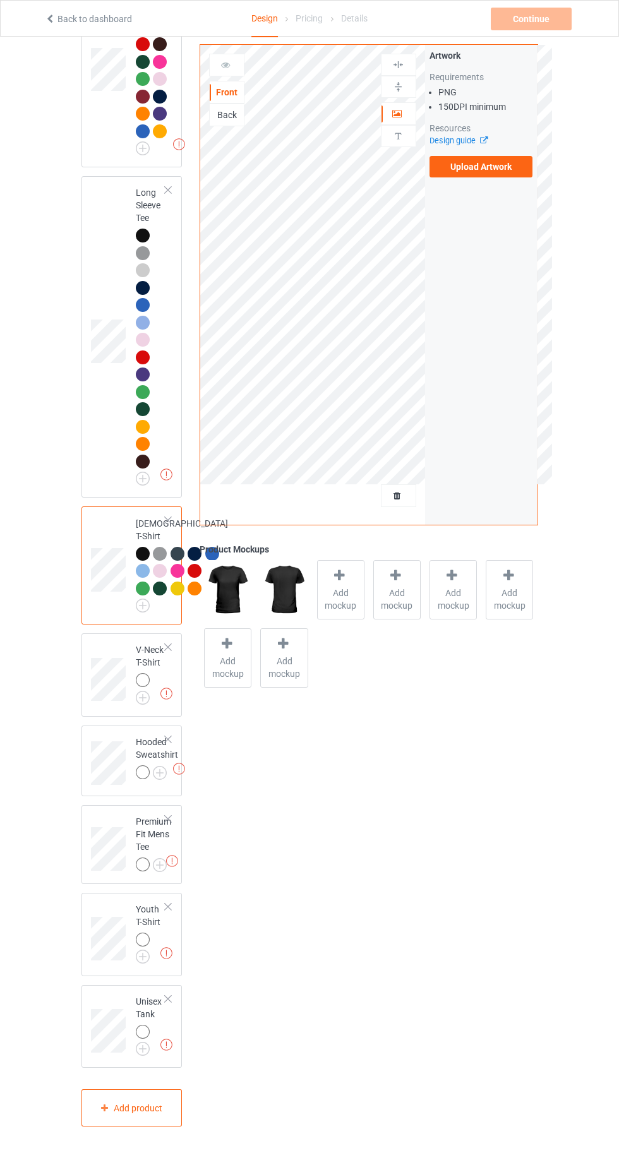
scroll to position [685, 0]
click at [0, 0] on img at bounding box center [0, 0] width 0 height 0
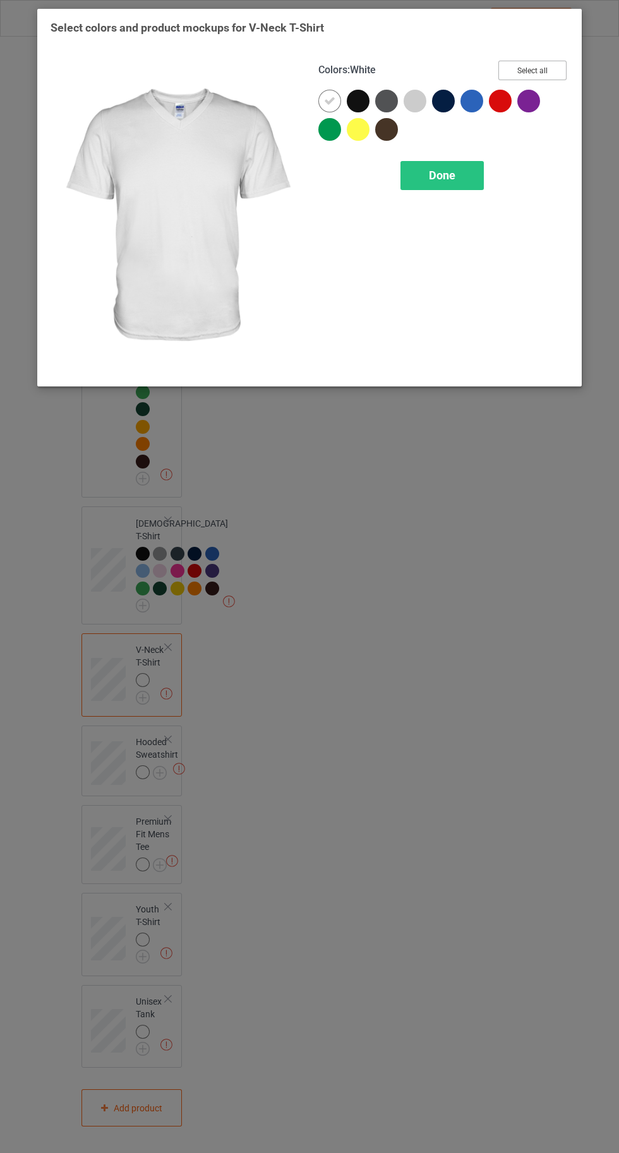
click at [532, 70] on button "Select all" at bounding box center [532, 71] width 68 height 20
click at [327, 94] on div at bounding box center [329, 101] width 23 height 23
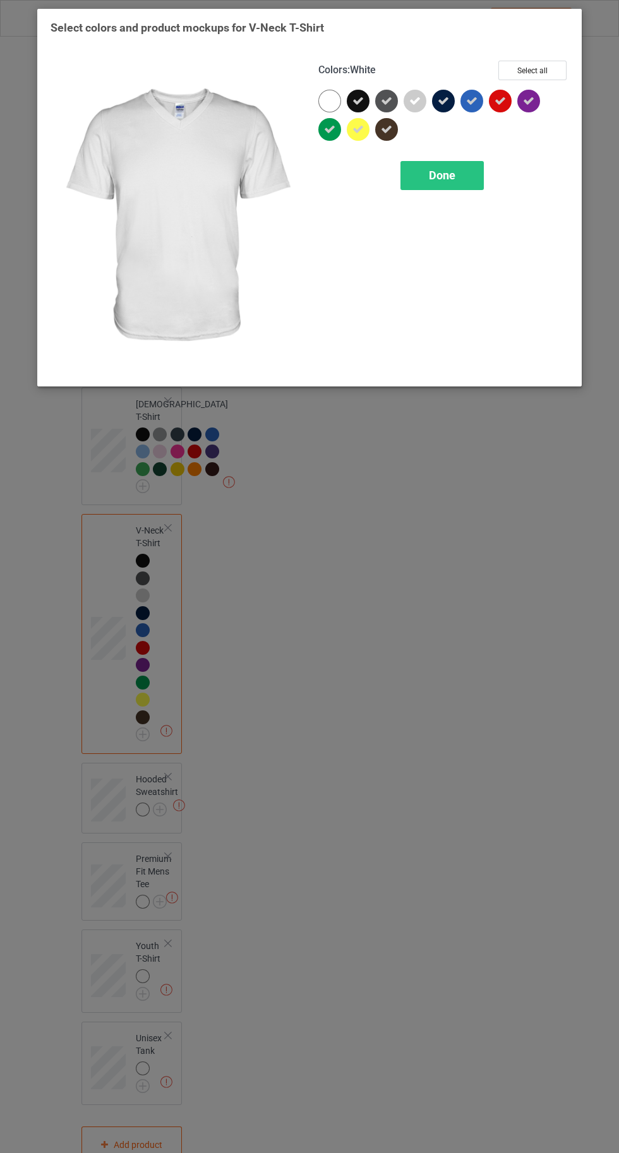
click at [441, 176] on span "Done" at bounding box center [442, 175] width 27 height 13
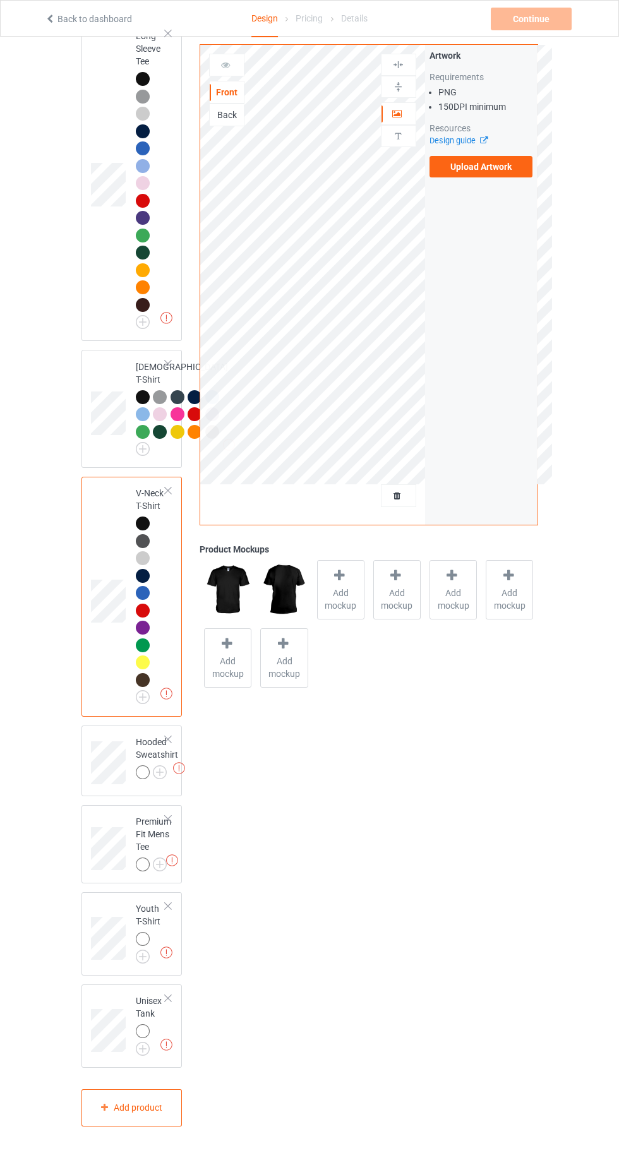
scroll to position [841, 0]
click at [0, 0] on img at bounding box center [0, 0] width 0 height 0
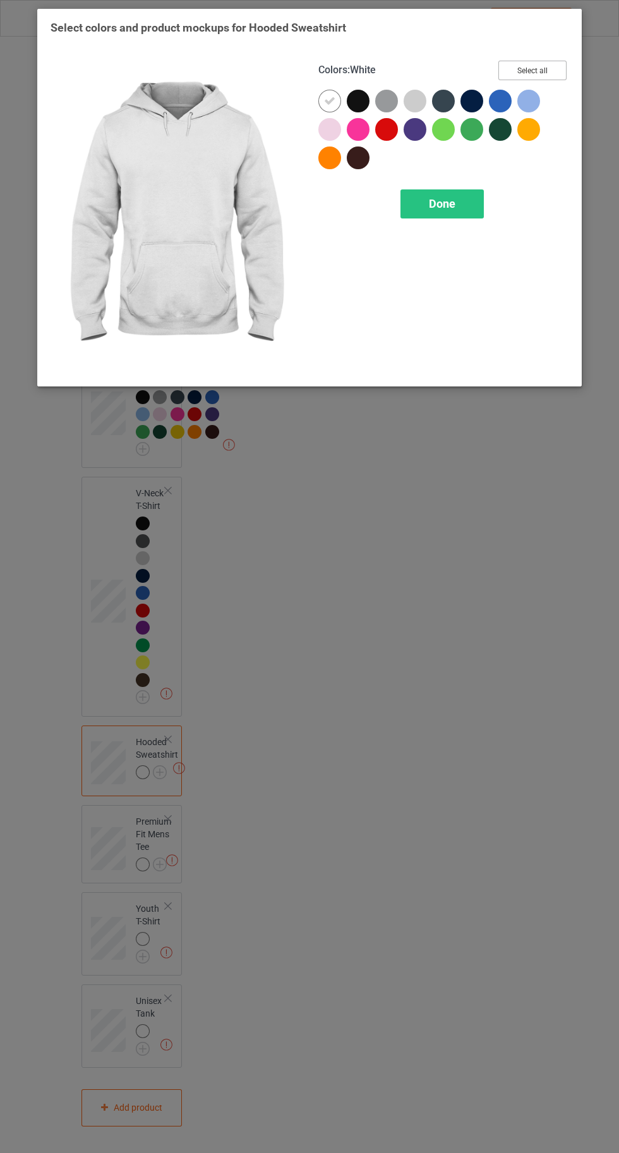
click at [541, 71] on button "Select all" at bounding box center [532, 71] width 68 height 20
click at [325, 104] on icon at bounding box center [329, 100] width 11 height 11
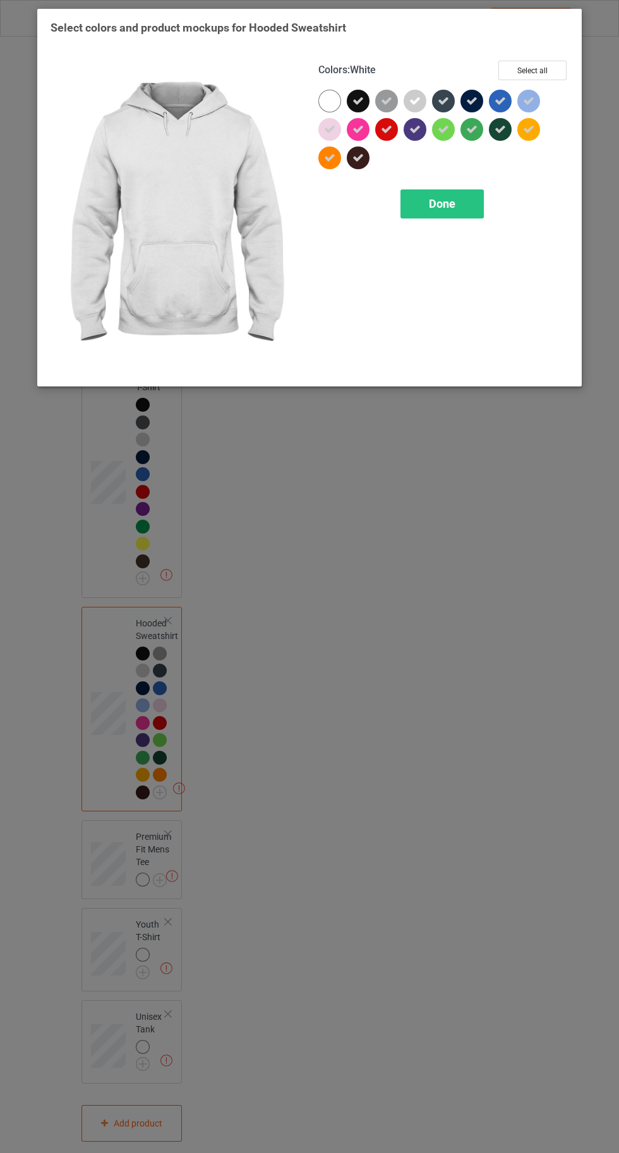
click at [453, 212] on div "Done" at bounding box center [441, 203] width 83 height 29
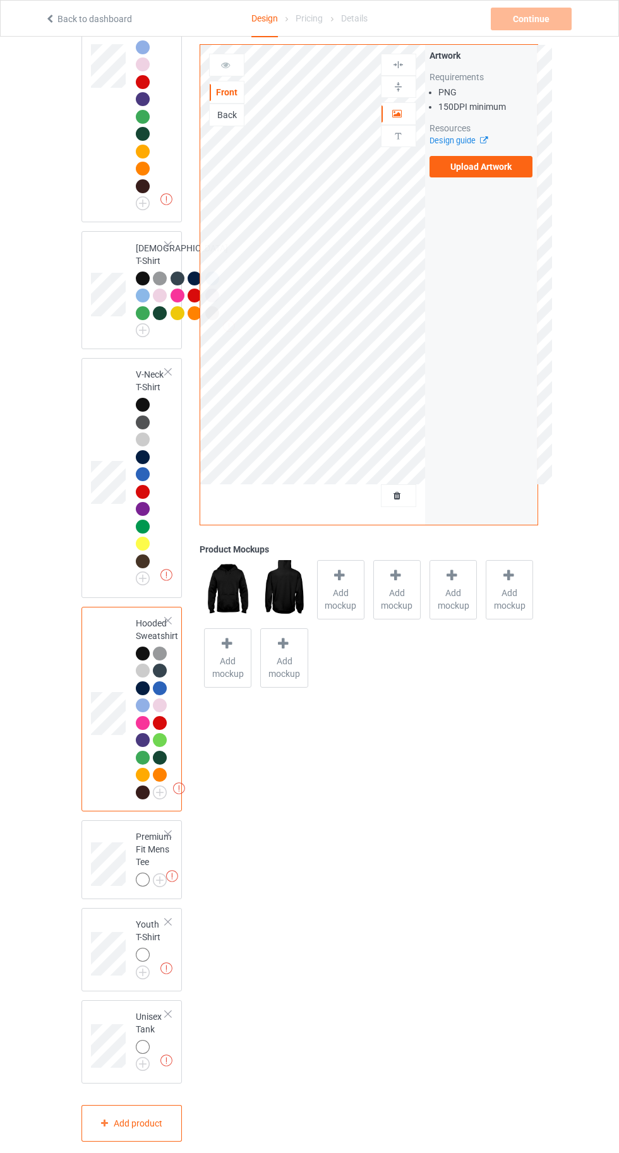
scroll to position [976, 0]
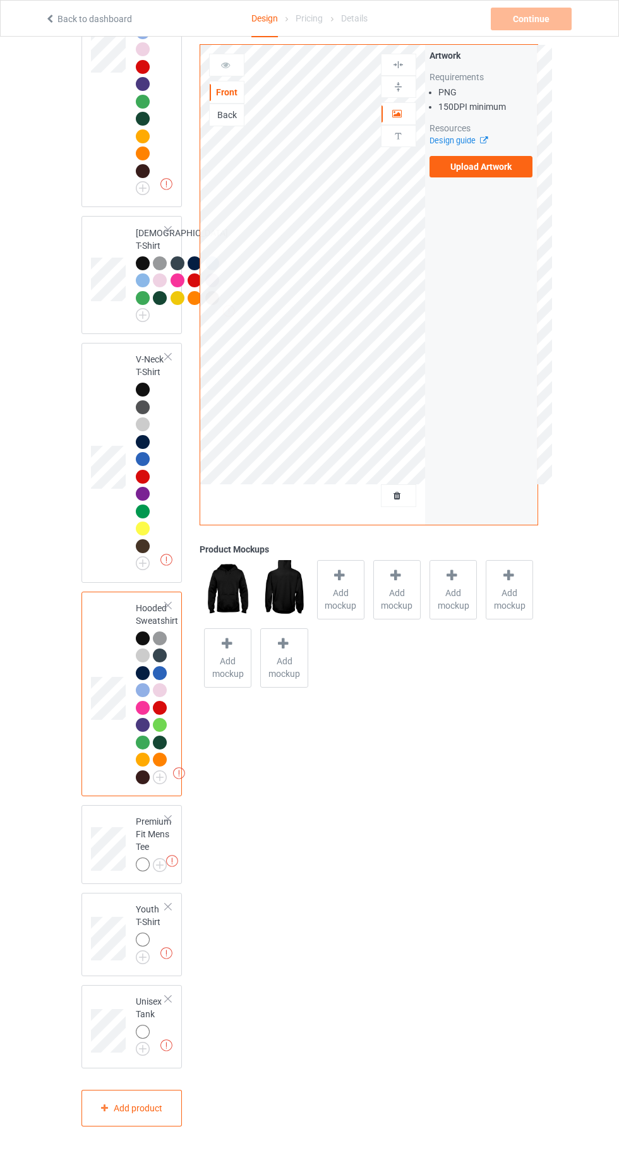
click at [166, 867] on img at bounding box center [172, 861] width 12 height 12
click at [0, 0] on img at bounding box center [0, 0] width 0 height 0
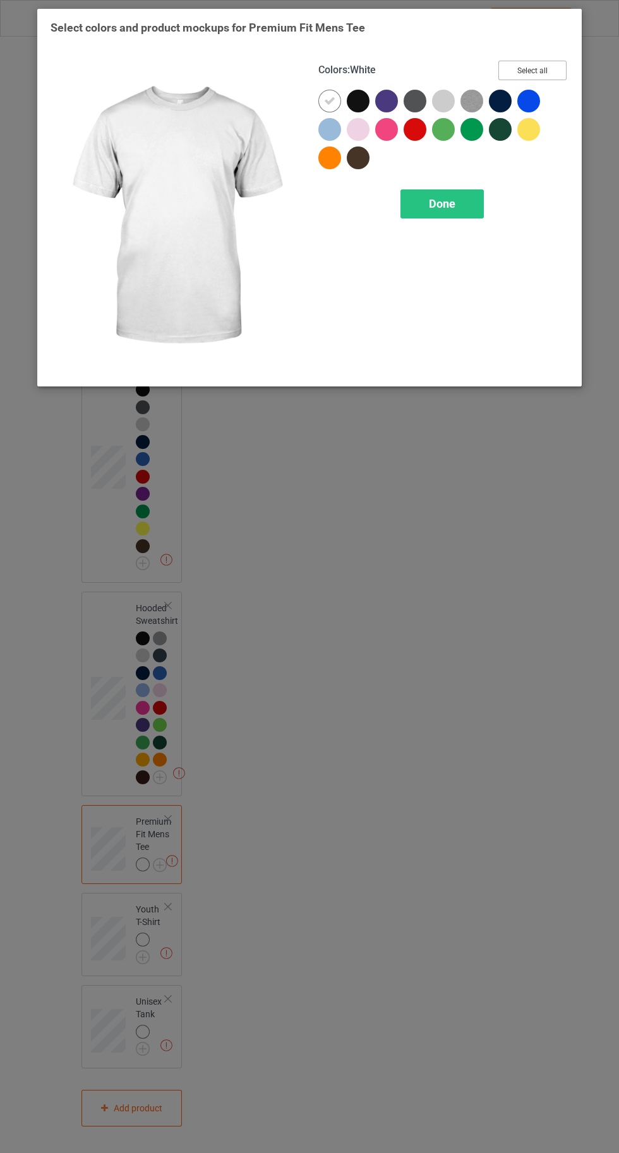
click at [532, 70] on button "Select all" at bounding box center [532, 71] width 68 height 20
click at [328, 100] on icon at bounding box center [329, 100] width 11 height 11
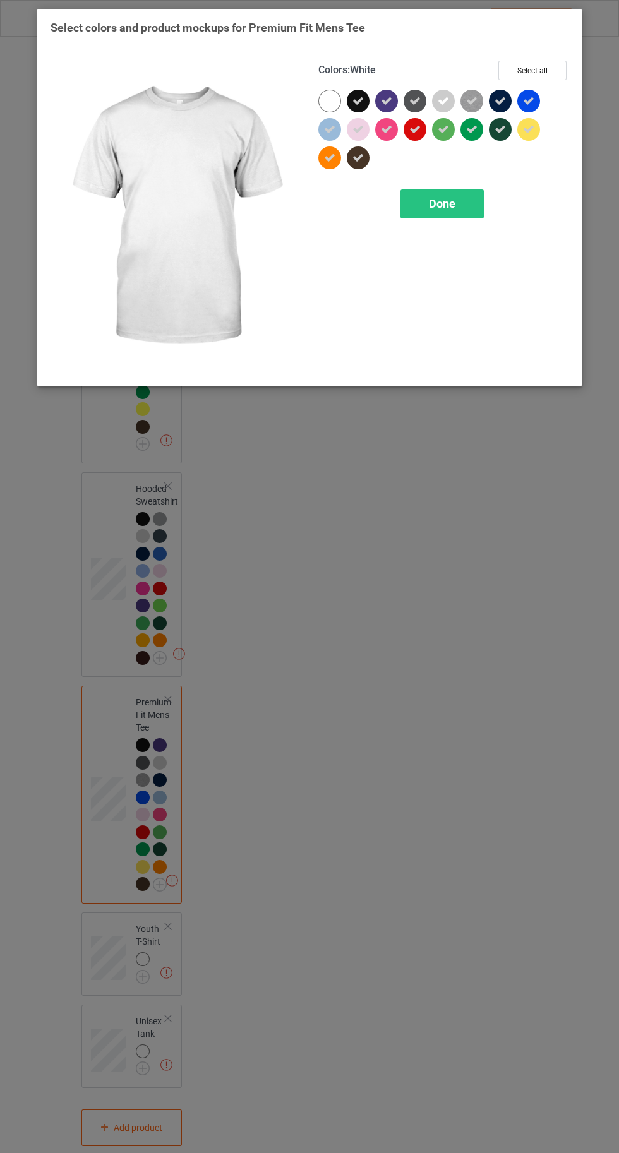
click at [460, 205] on div "Done" at bounding box center [441, 203] width 83 height 29
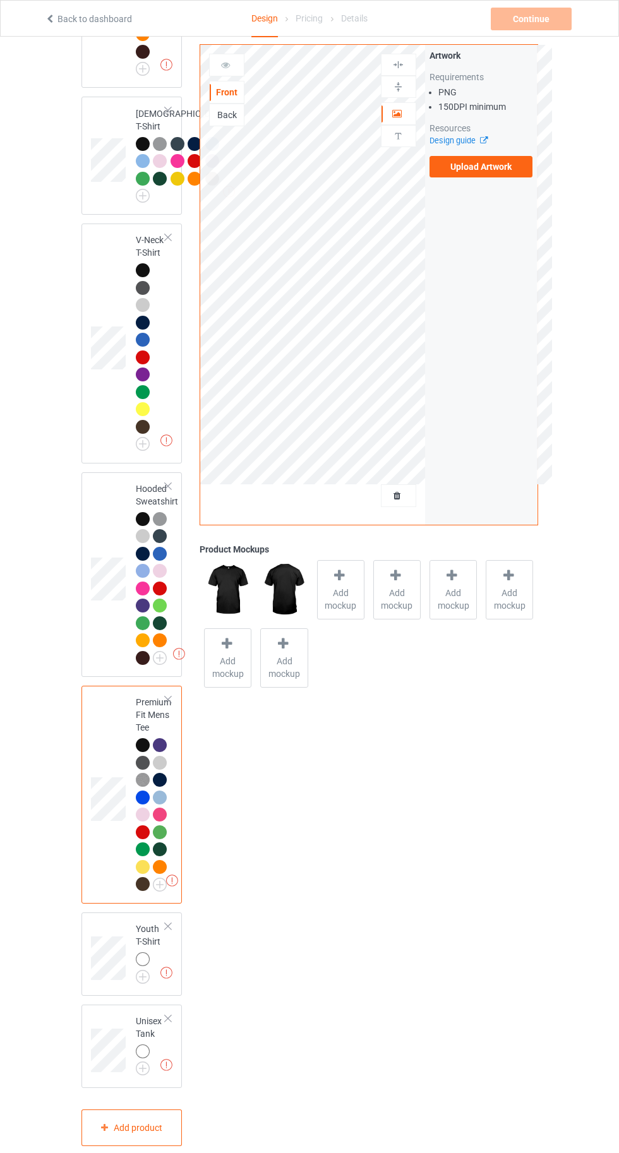
scroll to position [1115, 0]
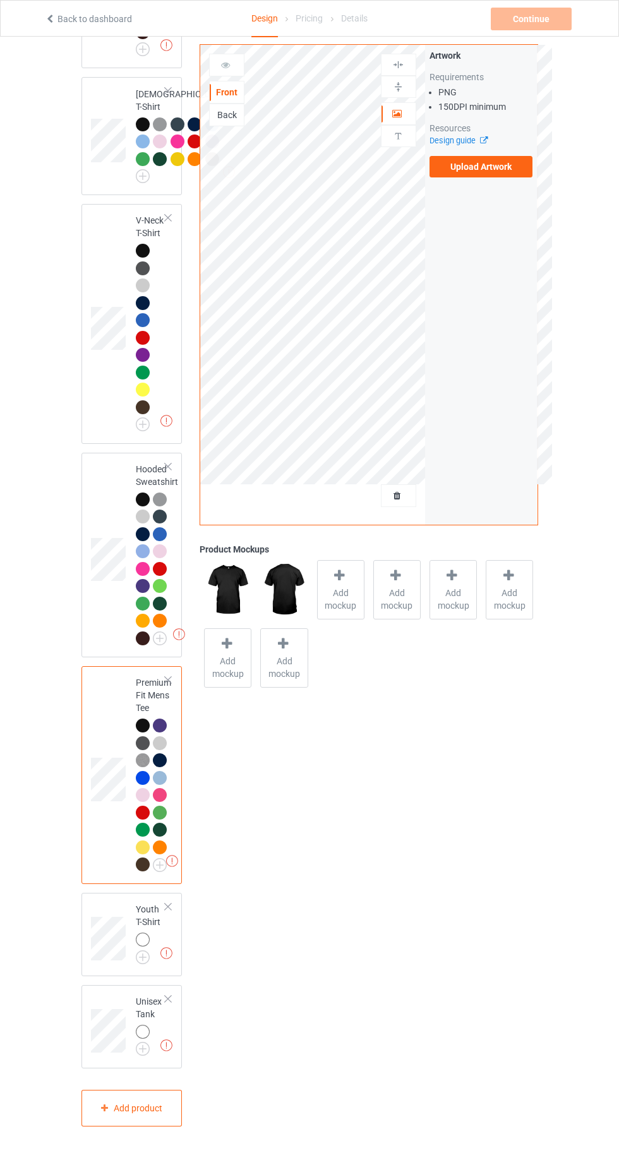
click at [0, 0] on img at bounding box center [0, 0] width 0 height 0
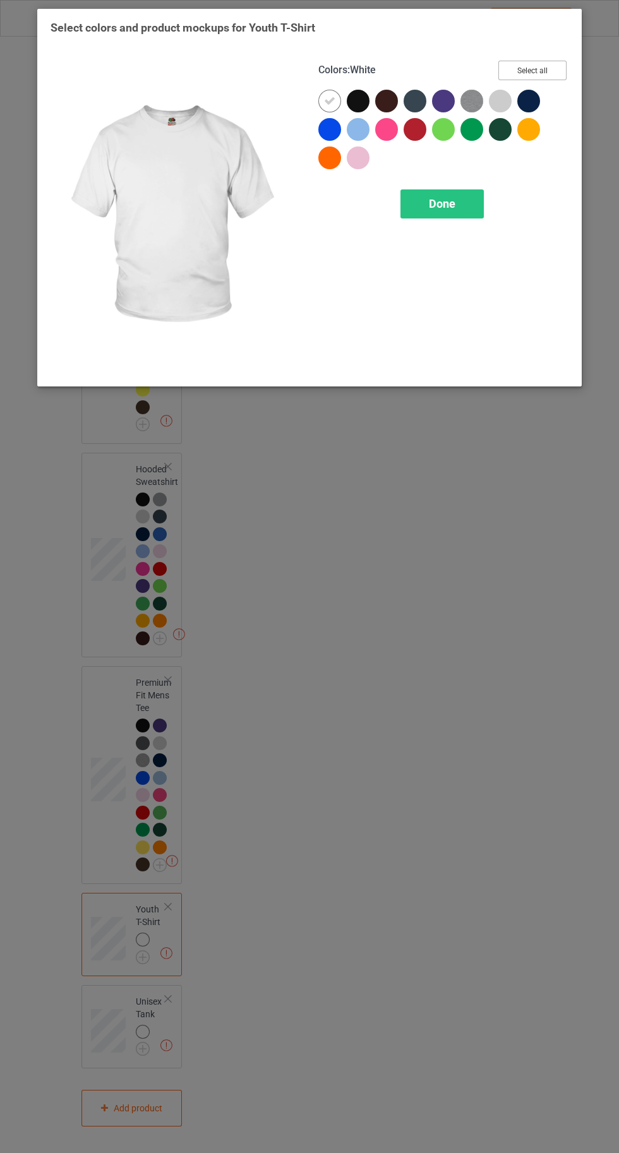
click at [534, 70] on button "Select all" at bounding box center [532, 71] width 68 height 20
click at [325, 100] on icon at bounding box center [329, 100] width 11 height 11
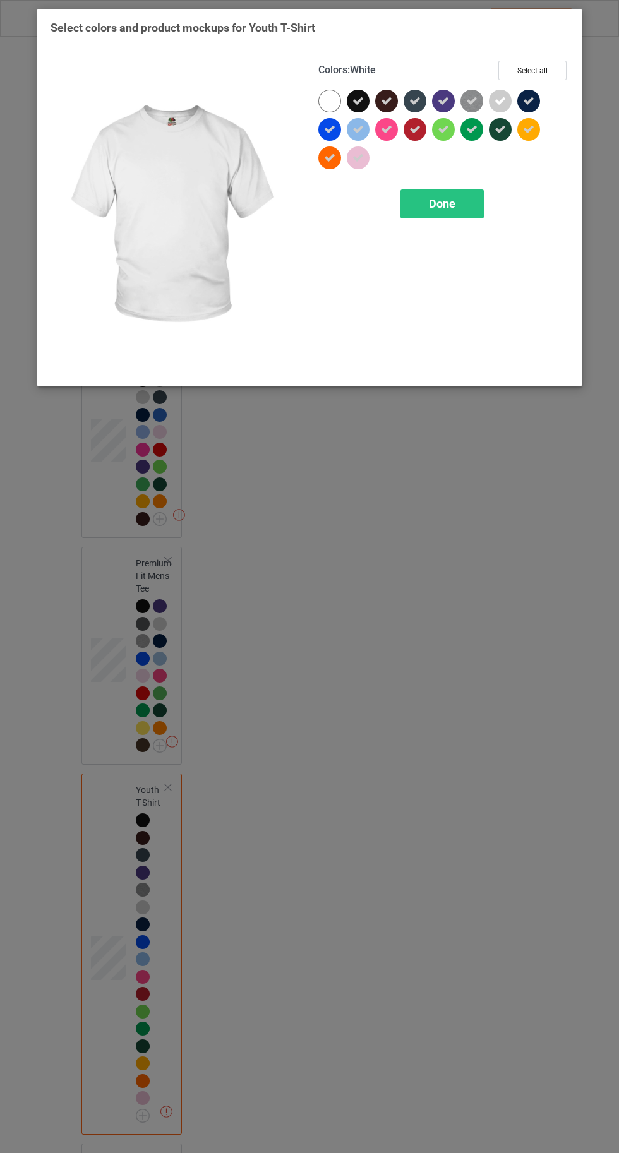
click at [441, 203] on span "Done" at bounding box center [442, 203] width 27 height 13
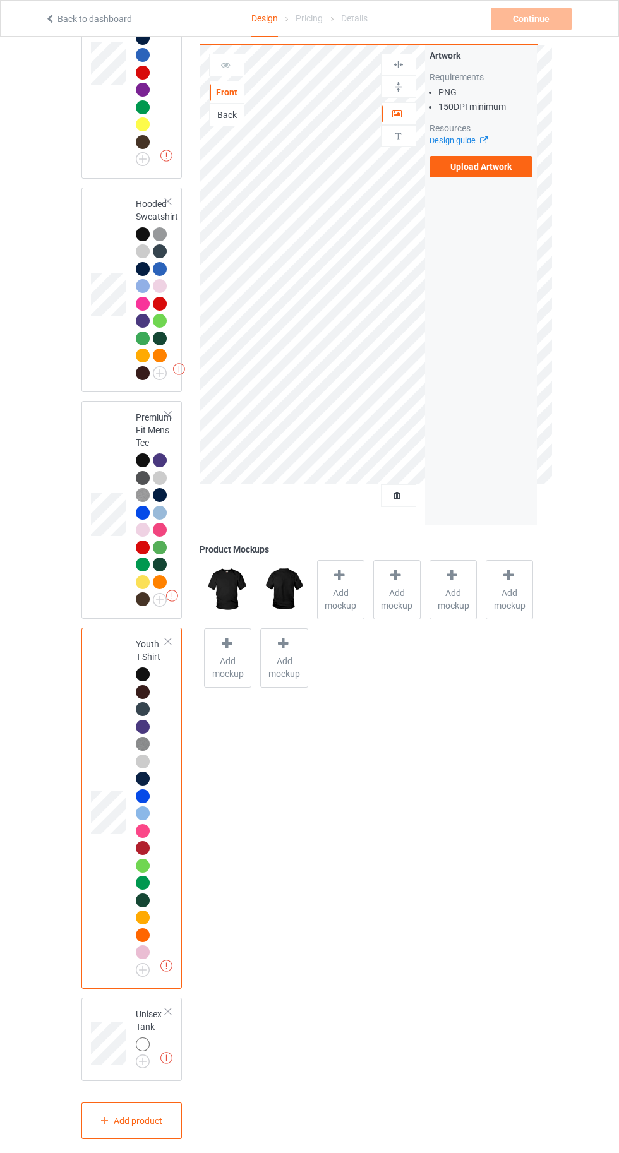
scroll to position [1393, 0]
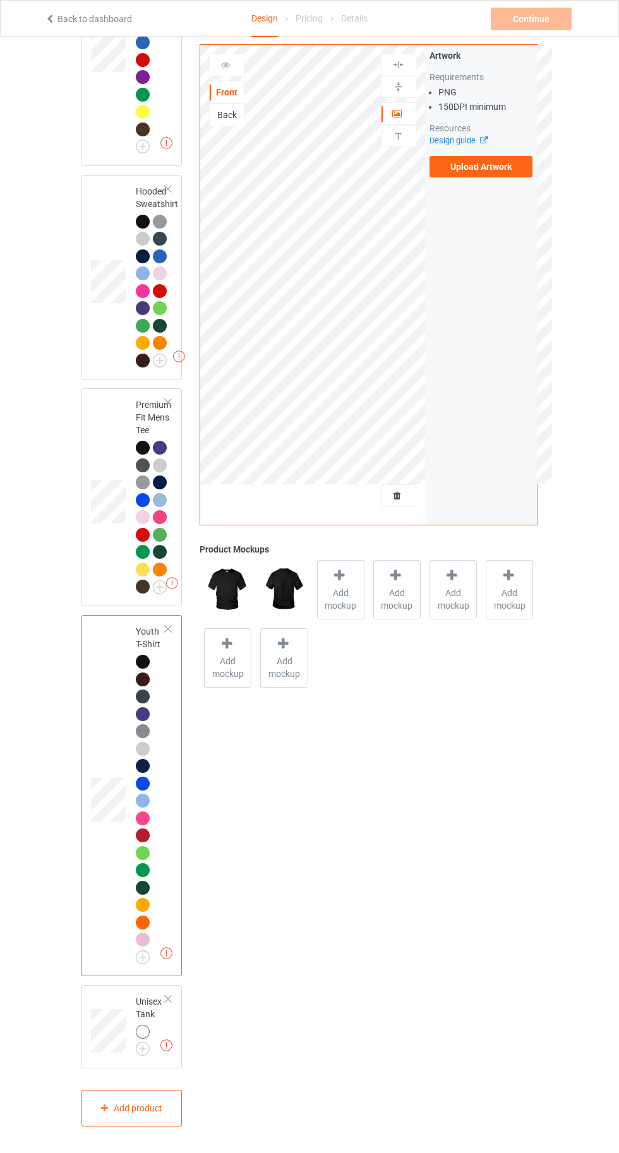
click at [0, 0] on img at bounding box center [0, 0] width 0 height 0
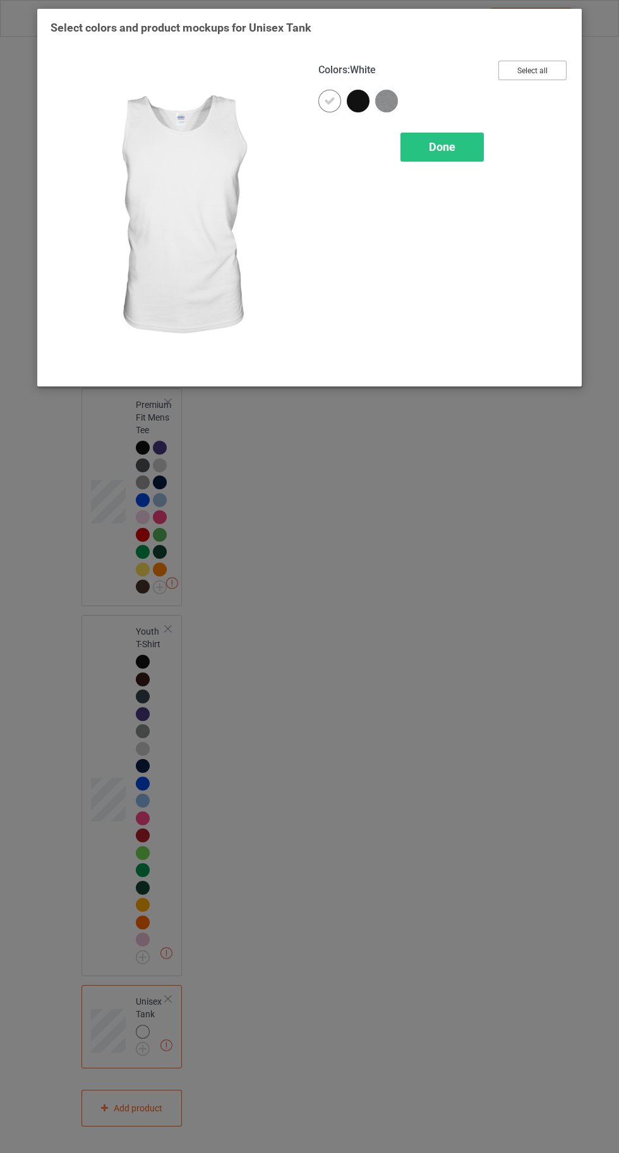
click at [543, 66] on button "Select all" at bounding box center [532, 71] width 68 height 20
click at [323, 100] on div at bounding box center [329, 101] width 23 height 23
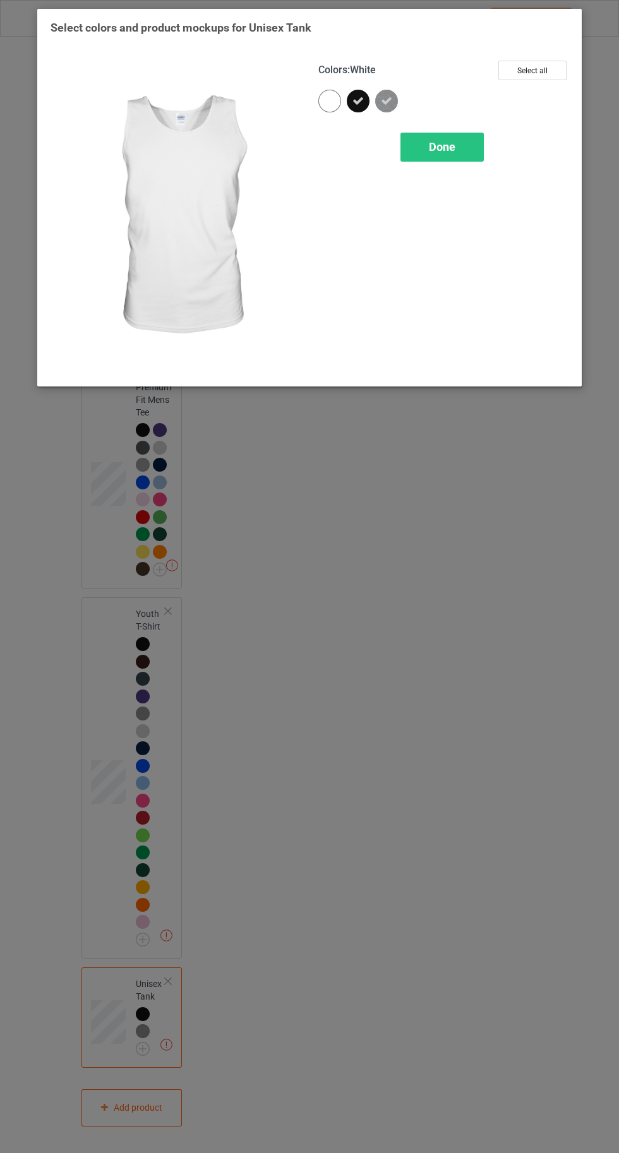
click at [455, 150] on div "Done" at bounding box center [441, 147] width 83 height 29
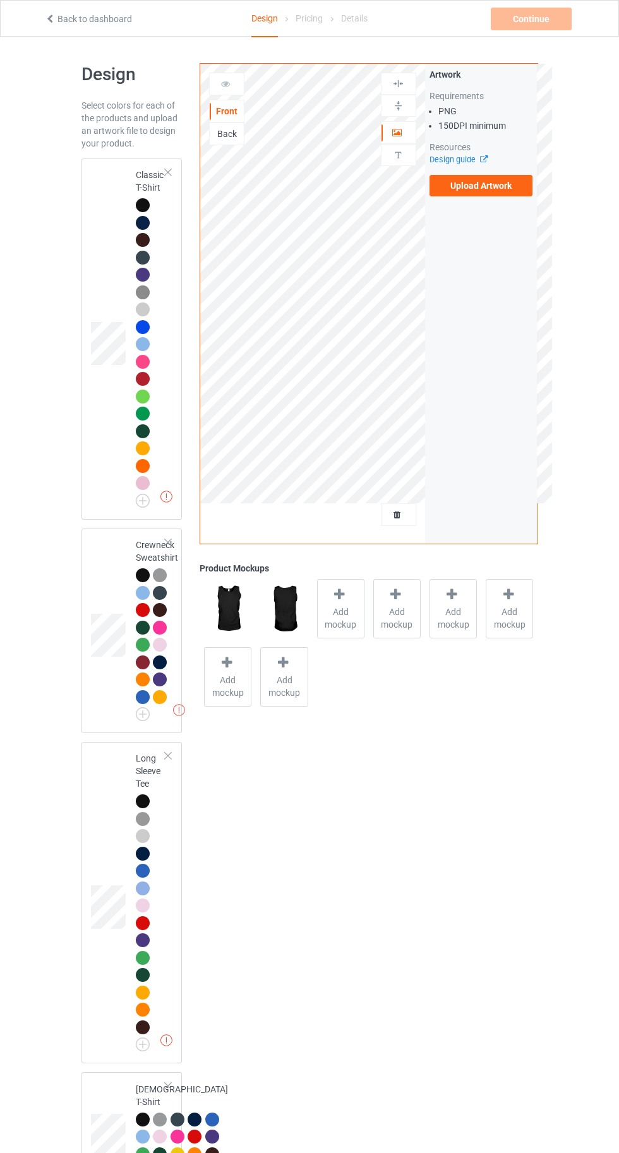
click at [117, 195] on td at bounding box center [110, 339] width 38 height 351
click at [342, 609] on span "Add mockup" at bounding box center [341, 618] width 46 height 25
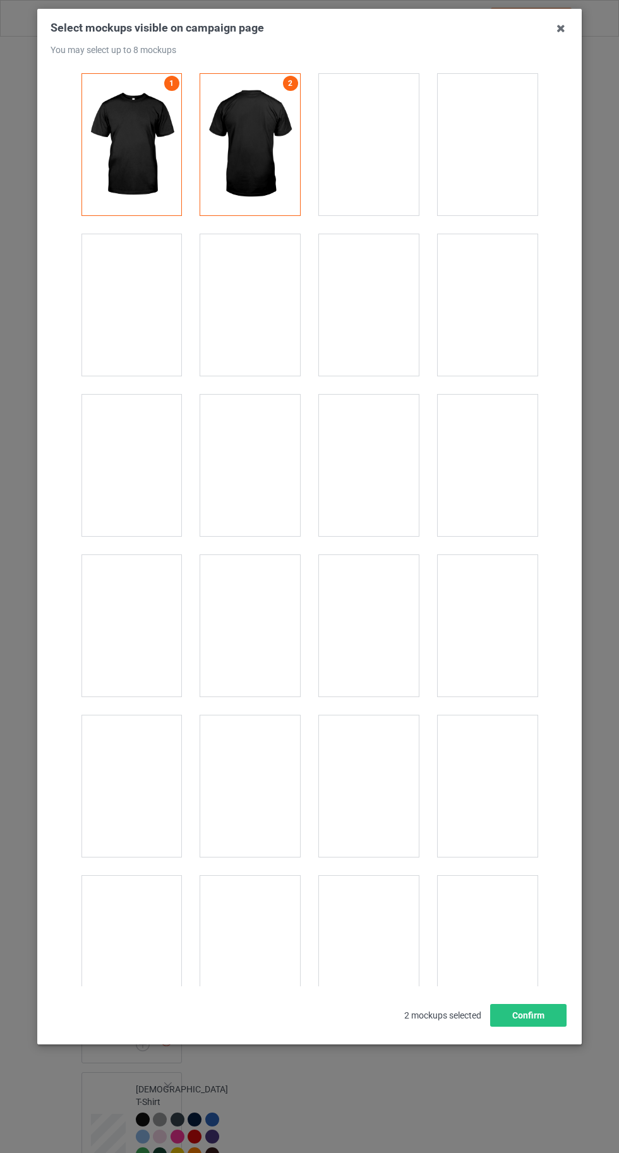
scroll to position [17416, 0]
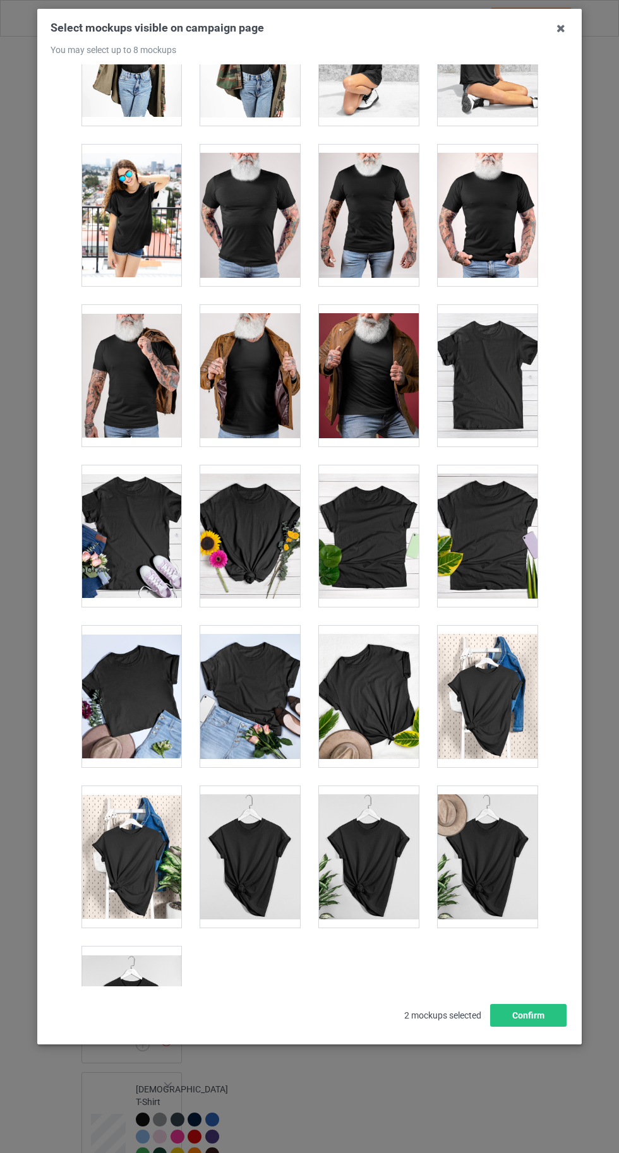
click at [142, 1007] on div at bounding box center [131, 1017] width 100 height 141
click at [544, 1027] on button "Confirm" at bounding box center [528, 1015] width 76 height 23
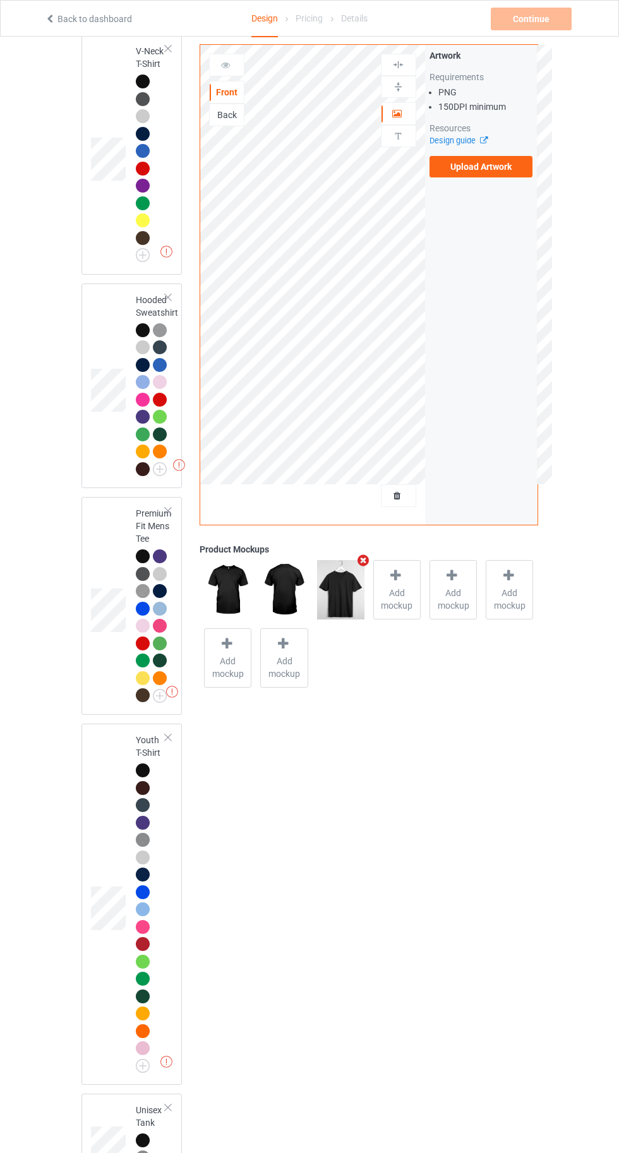
scroll to position [1173, 0]
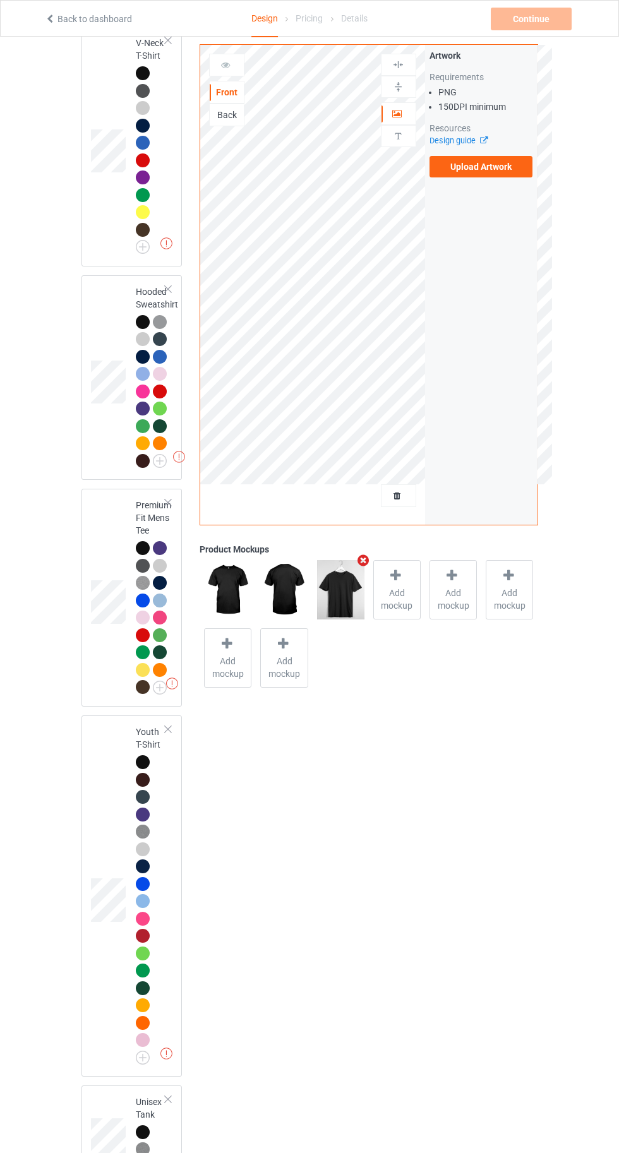
click at [138, 555] on div at bounding box center [143, 548] width 14 height 14
click at [328, 585] on div "Add mockup" at bounding box center [340, 589] width 47 height 59
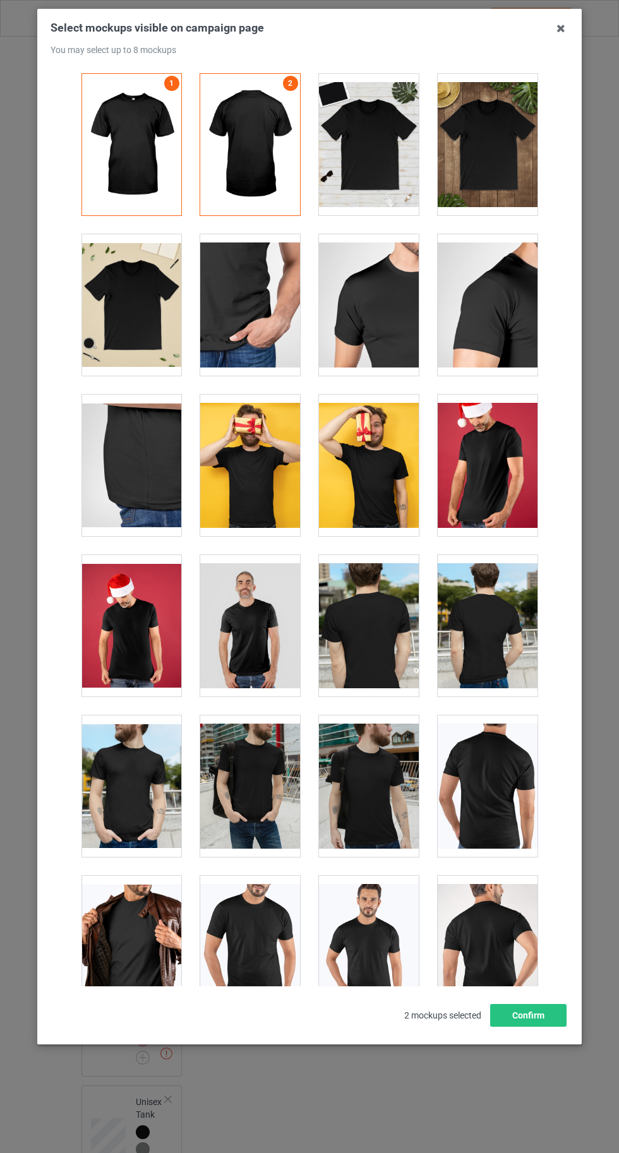
click at [122, 302] on div at bounding box center [131, 304] width 100 height 141
click at [543, 1027] on button "Confirm" at bounding box center [528, 1015] width 76 height 23
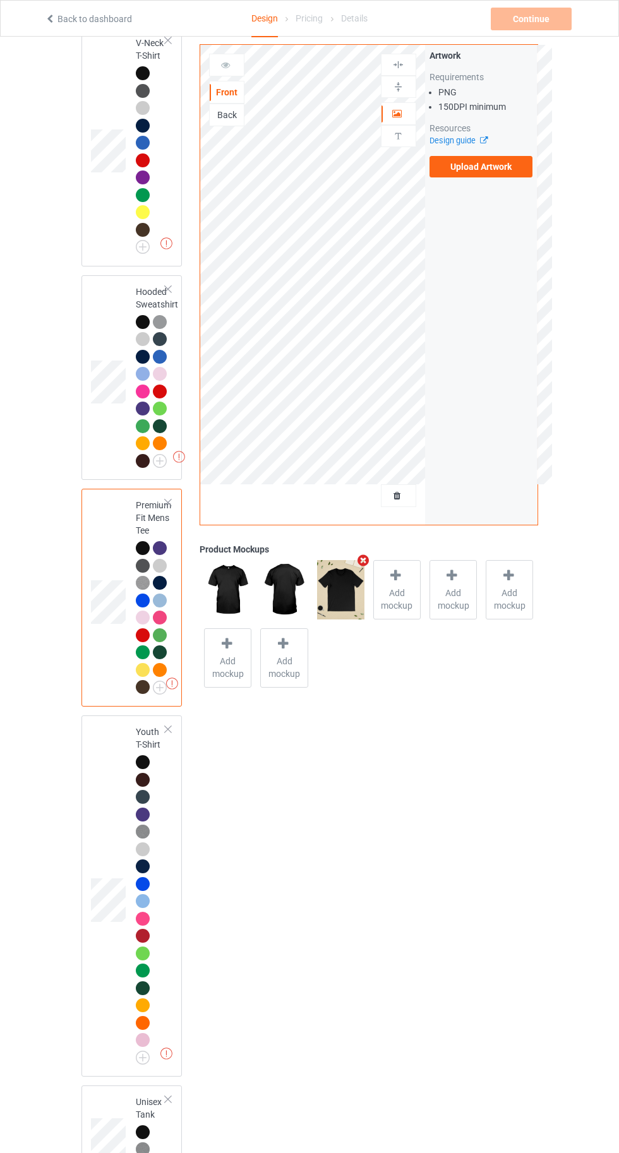
click at [469, 167] on label "Upload Artwork" at bounding box center [481, 166] width 104 height 21
click at [0, 0] on input "Upload Artwork" at bounding box center [0, 0] width 0 height 0
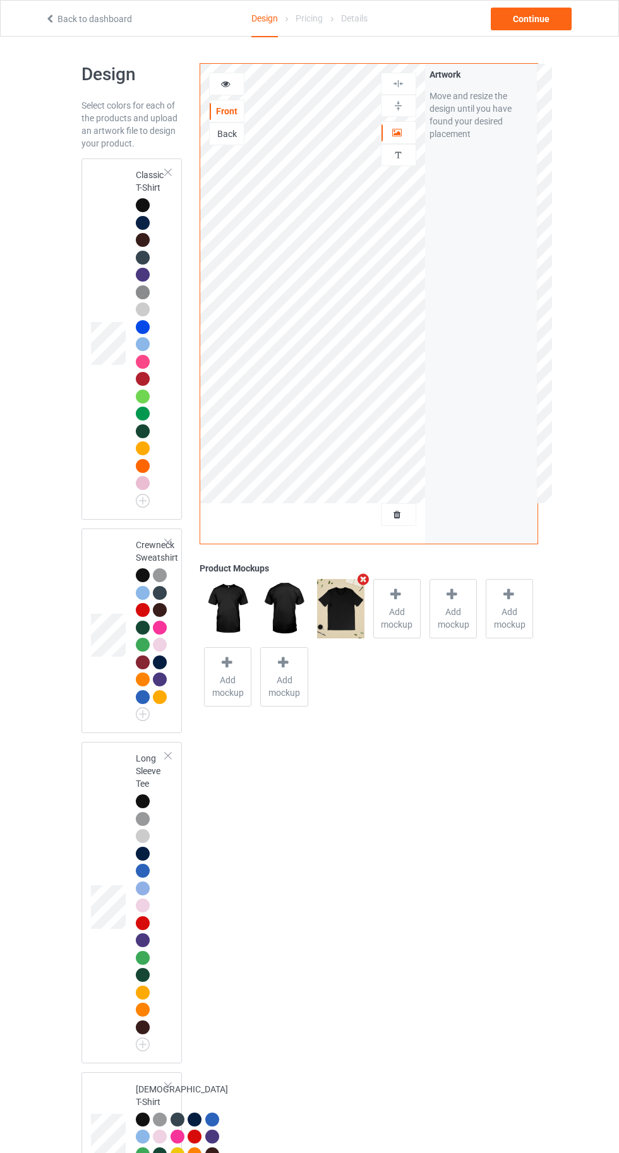
click at [136, 210] on div at bounding box center [145, 207] width 18 height 18
click at [142, 205] on div at bounding box center [143, 205] width 14 height 14
click at [228, 83] on icon at bounding box center [225, 82] width 11 height 9
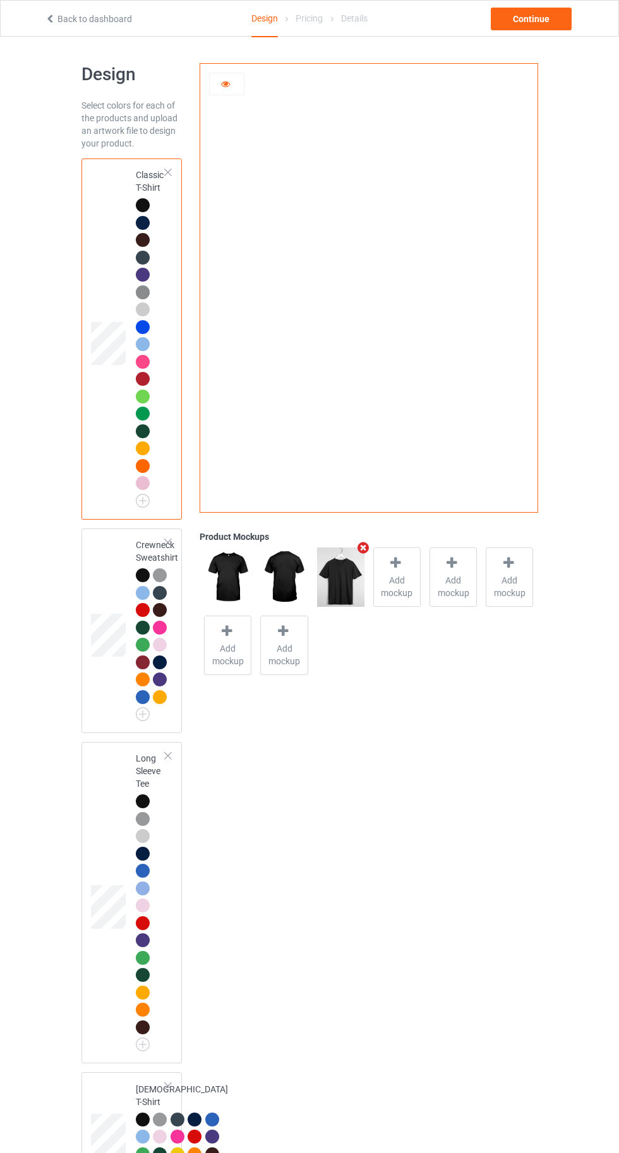
click at [119, 585] on td at bounding box center [110, 631] width 38 height 195
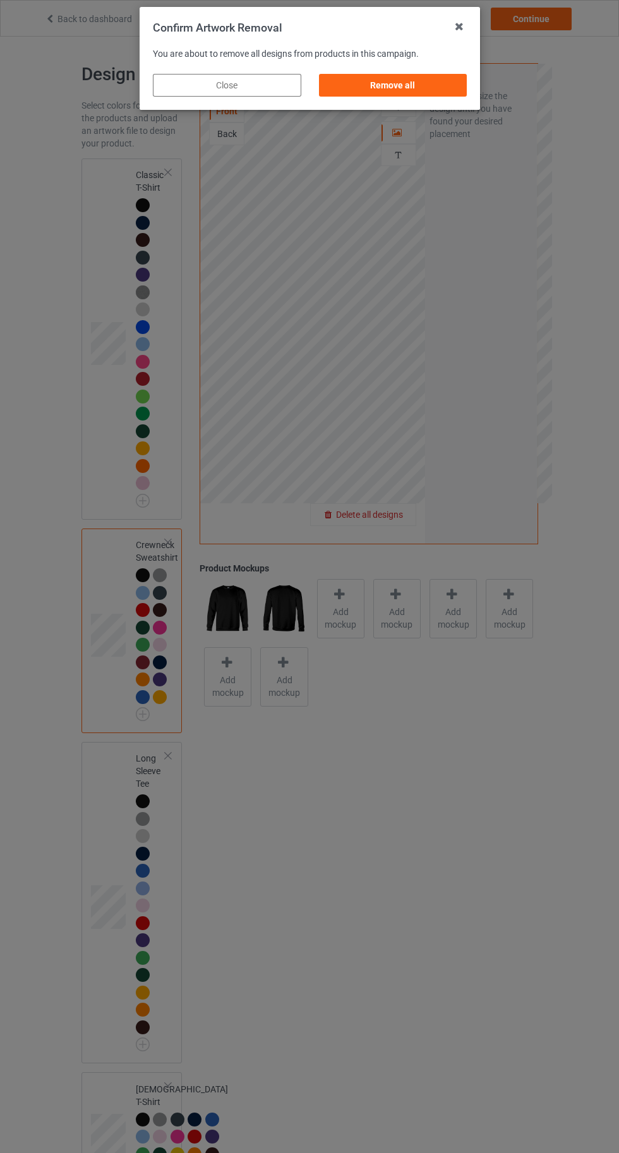
click at [381, 90] on div "Remove all" at bounding box center [392, 85] width 148 height 23
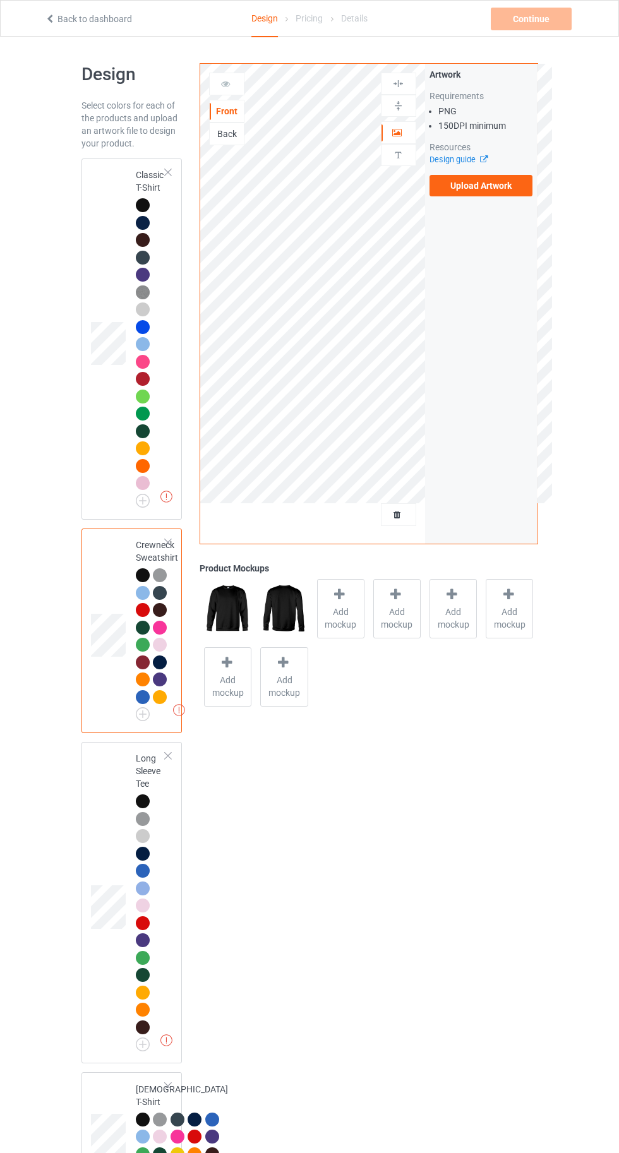
click at [472, 190] on label "Upload Artwork" at bounding box center [481, 185] width 104 height 21
click at [0, 0] on input "Upload Artwork" at bounding box center [0, 0] width 0 height 0
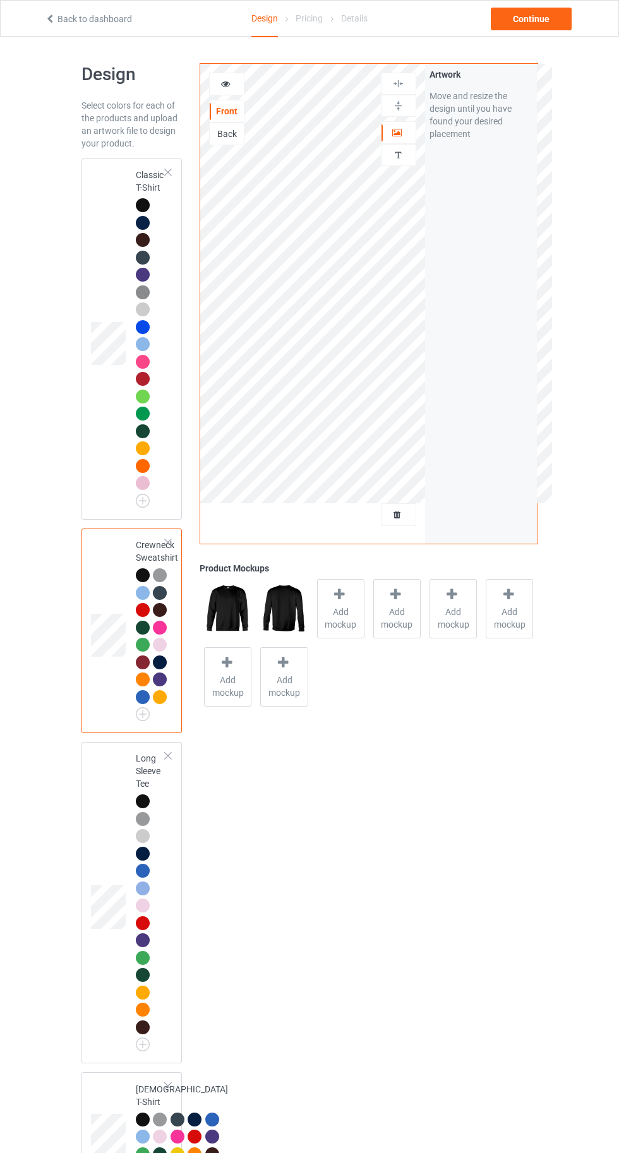
click at [138, 206] on div at bounding box center [143, 205] width 14 height 14
click at [542, 18] on div "Continue" at bounding box center [531, 19] width 81 height 23
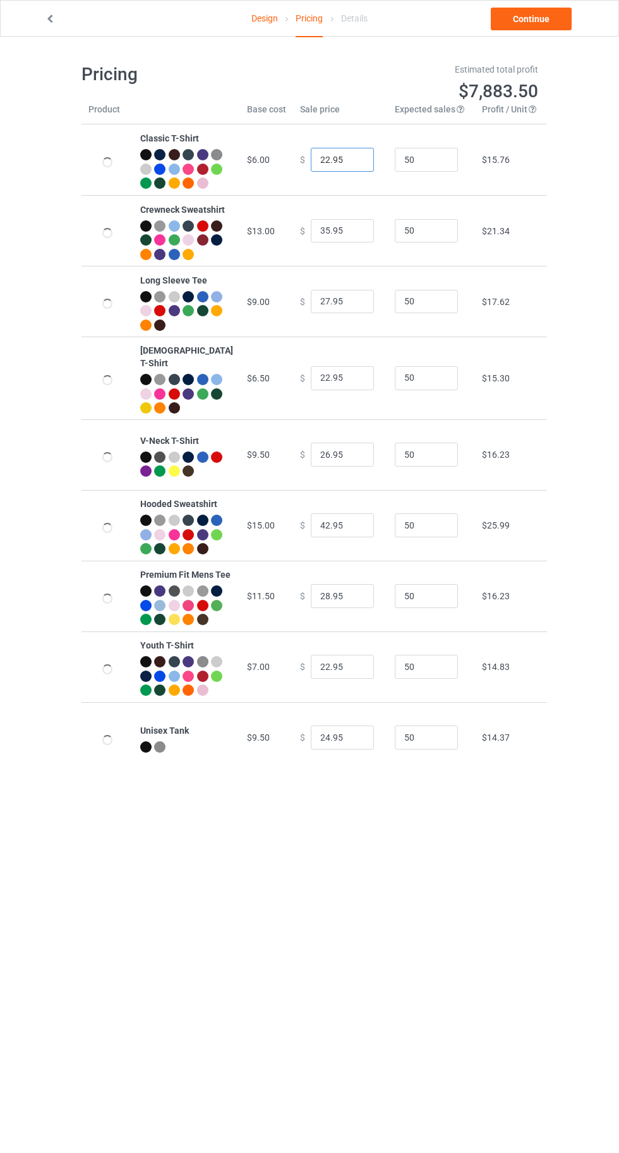
click at [311, 165] on input "22.95" at bounding box center [342, 160] width 63 height 24
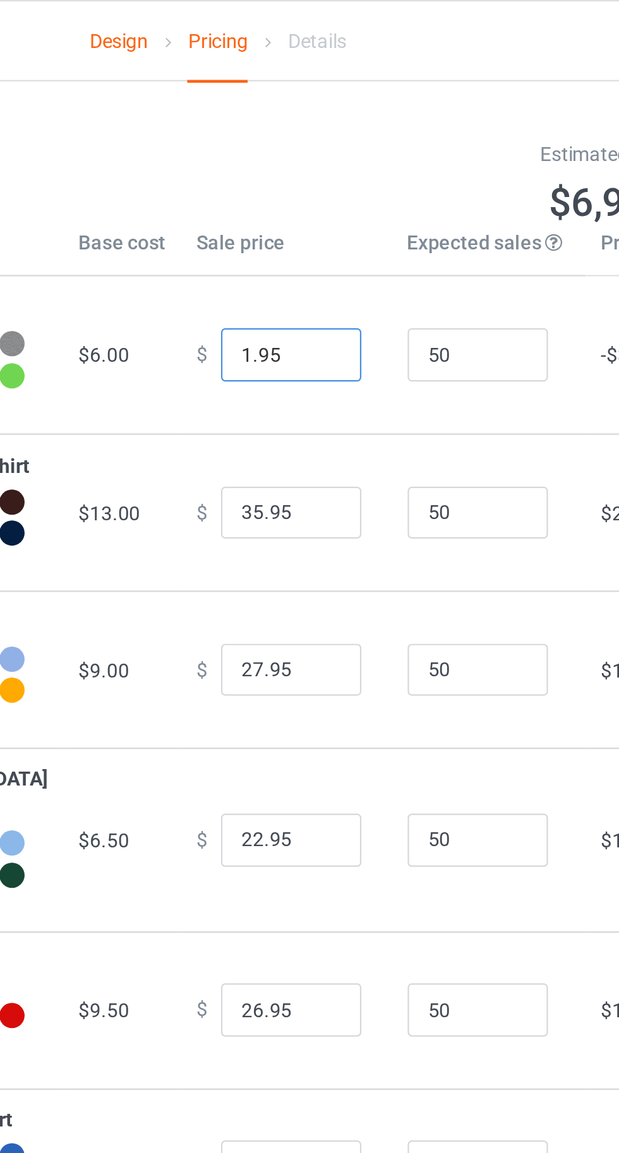
type input "17.95"
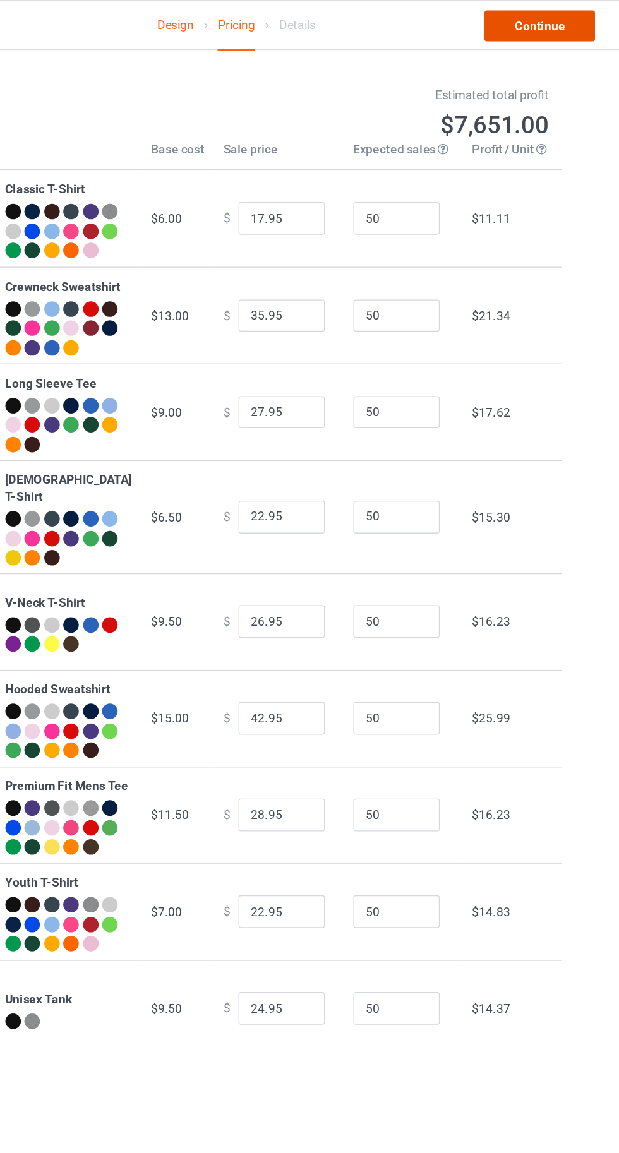
click at [525, 18] on link "Continue" at bounding box center [531, 19] width 81 height 23
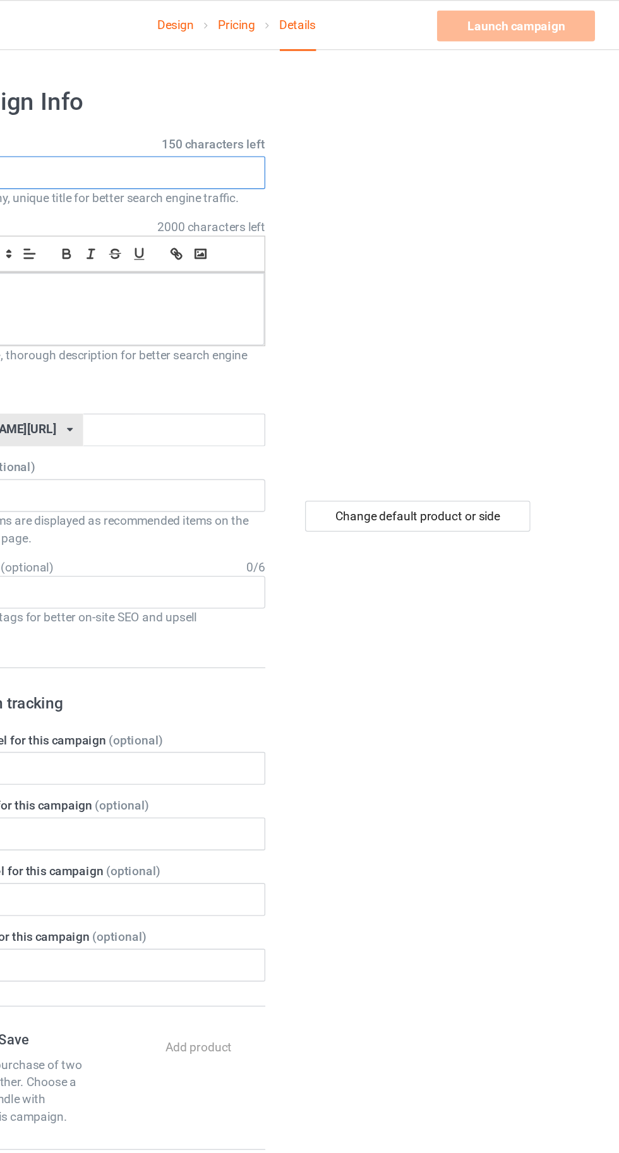
click at [211, 126] on input "text" at bounding box center [205, 126] width 249 height 24
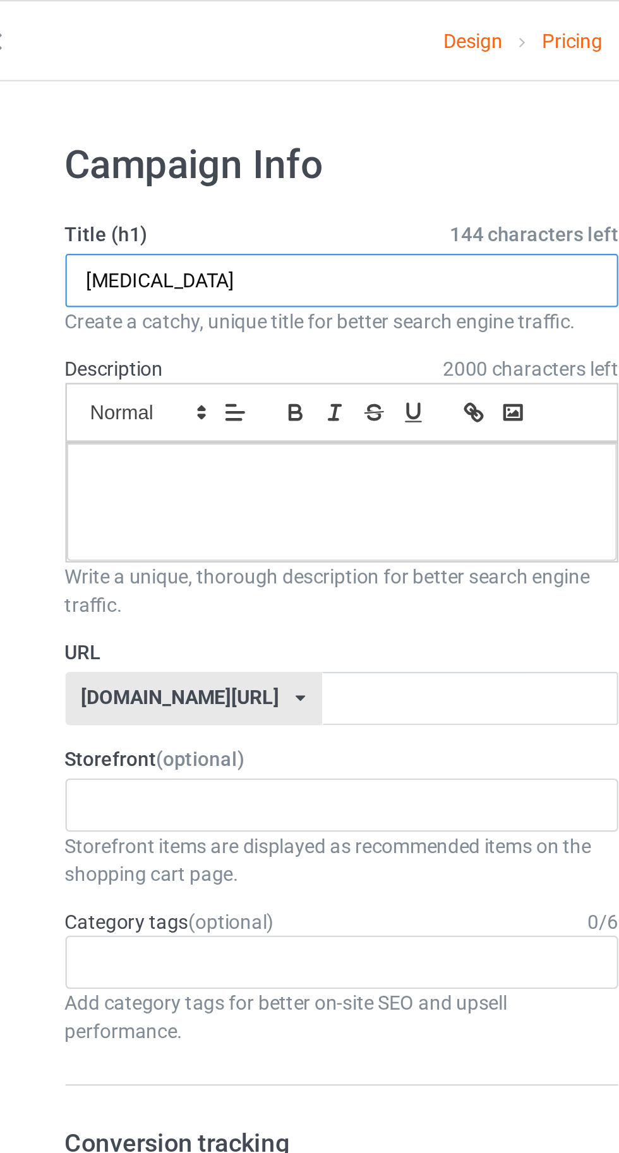
type input "[MEDICAL_DATA]"
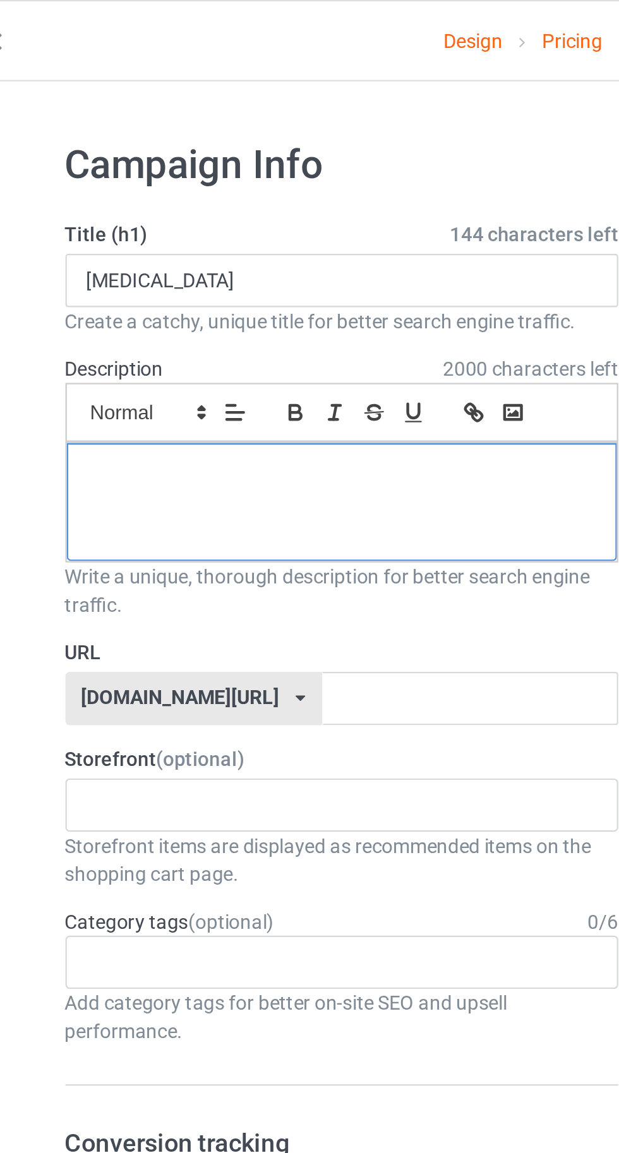
click at [128, 228] on div at bounding box center [206, 226] width 248 height 53
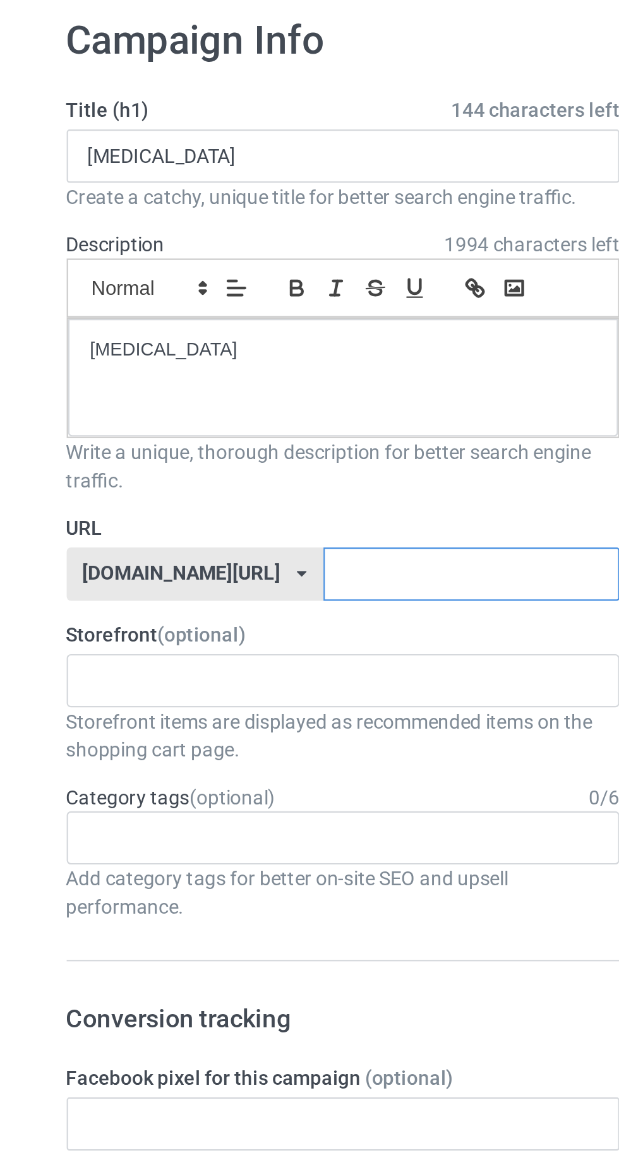
click at [266, 318] on input "text" at bounding box center [263, 315] width 133 height 24
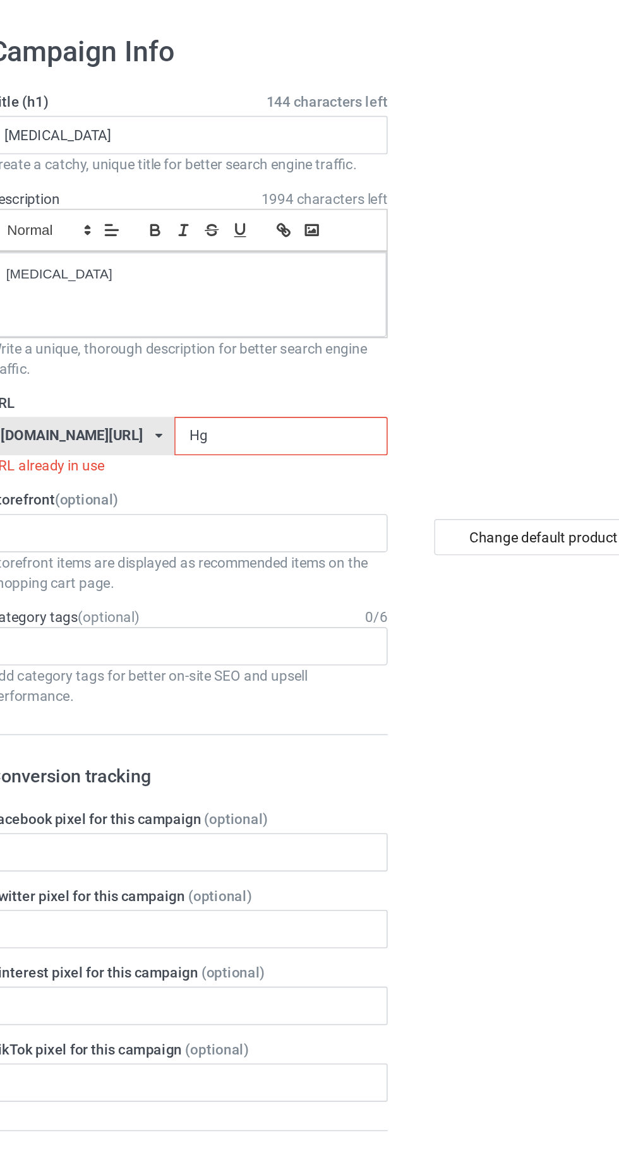
type input "H"
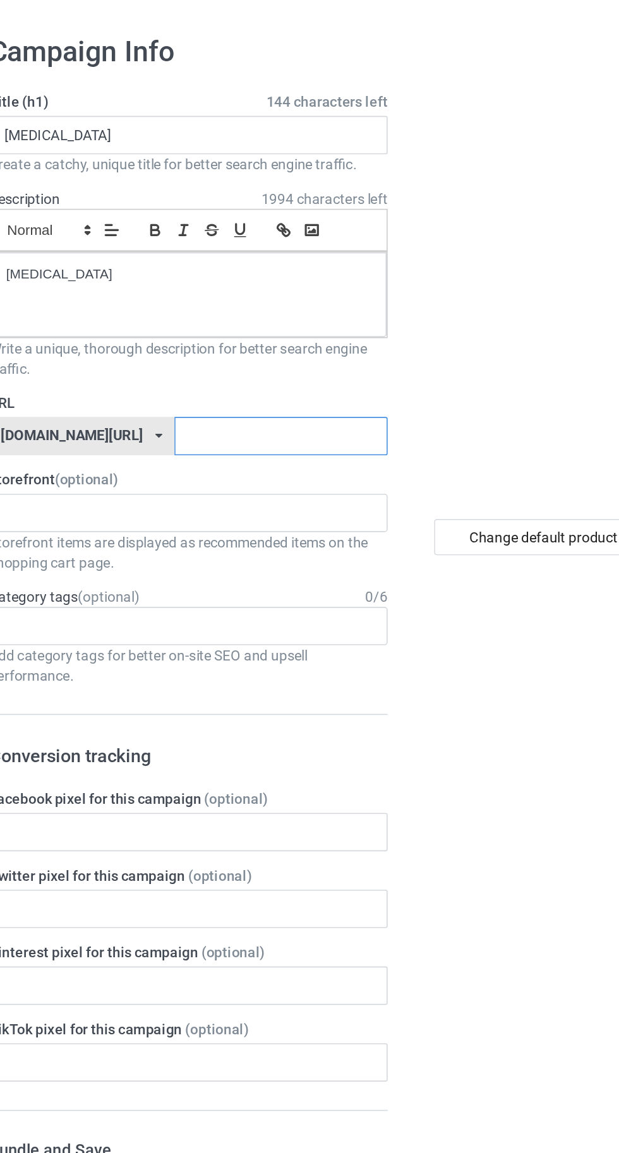
paste input "[MEDICAL_DATA]"
type input "[MEDICAL_DATA]"
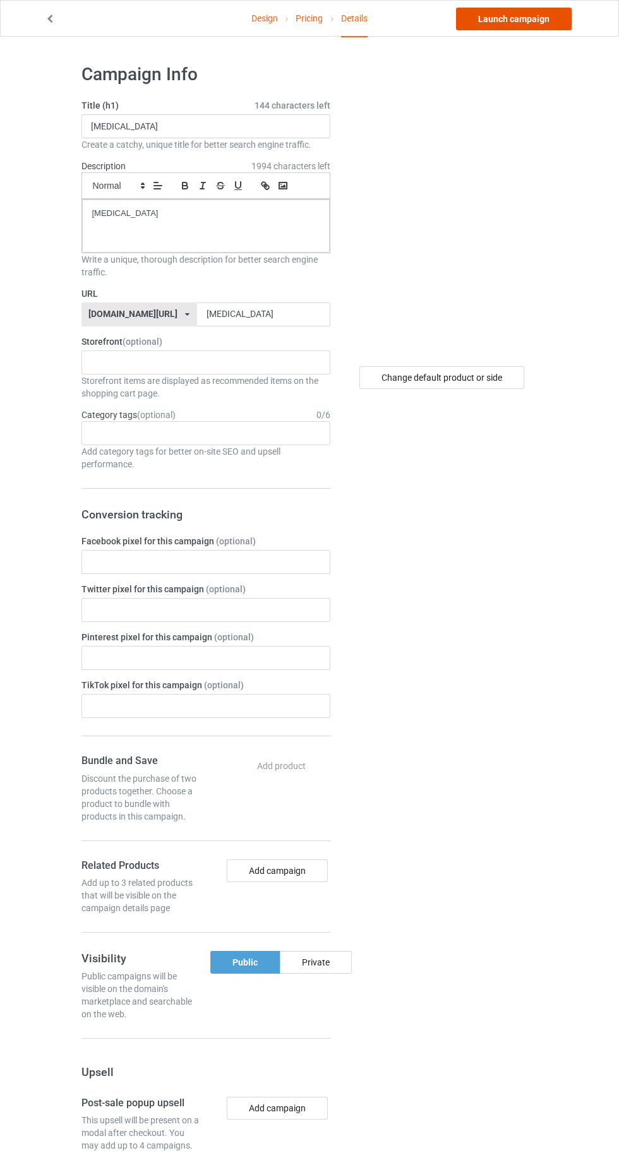
click at [513, 22] on link "Launch campaign" at bounding box center [514, 19] width 116 height 23
